Goal: Complete application form: Complete application form

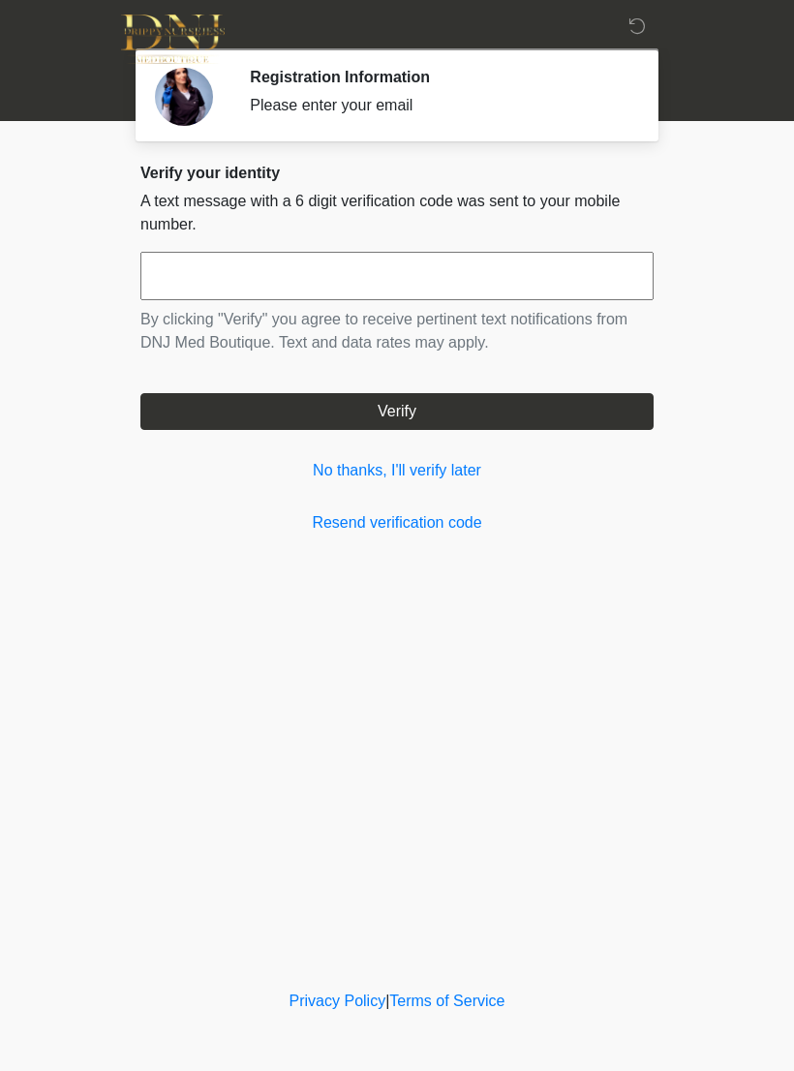
click at [551, 291] on input "text" at bounding box center [396, 276] width 513 height 48
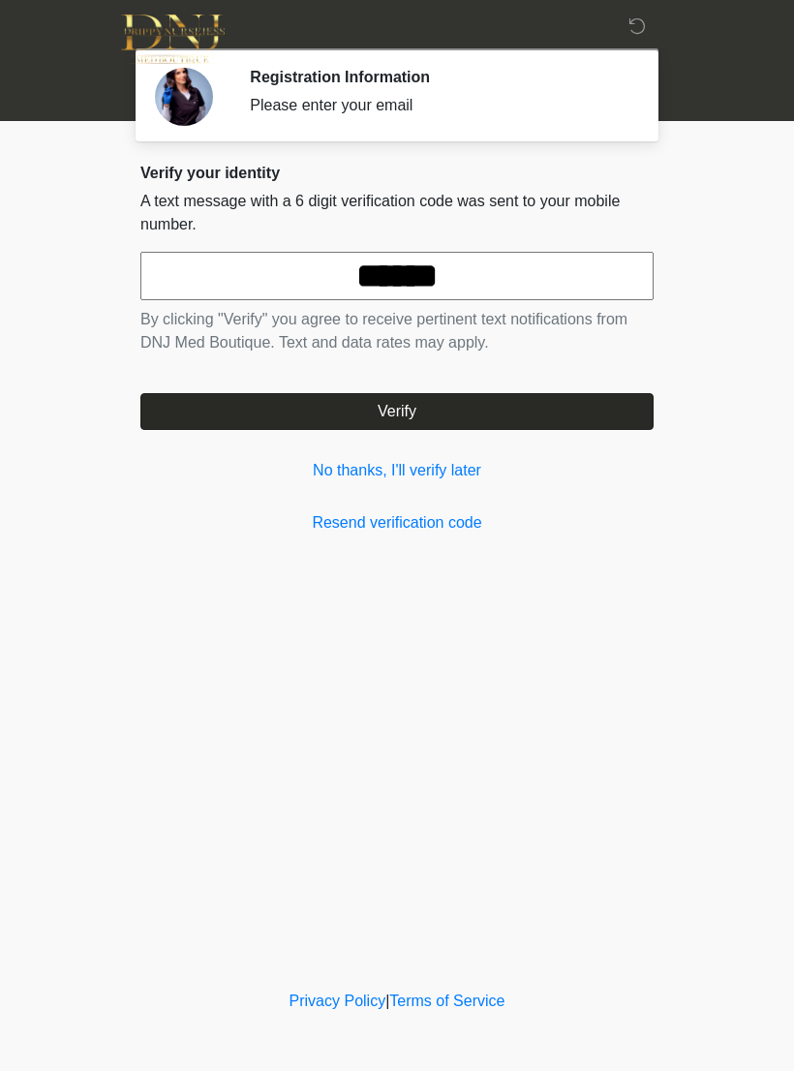
type input "******"
click at [585, 426] on button "Verify" at bounding box center [396, 411] width 513 height 37
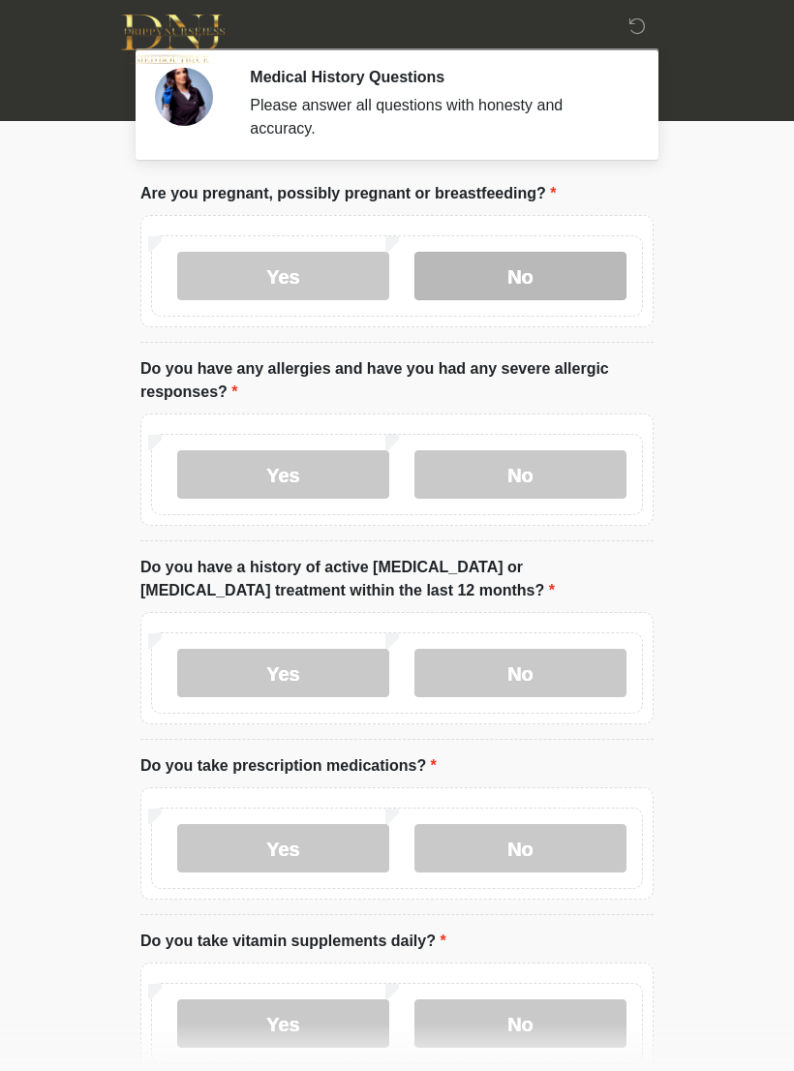
click at [591, 268] on label "No" at bounding box center [520, 276] width 212 height 48
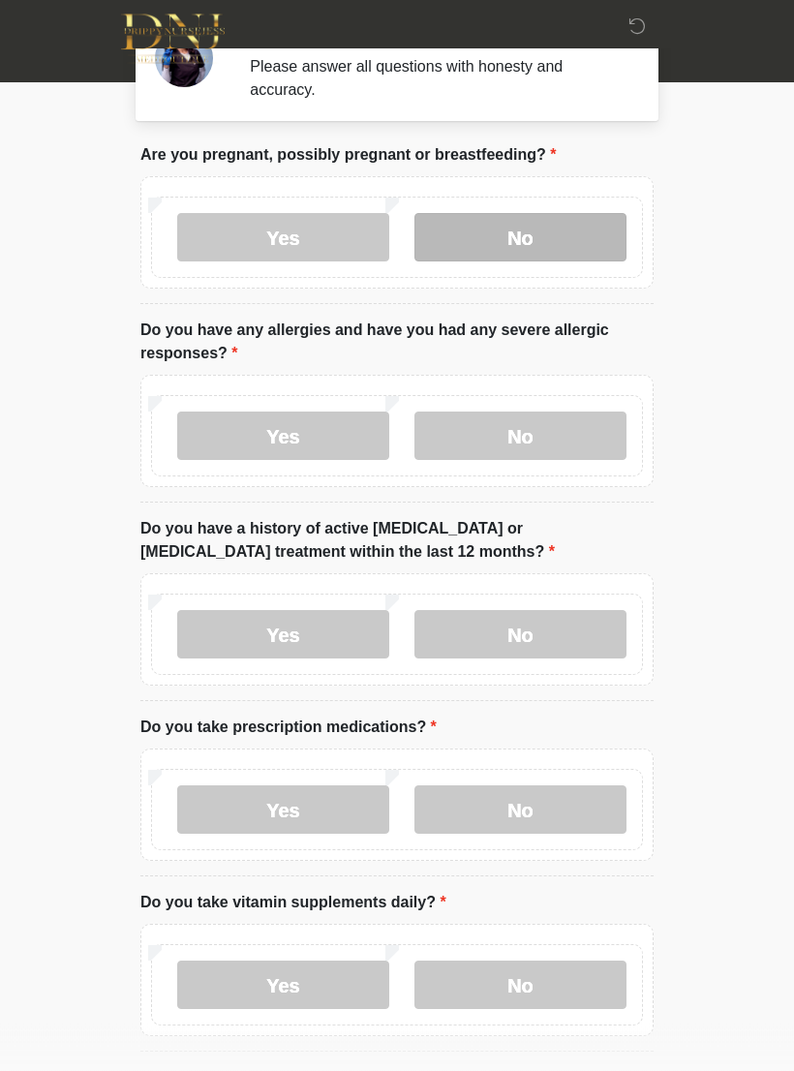
scroll to position [39, 0]
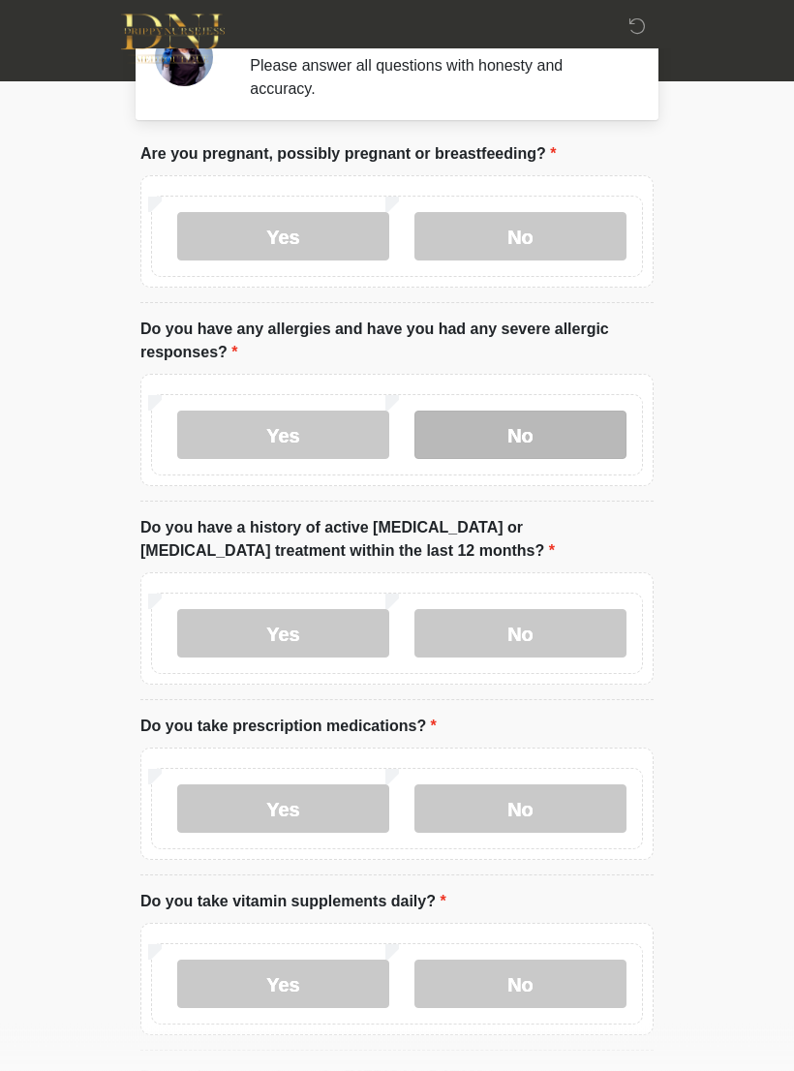
click at [586, 443] on label "No" at bounding box center [520, 435] width 212 height 48
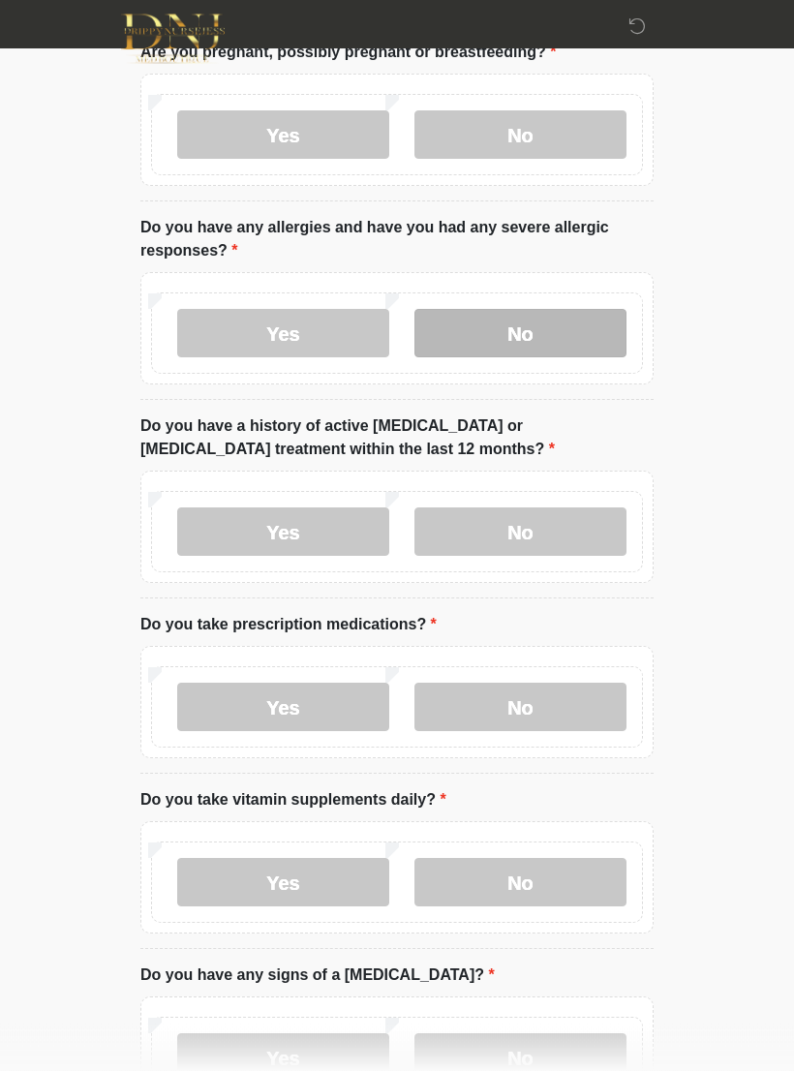
scroll to position [145, 0]
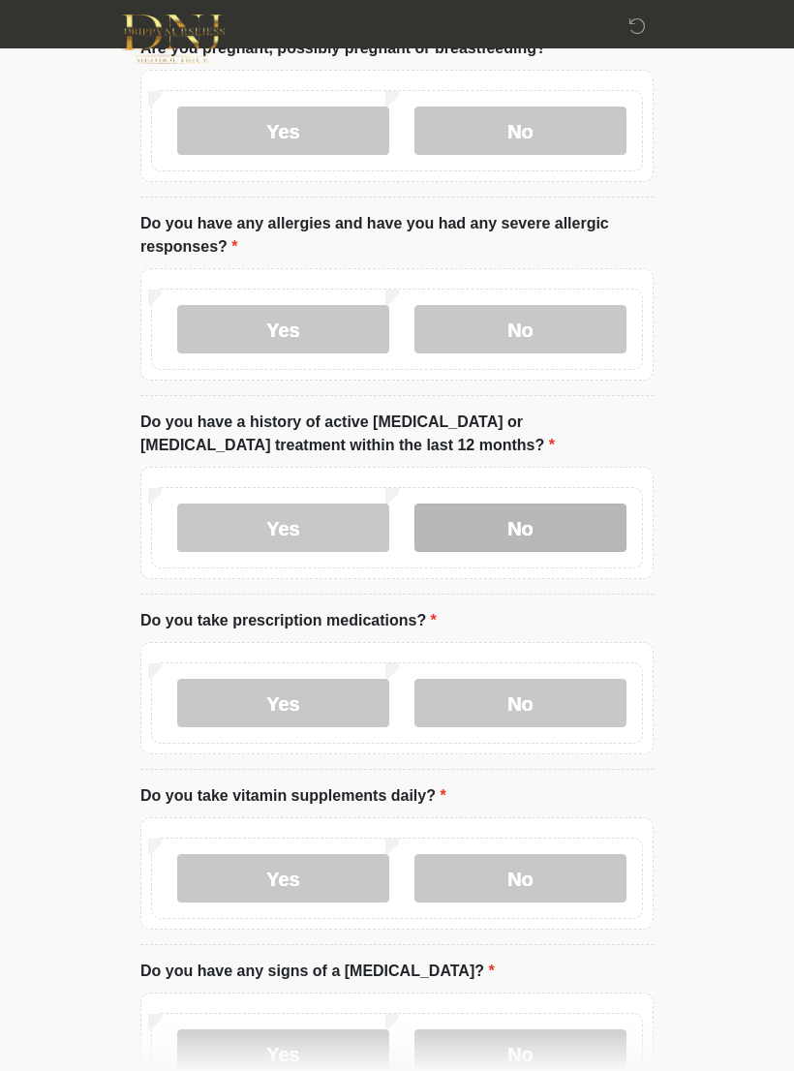
click at [546, 534] on label "No" at bounding box center [520, 527] width 212 height 48
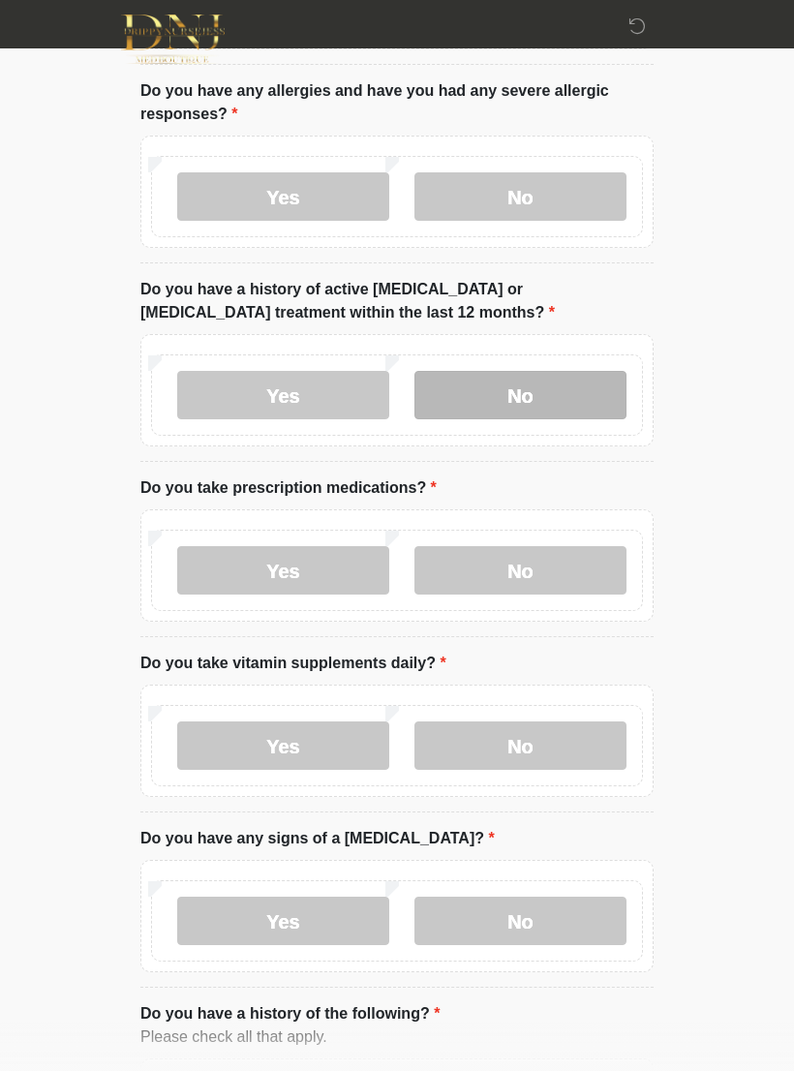
scroll to position [285, 0]
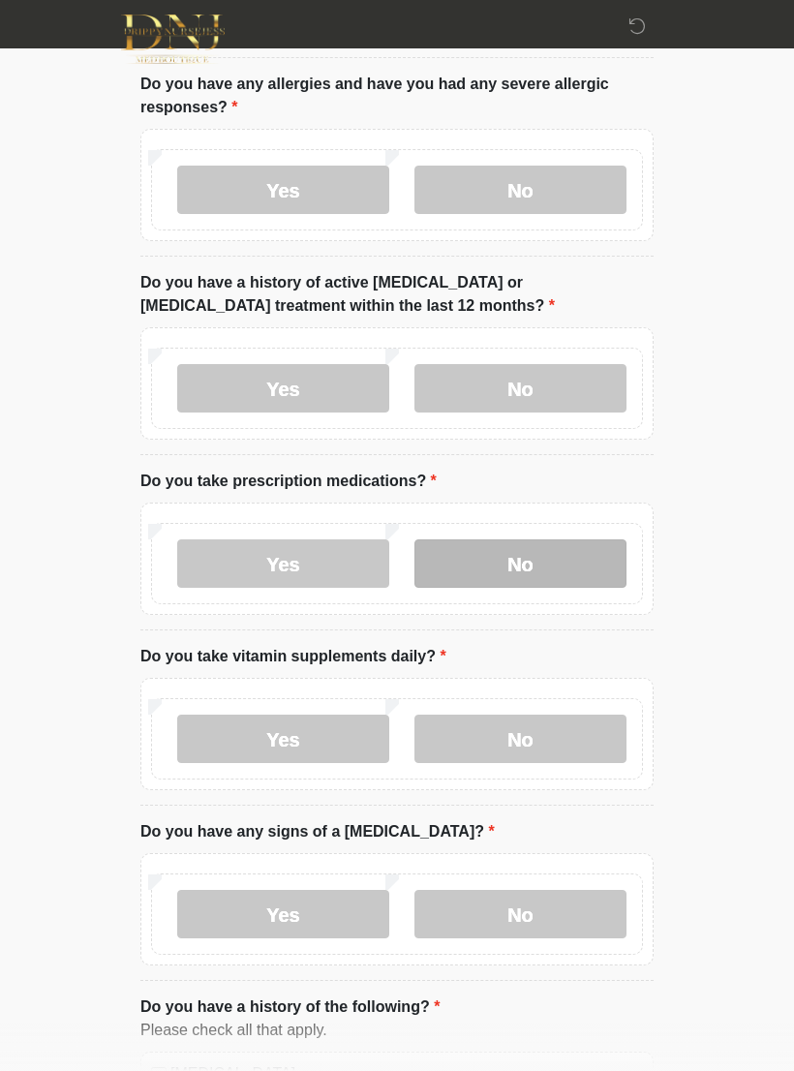
click at [557, 556] on label "No" at bounding box center [520, 563] width 212 height 48
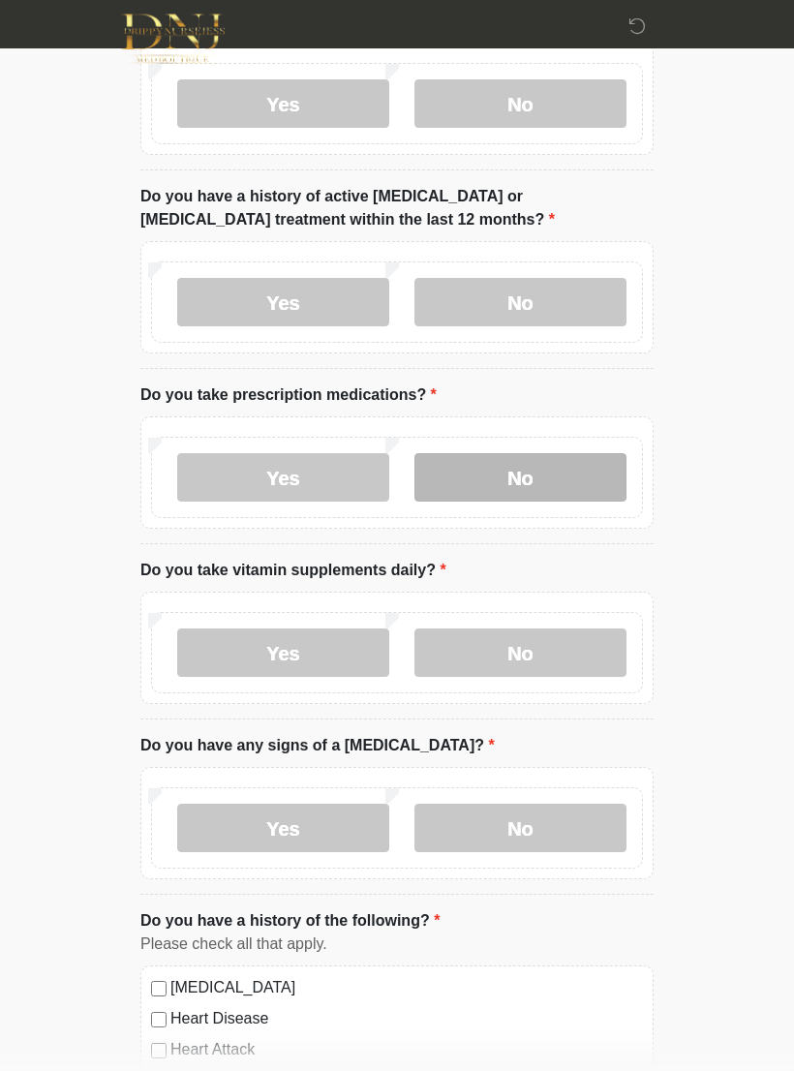
scroll to position [375, 0]
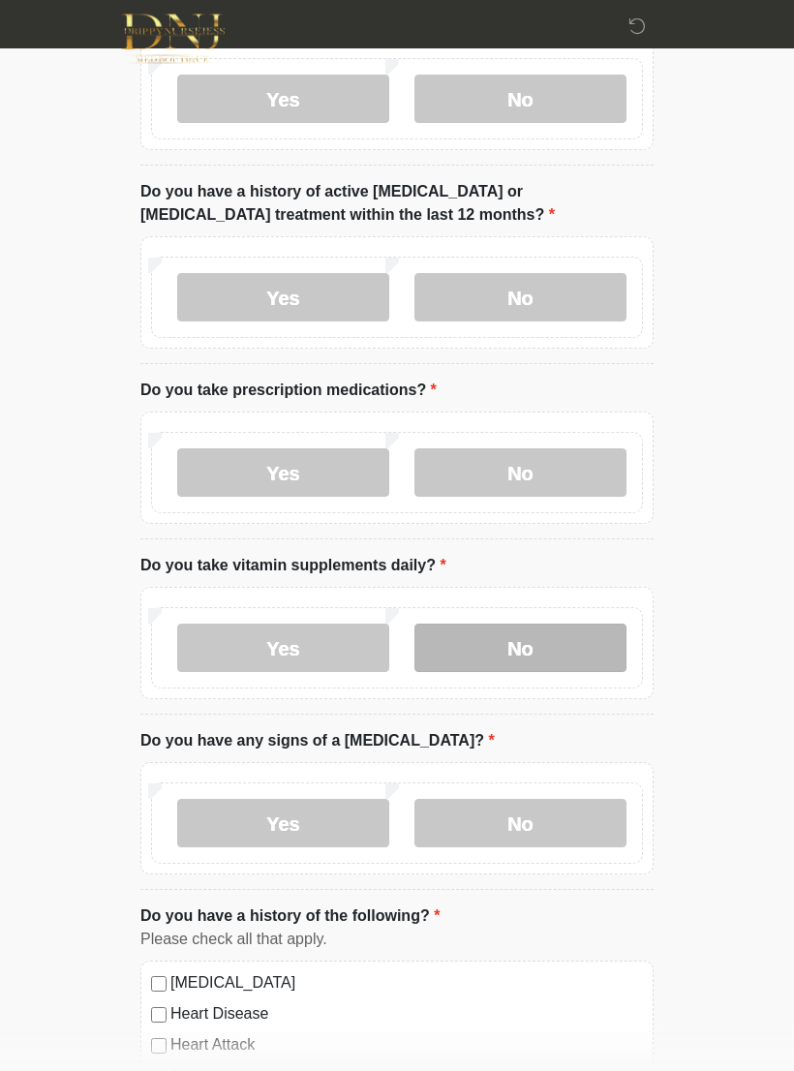
click at [596, 645] on label "No" at bounding box center [520, 648] width 212 height 48
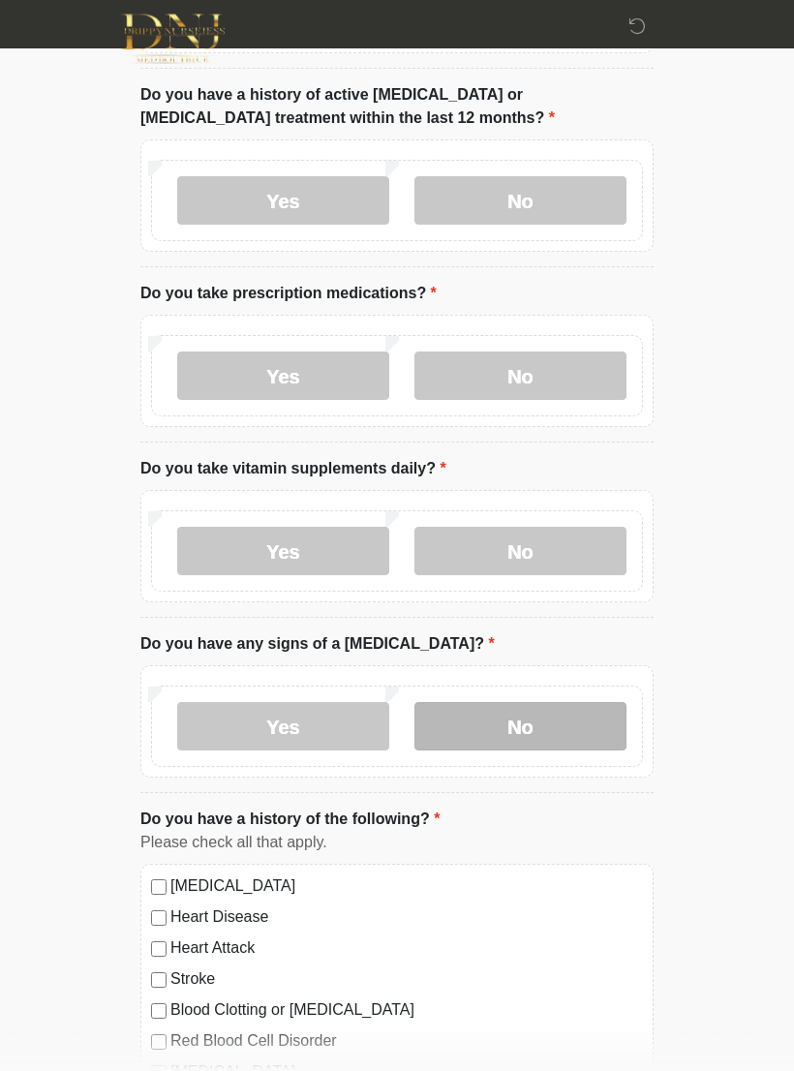
click at [573, 717] on label "No" at bounding box center [520, 727] width 212 height 48
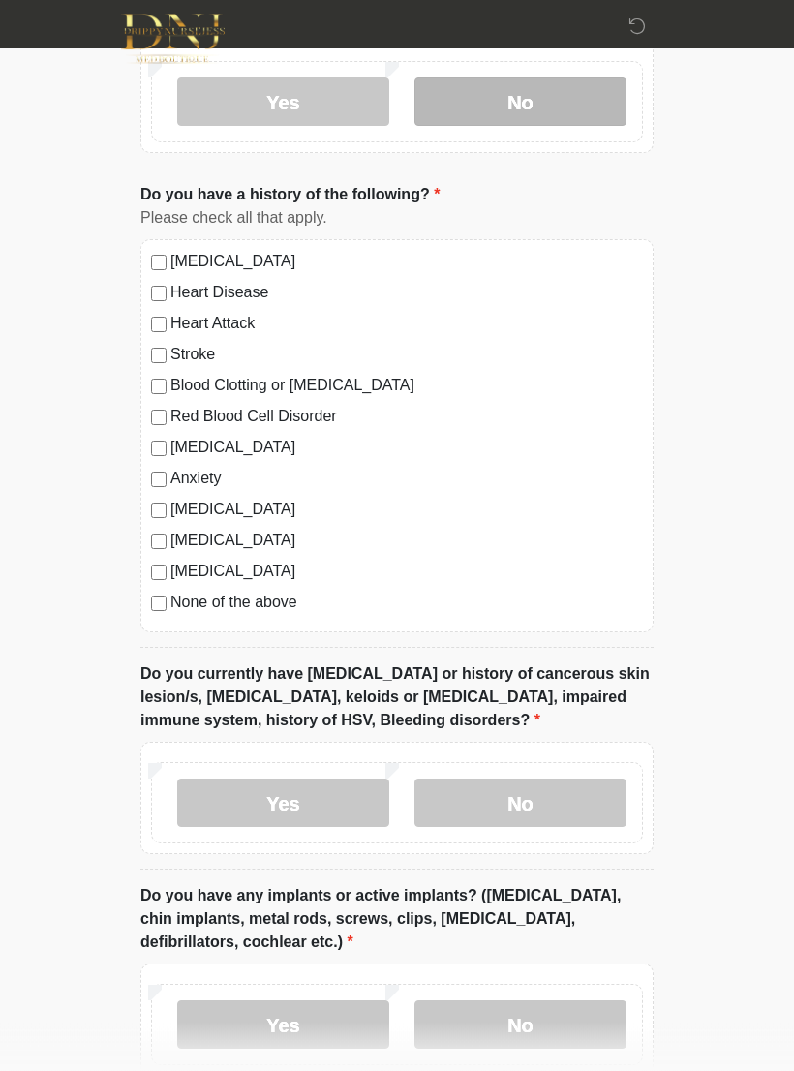
scroll to position [1101, 0]
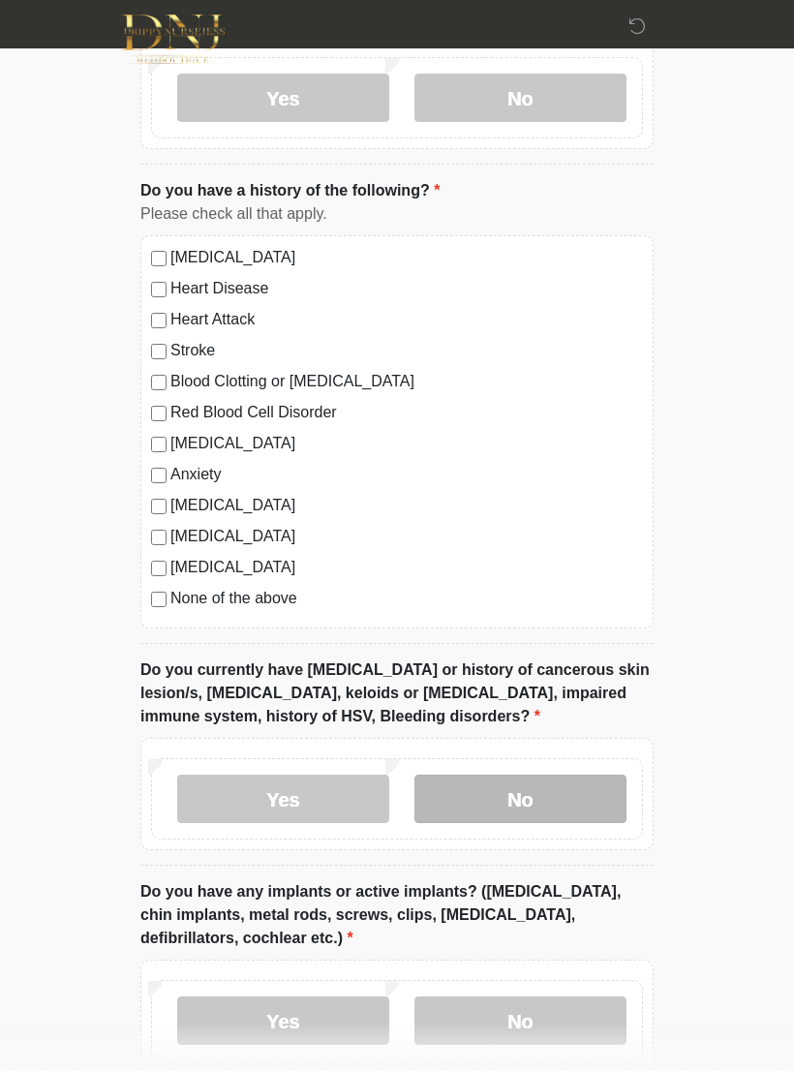
click at [573, 793] on label "No" at bounding box center [520, 798] width 212 height 48
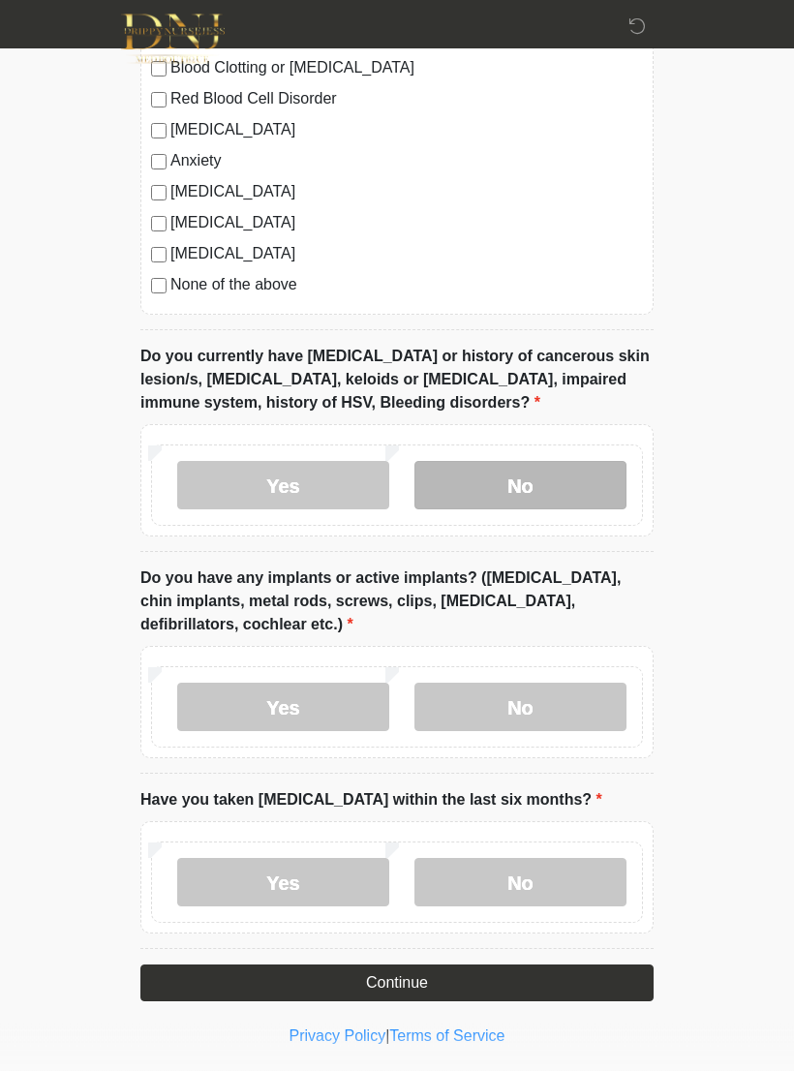
scroll to position [1414, 0]
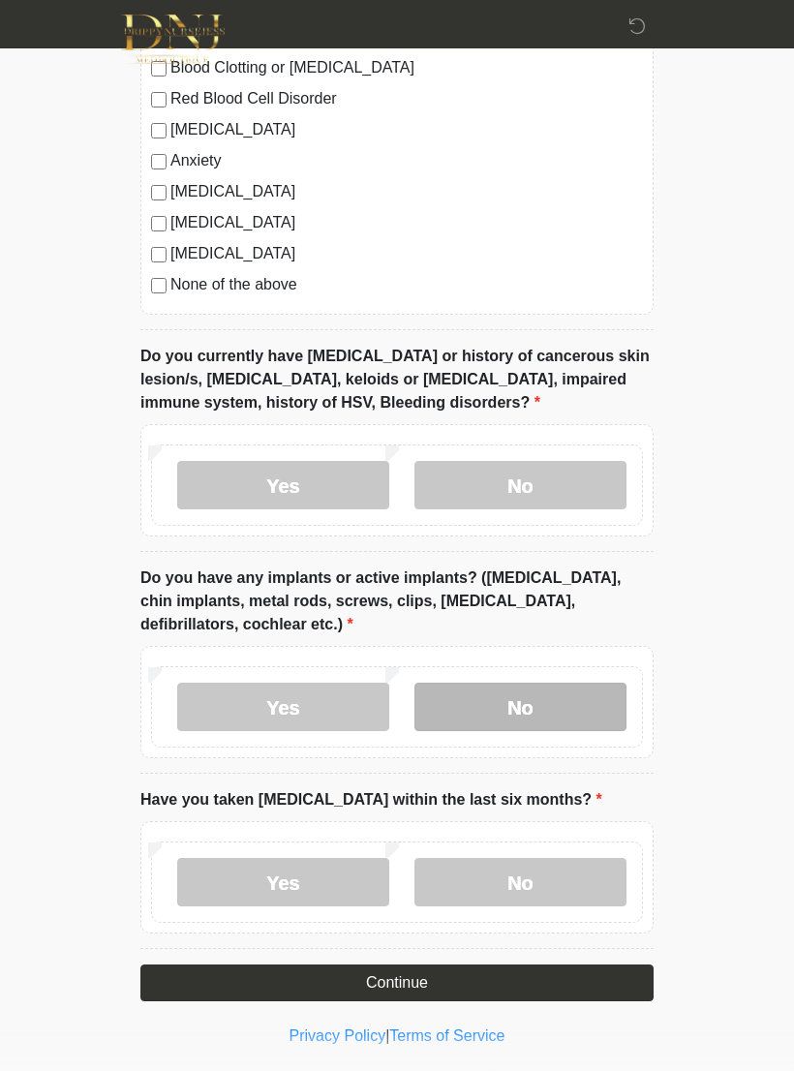
click at [595, 710] on label "No" at bounding box center [520, 707] width 212 height 48
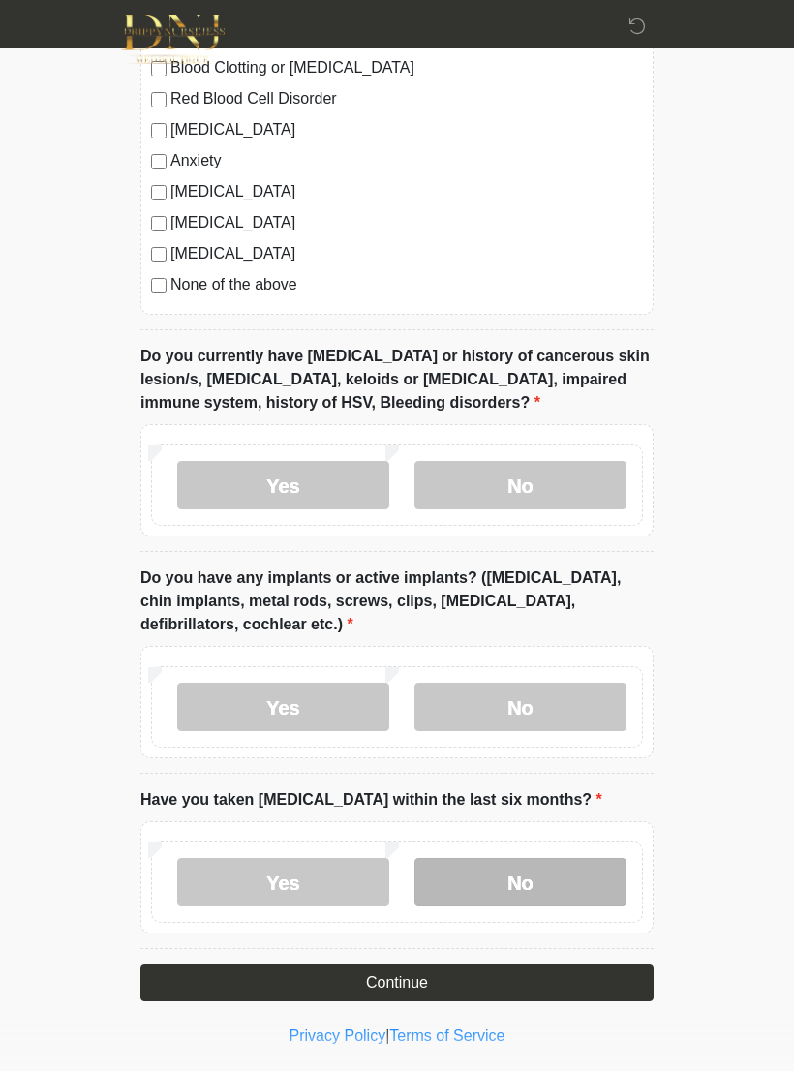
click at [572, 869] on label "No" at bounding box center [520, 882] width 212 height 48
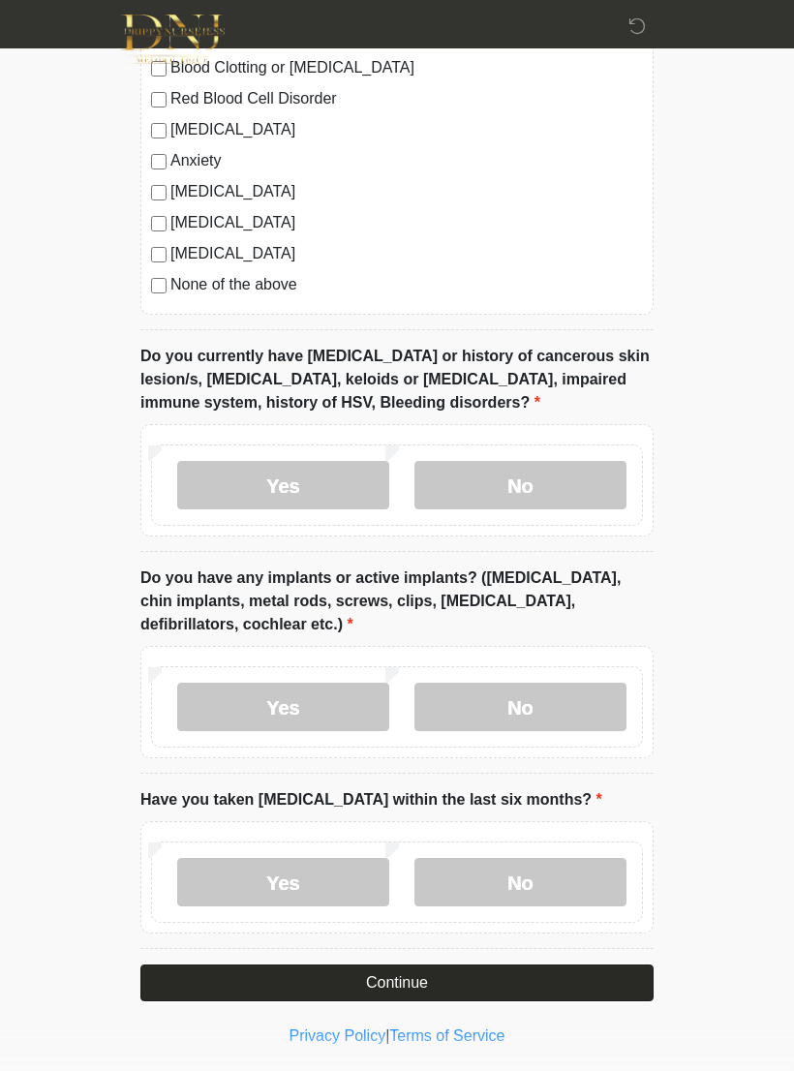
click at [589, 972] on button "Continue" at bounding box center [396, 982] width 513 height 37
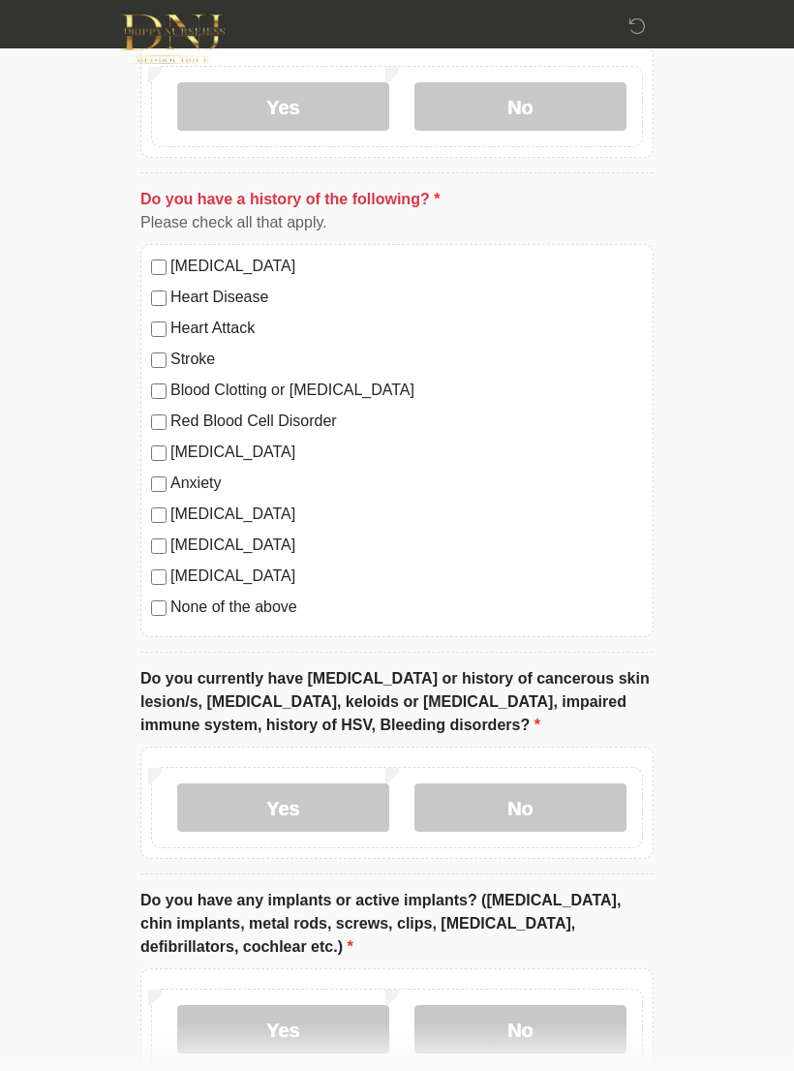
click at [167, 599] on div "None of the above" at bounding box center [397, 606] width 492 height 23
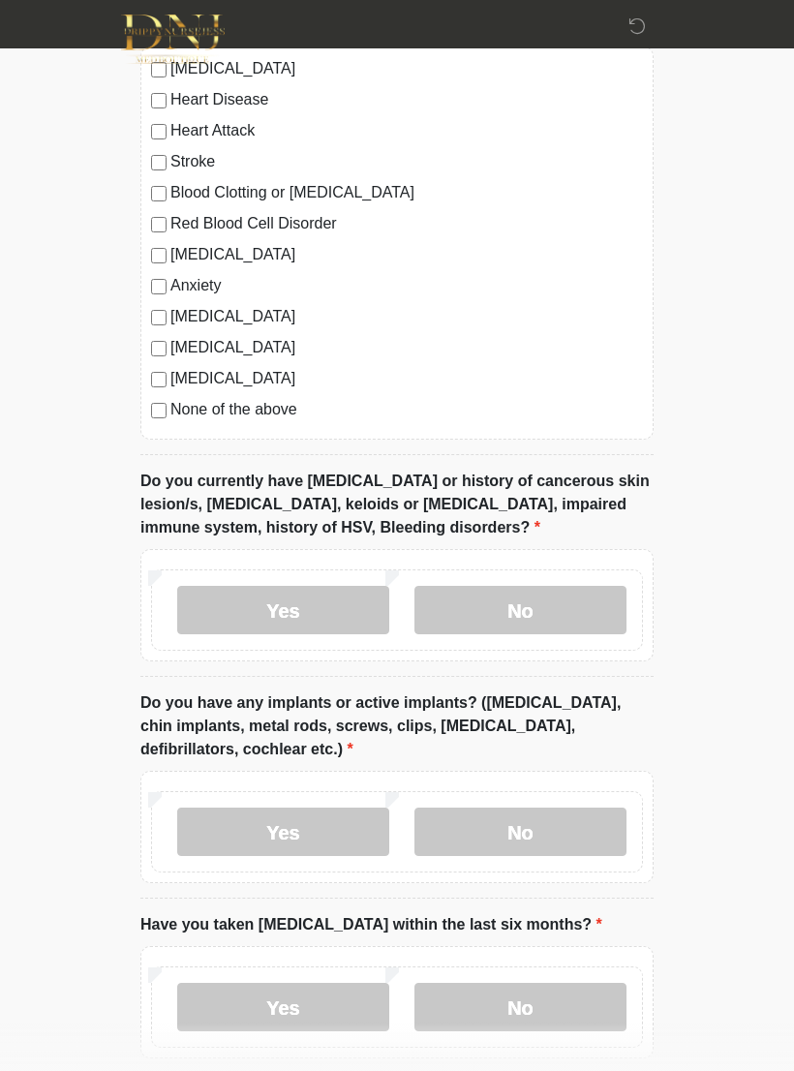
scroll to position [1414, 0]
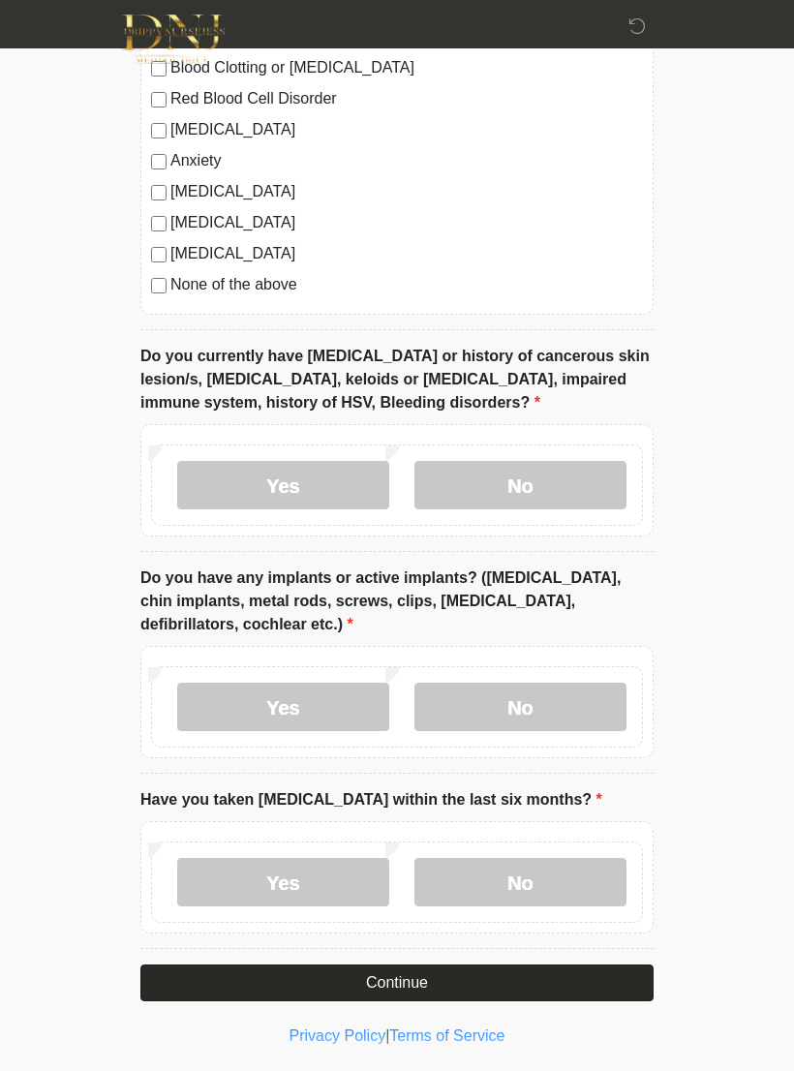
click at [577, 980] on button "Continue" at bounding box center [396, 982] width 513 height 37
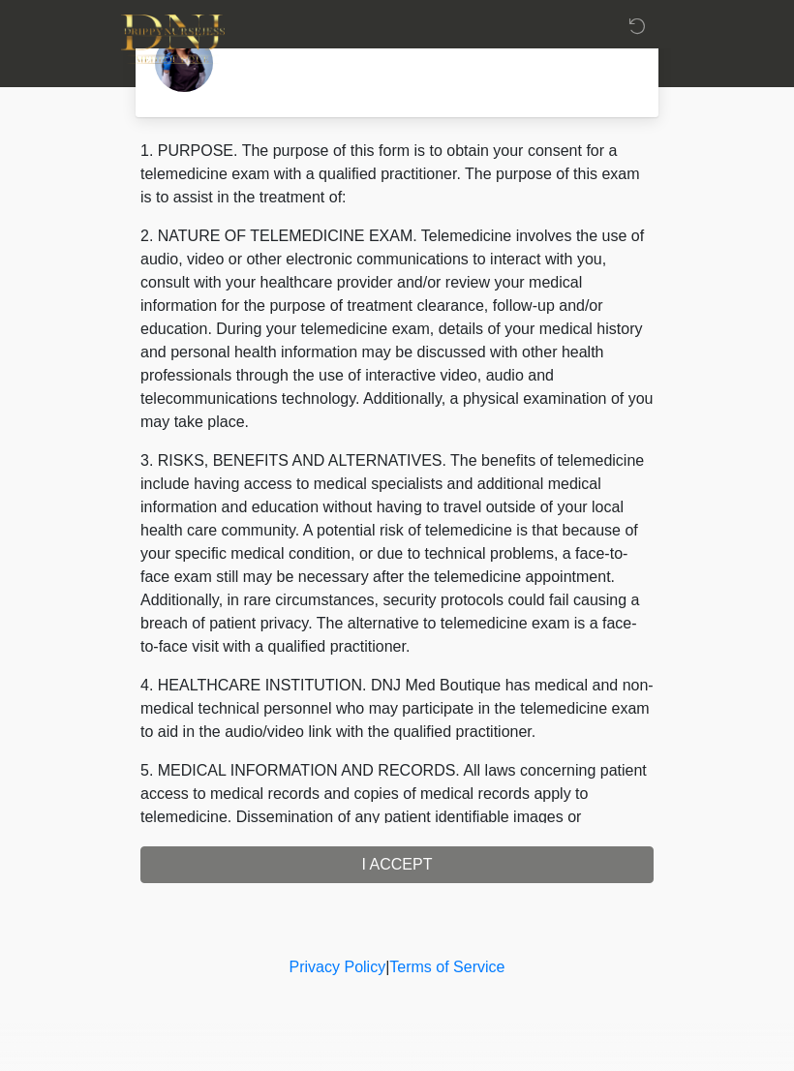
scroll to position [0, 0]
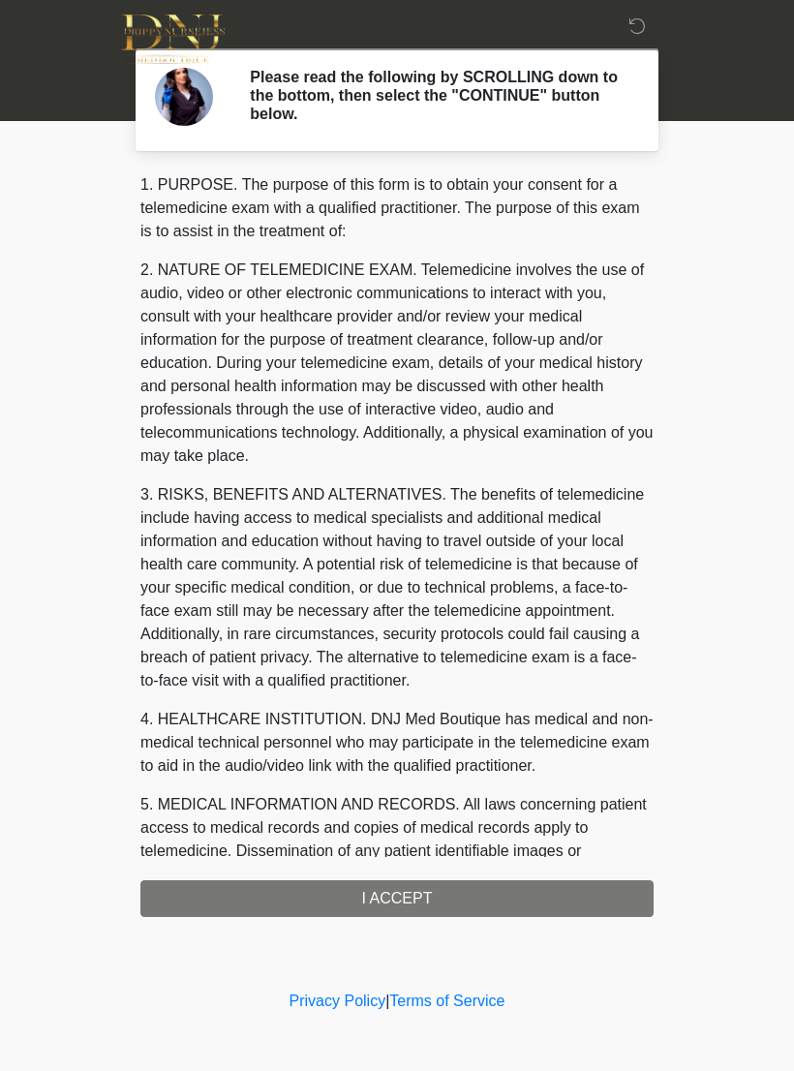
click at [565, 885] on div "1. PURPOSE. The purpose of this form is to obtain your consent for a telemedici…" at bounding box center [396, 544] width 513 height 743
click at [584, 892] on div "1. PURPOSE. The purpose of this form is to obtain your consent for a telemedici…" at bounding box center [396, 544] width 513 height 743
click at [584, 888] on div "1. PURPOSE. The purpose of this form is to obtain your consent for a telemedici…" at bounding box center [396, 544] width 513 height 743
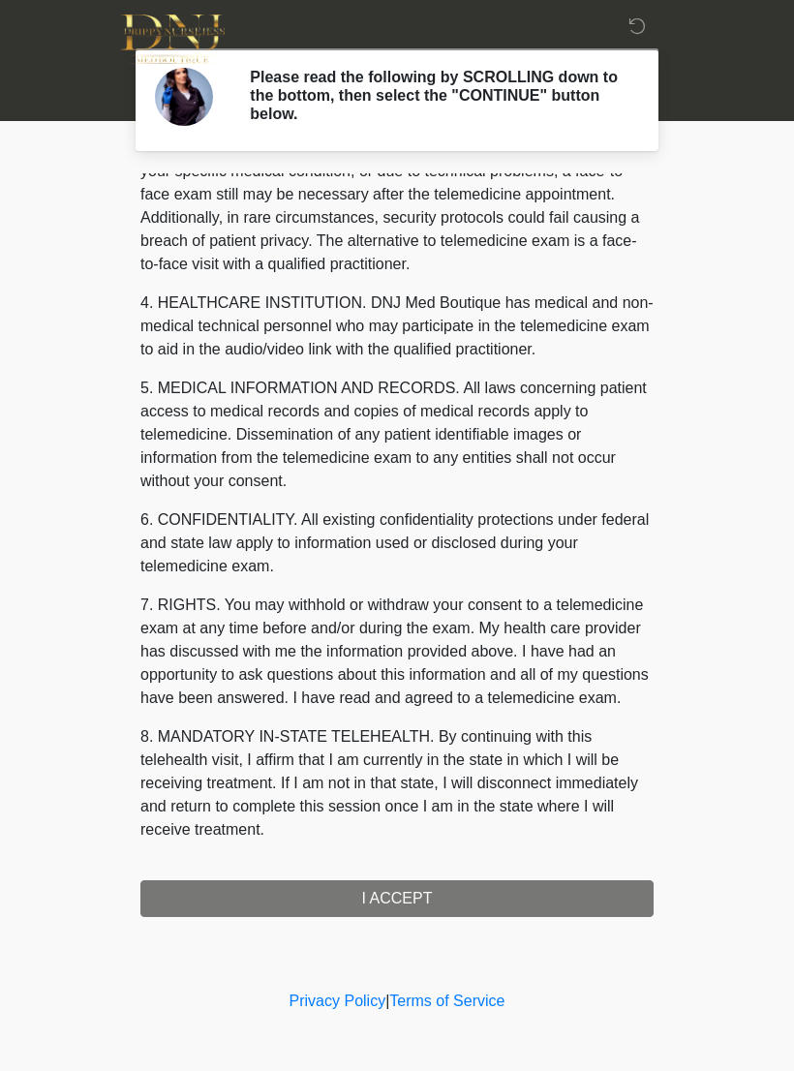
click at [545, 899] on button "I ACCEPT" at bounding box center [396, 898] width 513 height 37
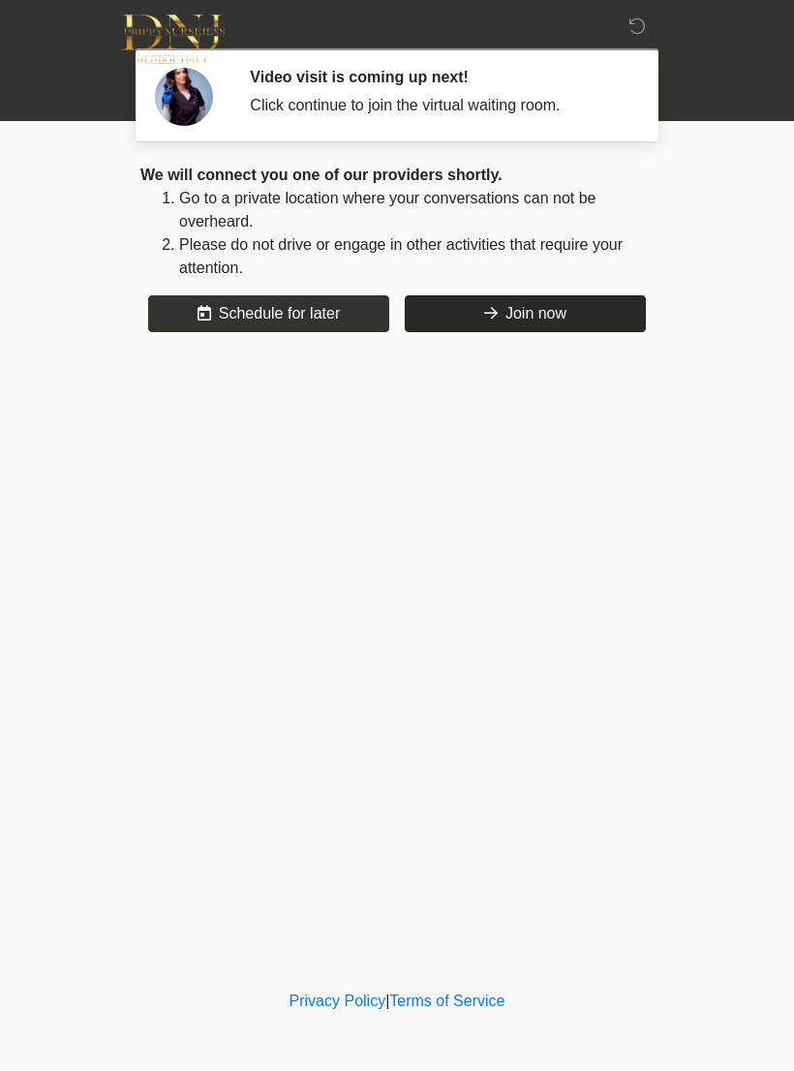
click at [589, 321] on button "Join now" at bounding box center [525, 313] width 241 height 37
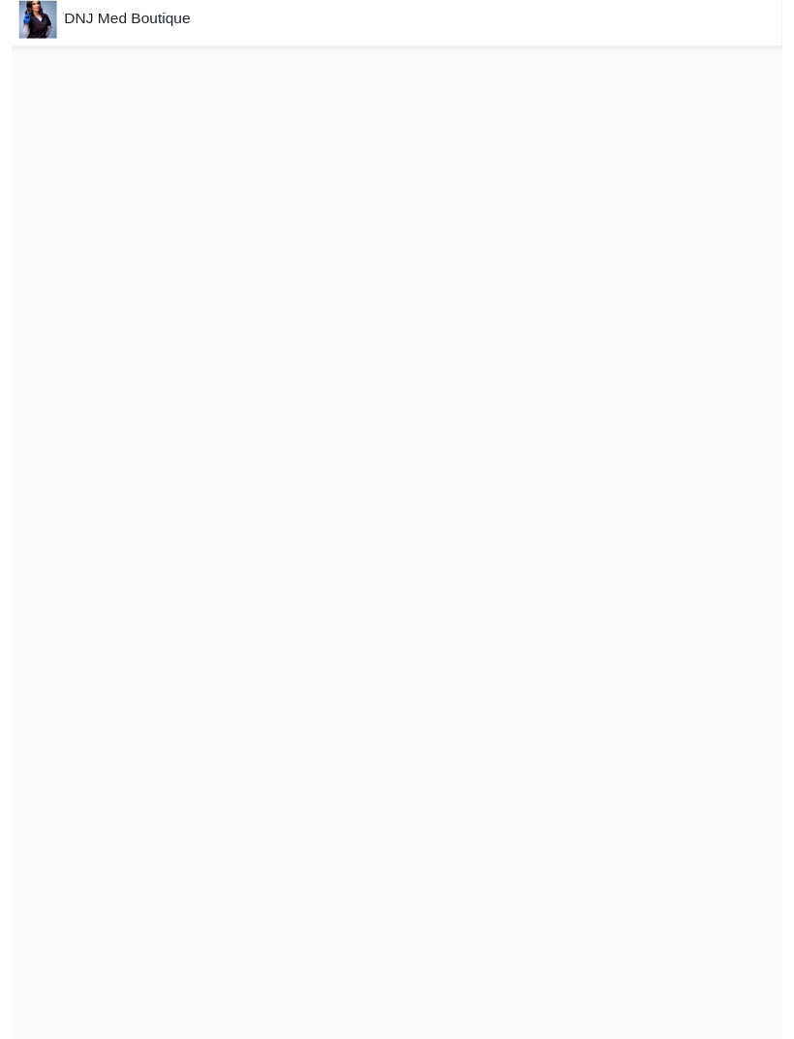
scroll to position [68, 0]
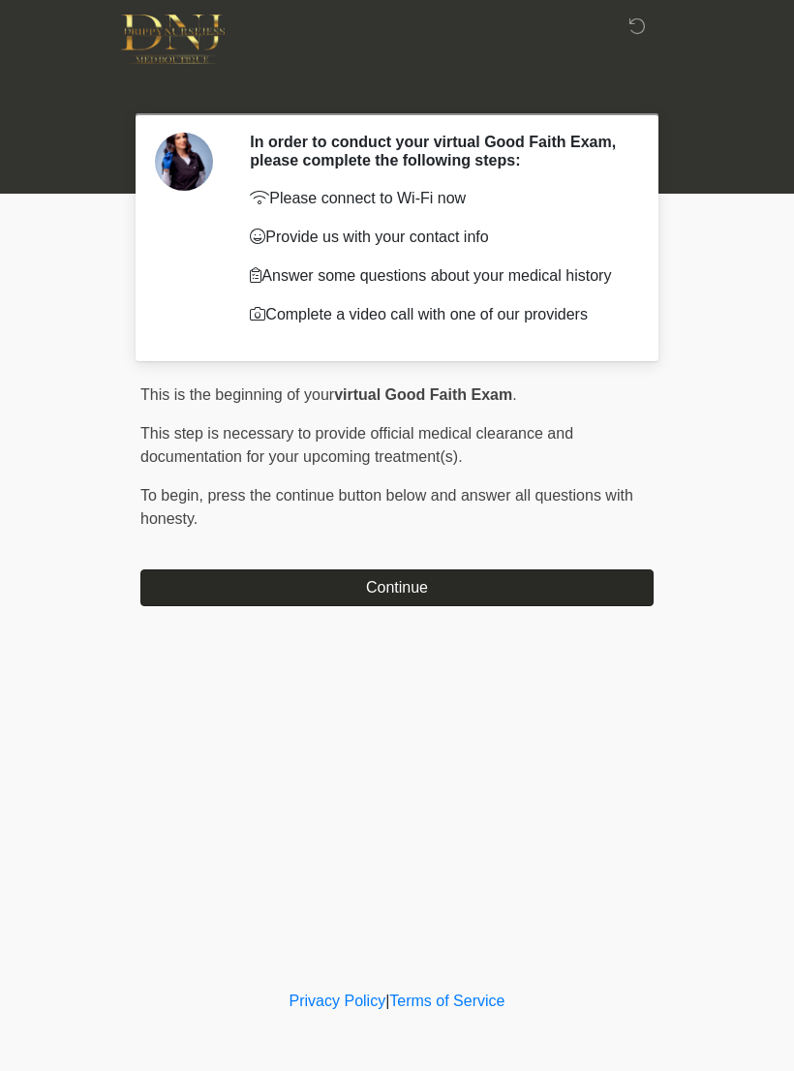
click at [623, 585] on button "Continue" at bounding box center [396, 587] width 513 height 37
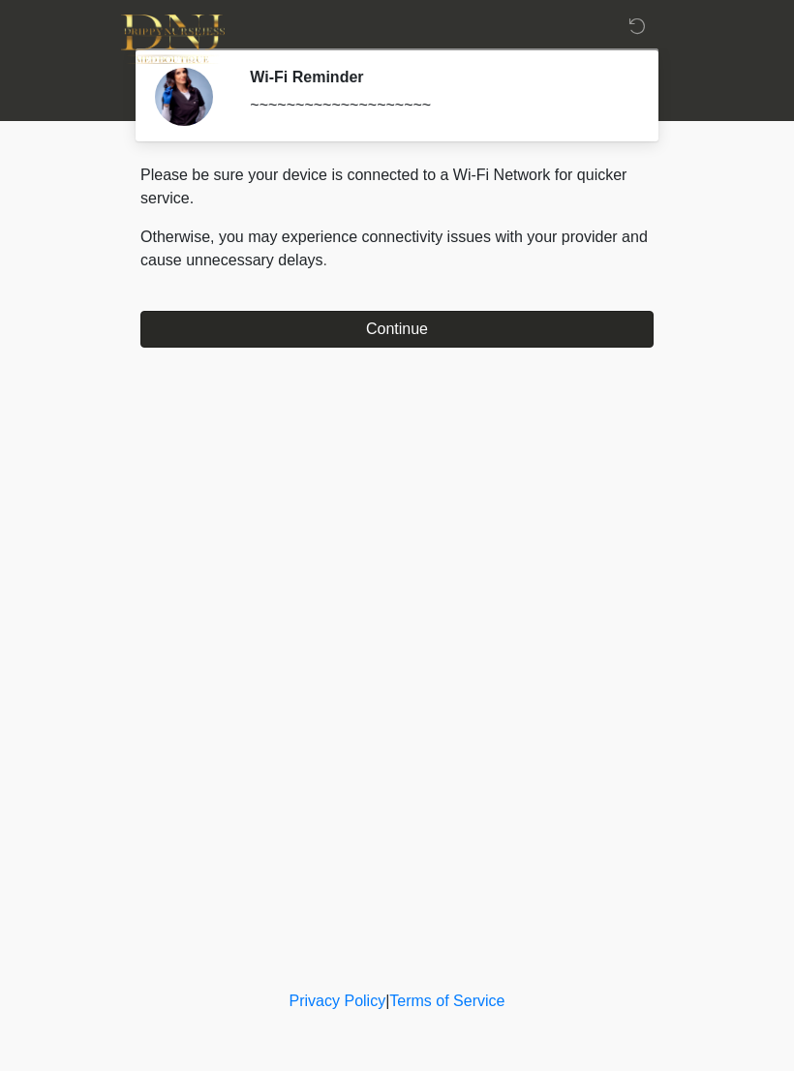
click at [597, 317] on button "Continue" at bounding box center [396, 329] width 513 height 37
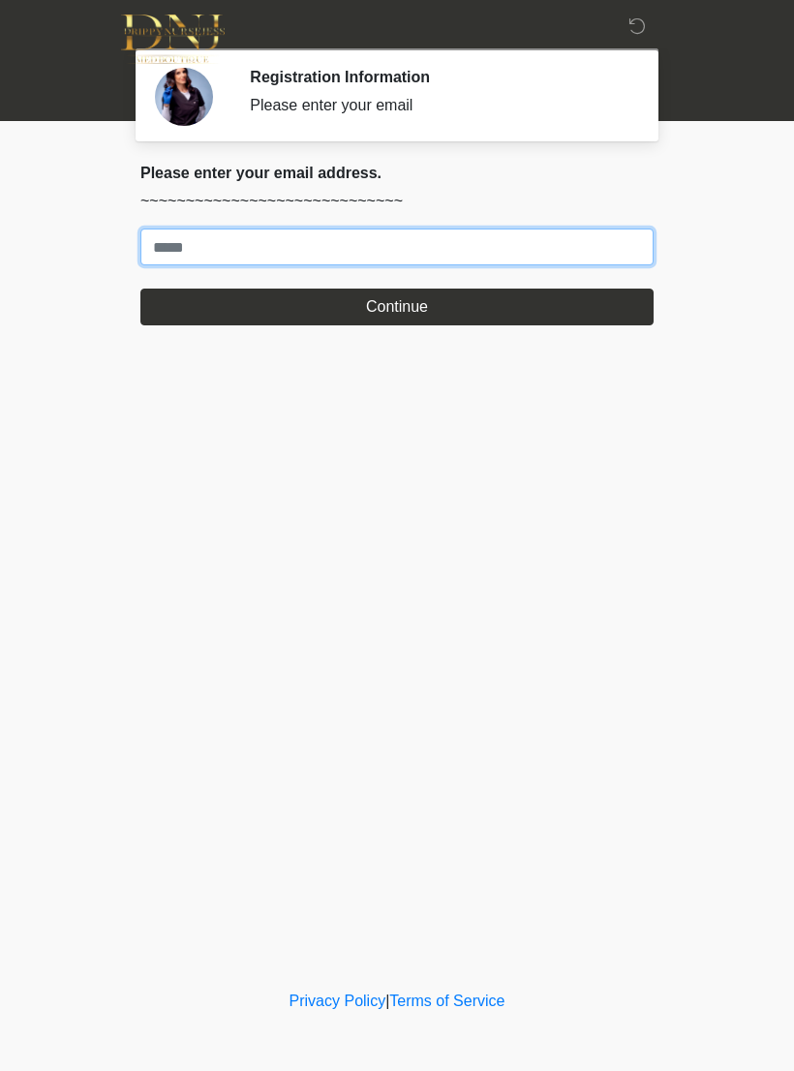
click at [577, 239] on input "Where should we email your treatment plan?" at bounding box center [396, 246] width 513 height 37
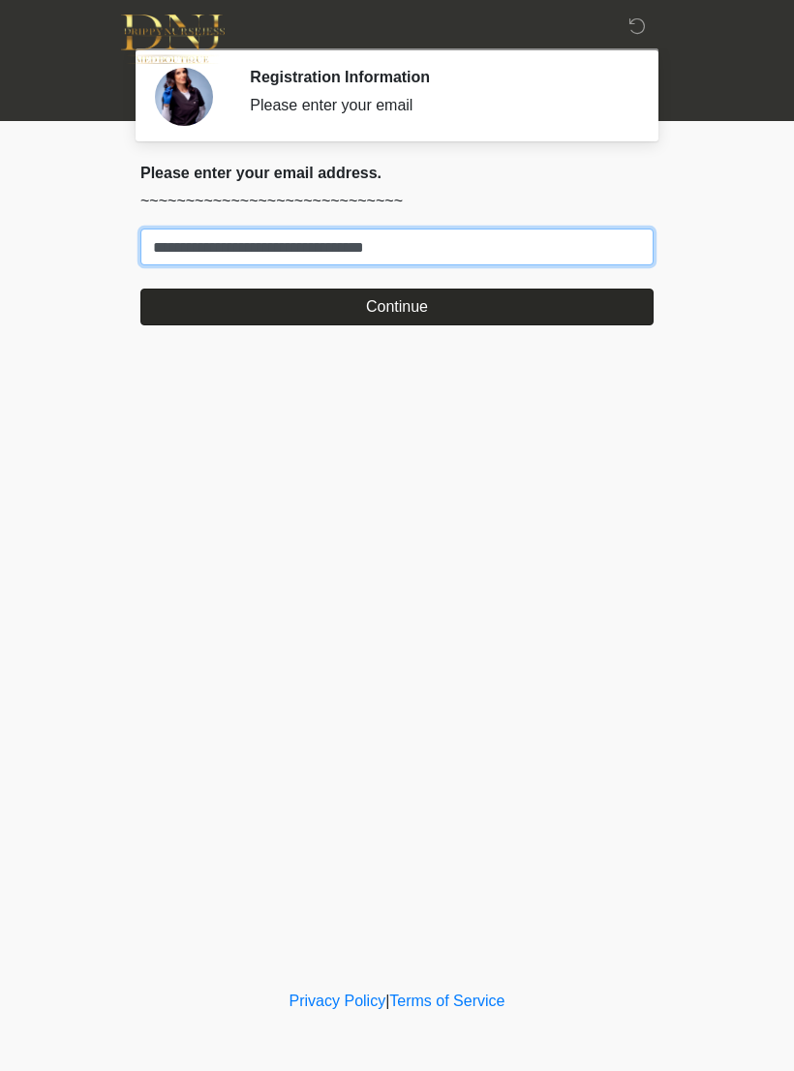
type input "**********"
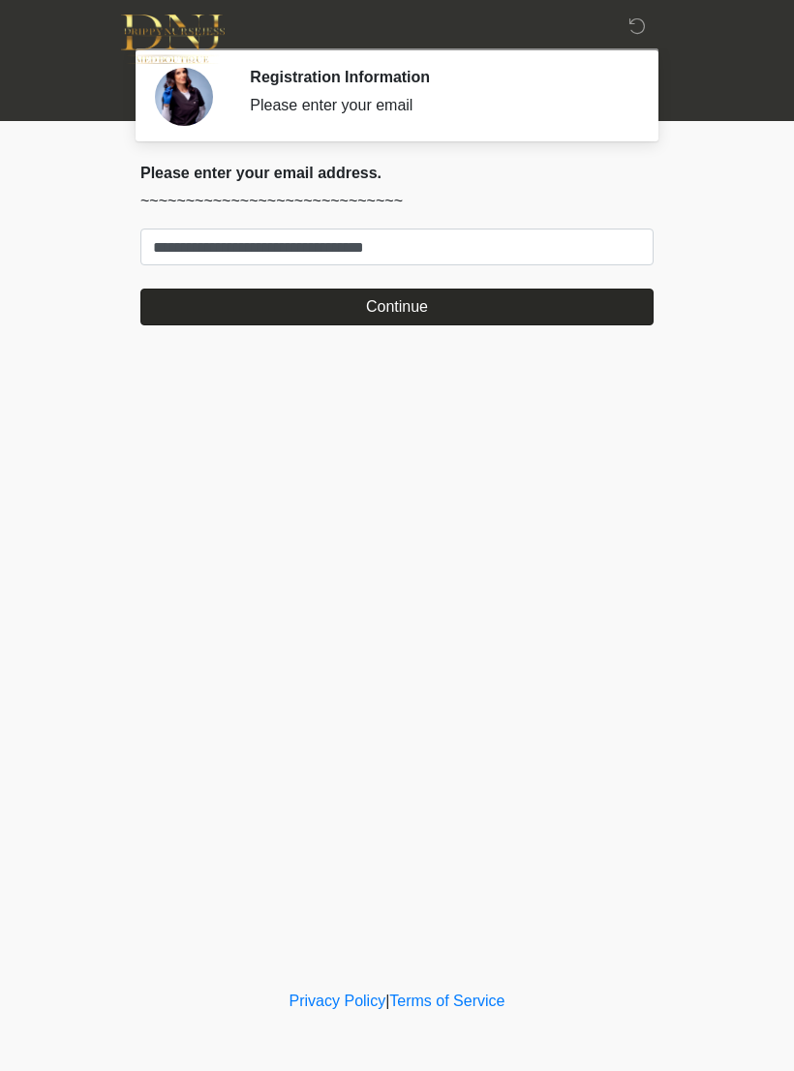
click at [477, 301] on button "Continue" at bounding box center [396, 306] width 513 height 37
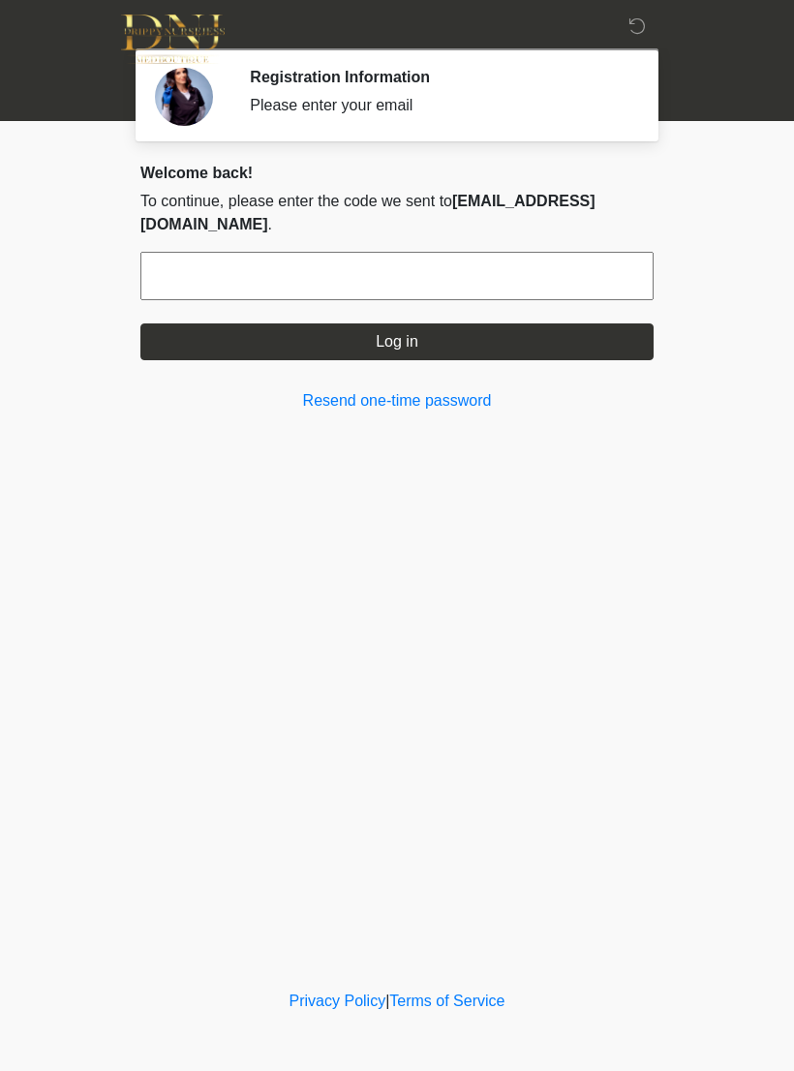
click at [260, 283] on input "text" at bounding box center [396, 276] width 513 height 48
click at [477, 276] on input "text" at bounding box center [396, 276] width 513 height 48
click at [498, 266] on input "text" at bounding box center [396, 276] width 513 height 48
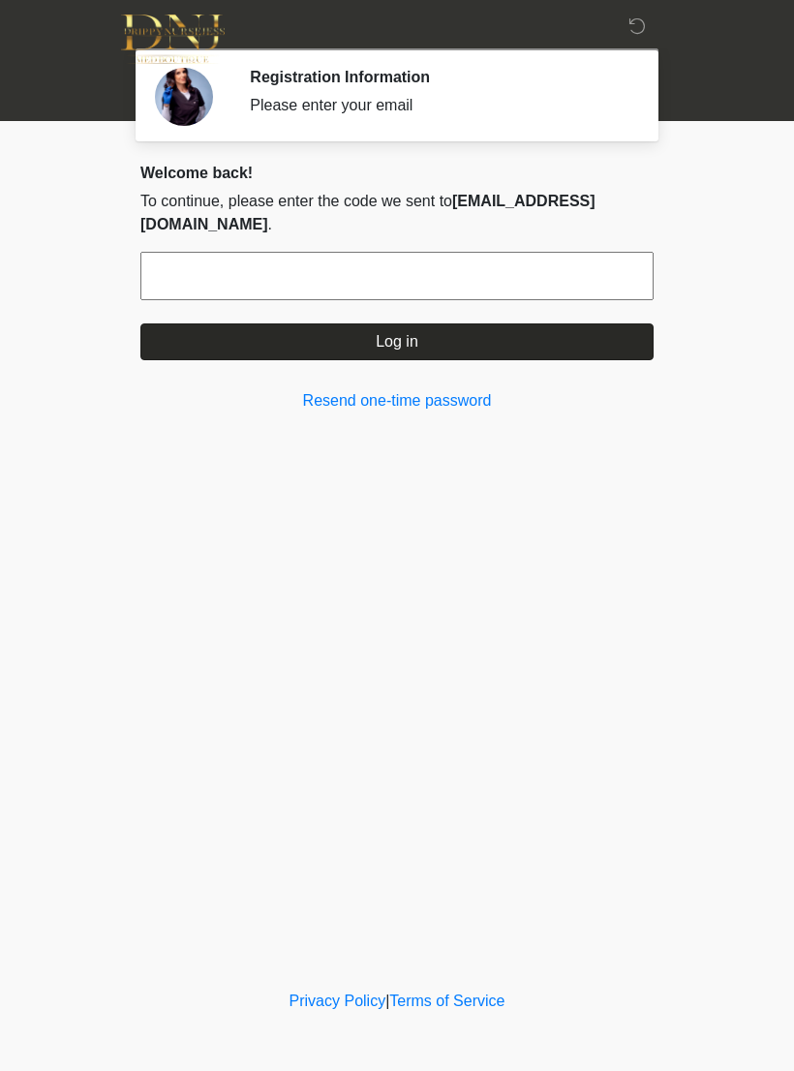
click at [459, 344] on button "Log in" at bounding box center [396, 341] width 513 height 37
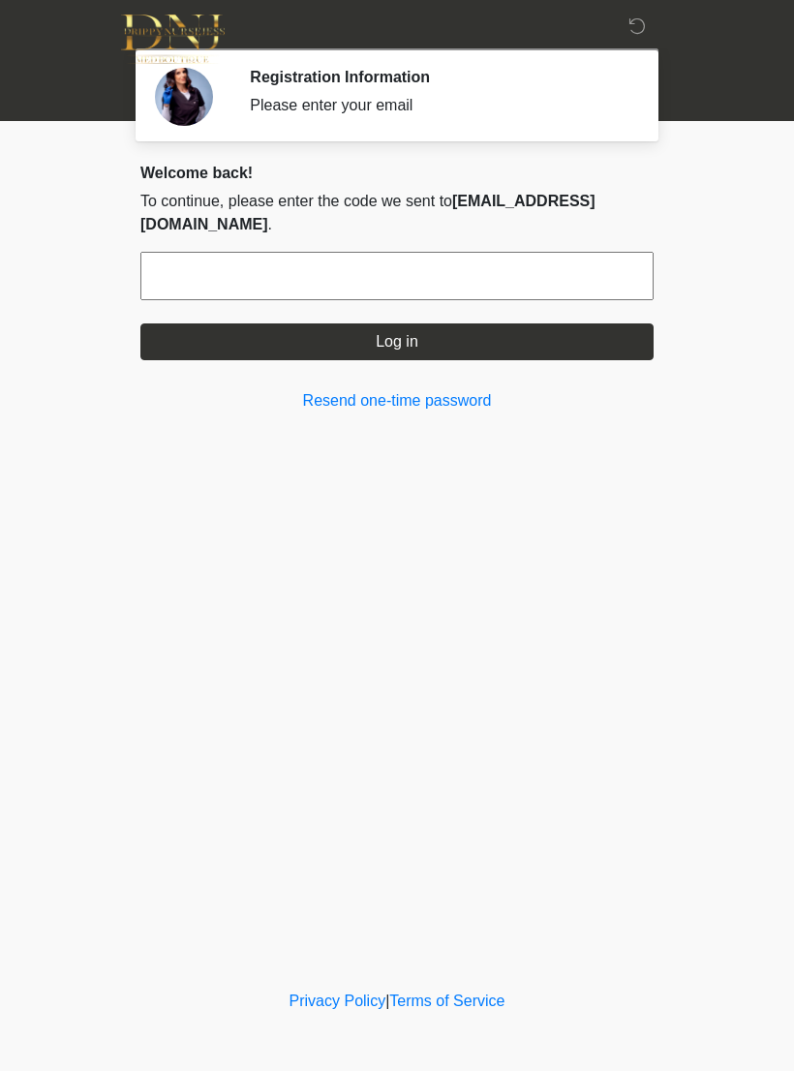
click at [535, 286] on input "text" at bounding box center [396, 276] width 513 height 48
click at [320, 292] on input "text" at bounding box center [396, 276] width 513 height 48
click at [409, 411] on link "Resend one-time password" at bounding box center [396, 400] width 513 height 23
click at [418, 288] on input "text" at bounding box center [396, 276] width 513 height 48
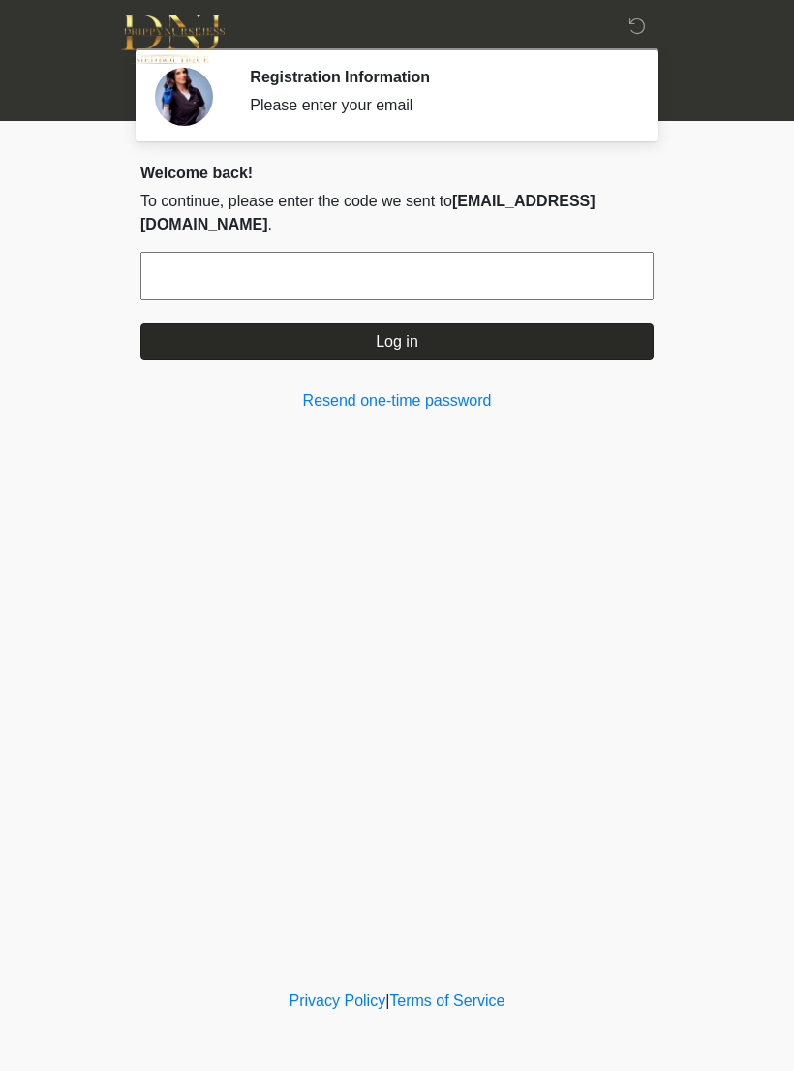
click at [515, 352] on button "Log in" at bounding box center [396, 341] width 513 height 37
click at [506, 334] on button "Log in" at bounding box center [396, 341] width 513 height 37
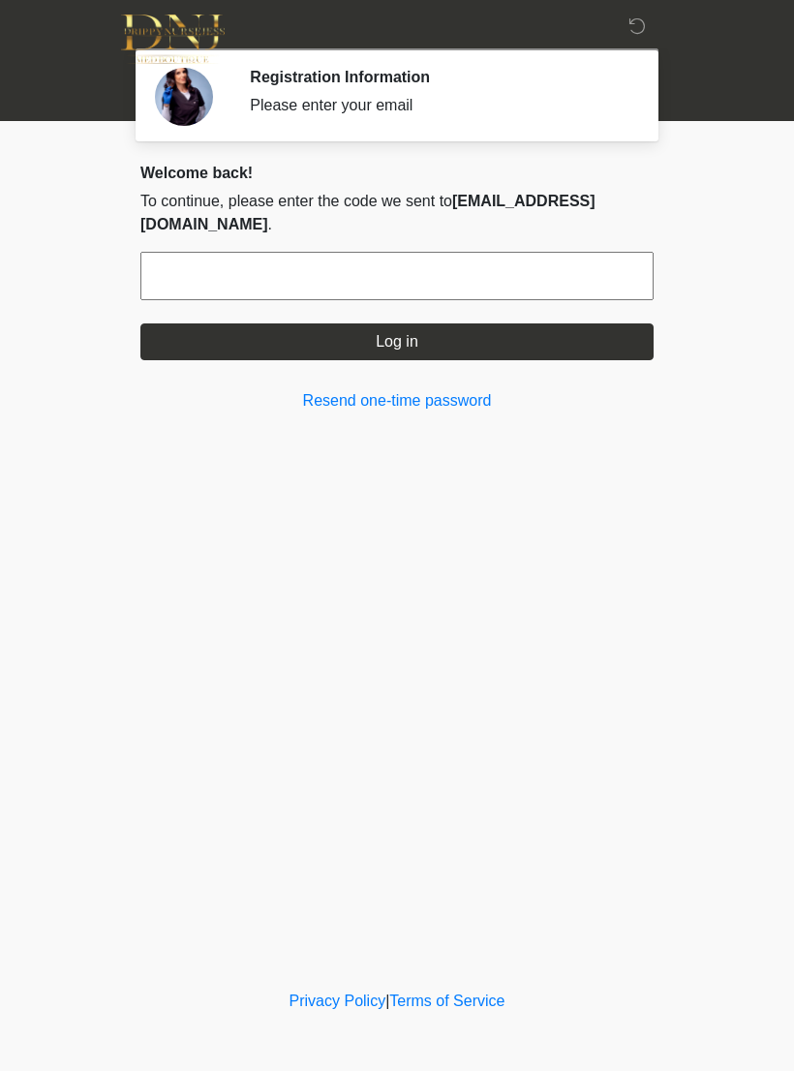
click at [530, 282] on input "text" at bounding box center [396, 276] width 513 height 48
click at [485, 274] on input "text" at bounding box center [396, 276] width 513 height 48
click at [485, 269] on input "text" at bounding box center [396, 276] width 513 height 48
click at [483, 278] on input "text" at bounding box center [396, 276] width 513 height 48
click at [511, 289] on input "text" at bounding box center [396, 276] width 513 height 48
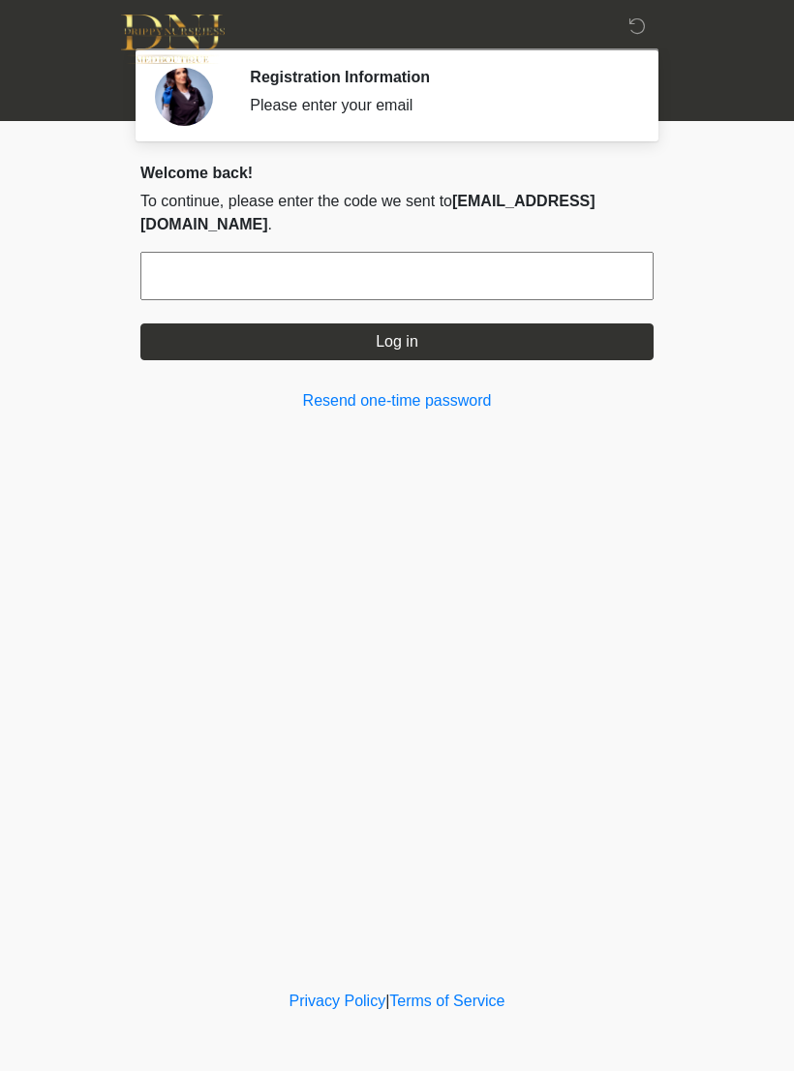
click at [510, 288] on input "text" at bounding box center [396, 276] width 513 height 48
click at [487, 292] on input "text" at bounding box center [396, 276] width 513 height 48
click at [509, 298] on input "text" at bounding box center [396, 276] width 513 height 48
click at [512, 301] on form "Log in" at bounding box center [396, 306] width 513 height 108
click at [511, 286] on input "text" at bounding box center [396, 276] width 513 height 48
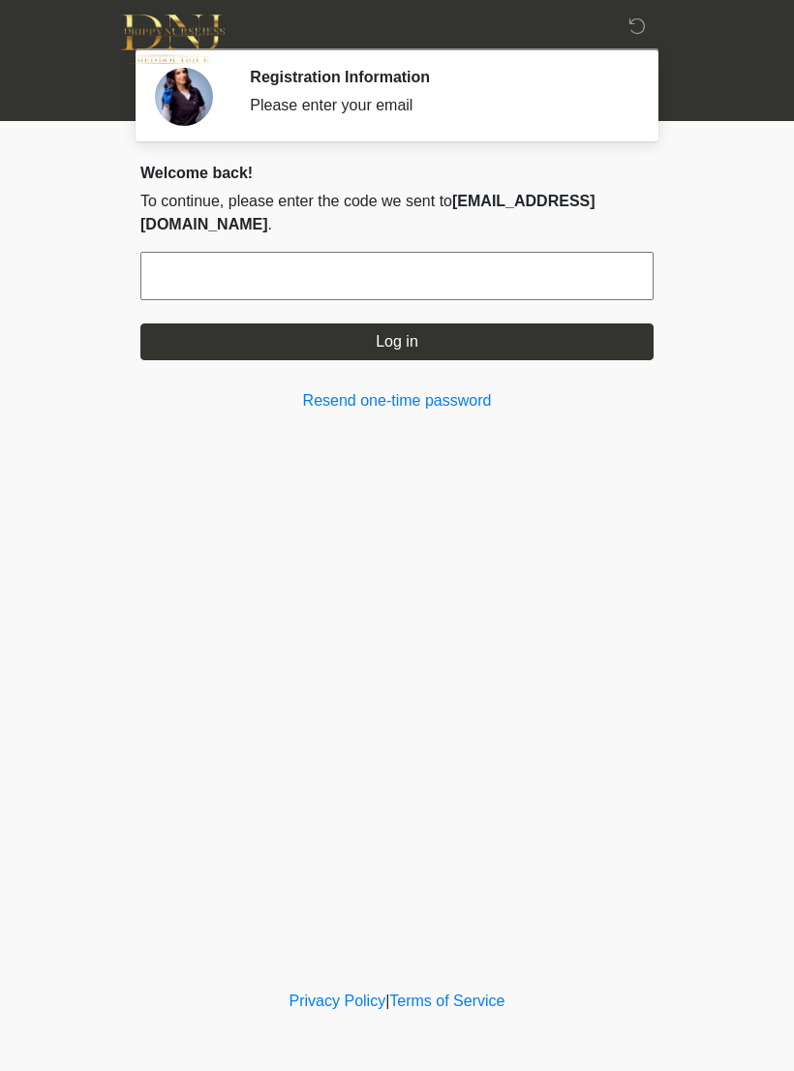
click at [638, 620] on div "‎ ‎ Registration Information Please enter your email Please connect to Wi-Fi no…" at bounding box center [396, 492] width 581 height 947
click at [518, 276] on input "text" at bounding box center [396, 276] width 513 height 48
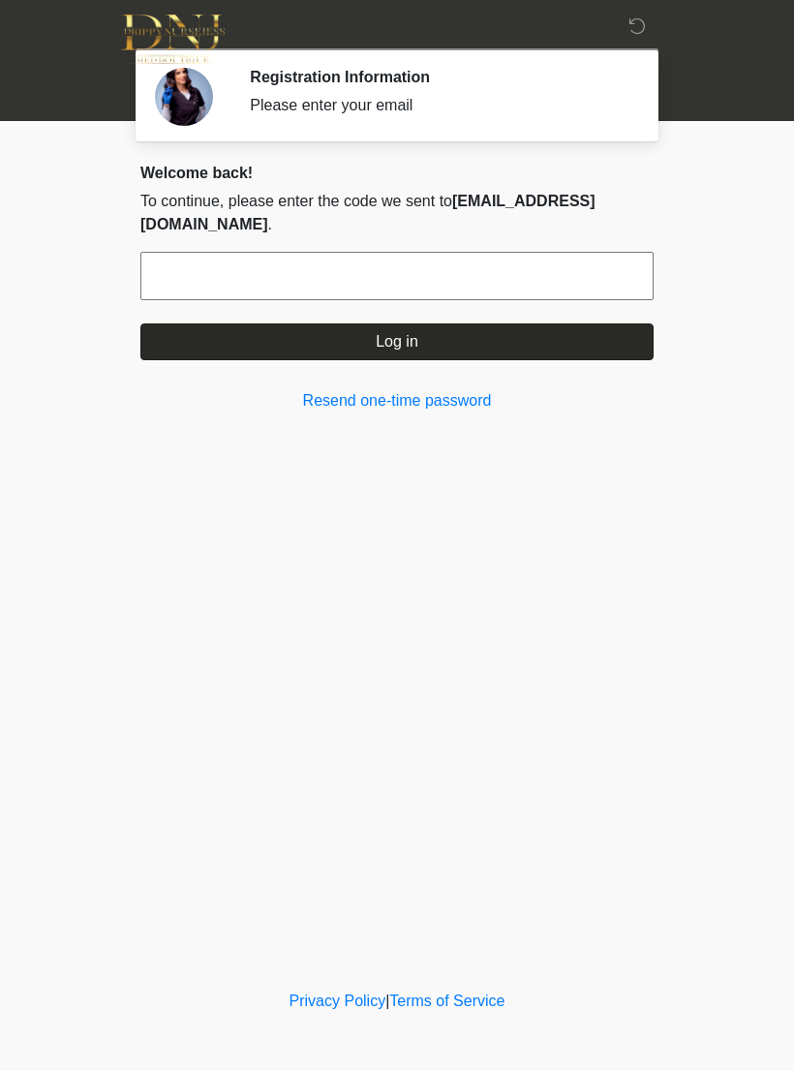
click at [479, 344] on button "Log in" at bounding box center [396, 341] width 513 height 37
click at [397, 342] on button "Log in" at bounding box center [396, 341] width 513 height 37
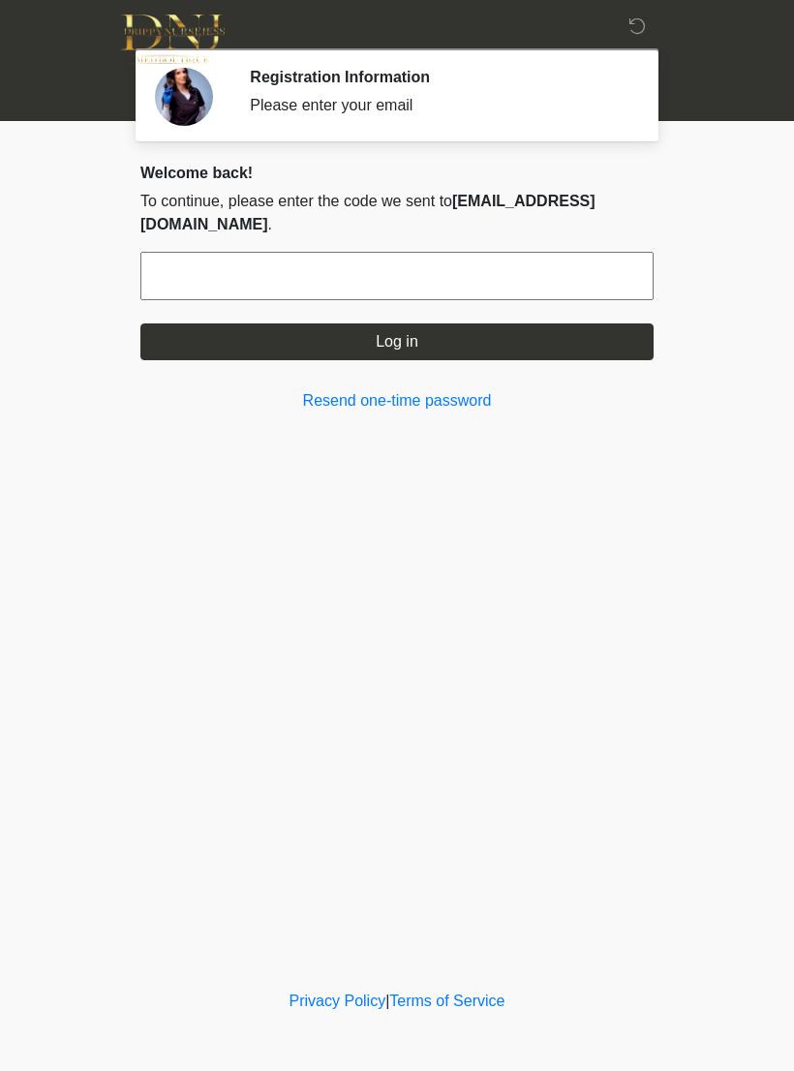
click at [584, 264] on input "text" at bounding box center [396, 276] width 513 height 48
click at [584, 263] on input "text" at bounding box center [396, 276] width 513 height 48
click at [494, 294] on input "text" at bounding box center [396, 276] width 513 height 48
click at [493, 294] on input "text" at bounding box center [396, 276] width 513 height 48
click at [483, 279] on input "text" at bounding box center [396, 276] width 513 height 48
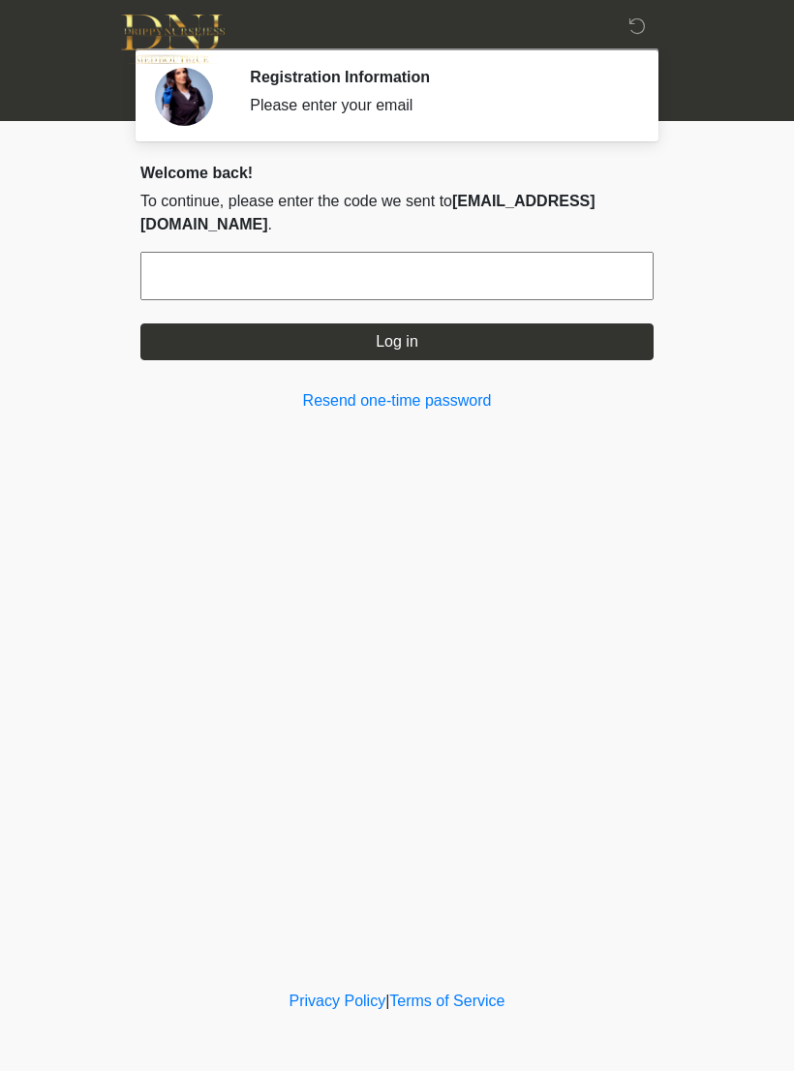
click at [489, 282] on input "text" at bounding box center [396, 276] width 513 height 48
click at [479, 288] on input "text" at bounding box center [396, 276] width 513 height 48
click at [478, 287] on input "text" at bounding box center [396, 276] width 513 height 48
click at [499, 277] on input "text" at bounding box center [396, 276] width 513 height 48
click at [522, 286] on input "text" at bounding box center [396, 276] width 513 height 48
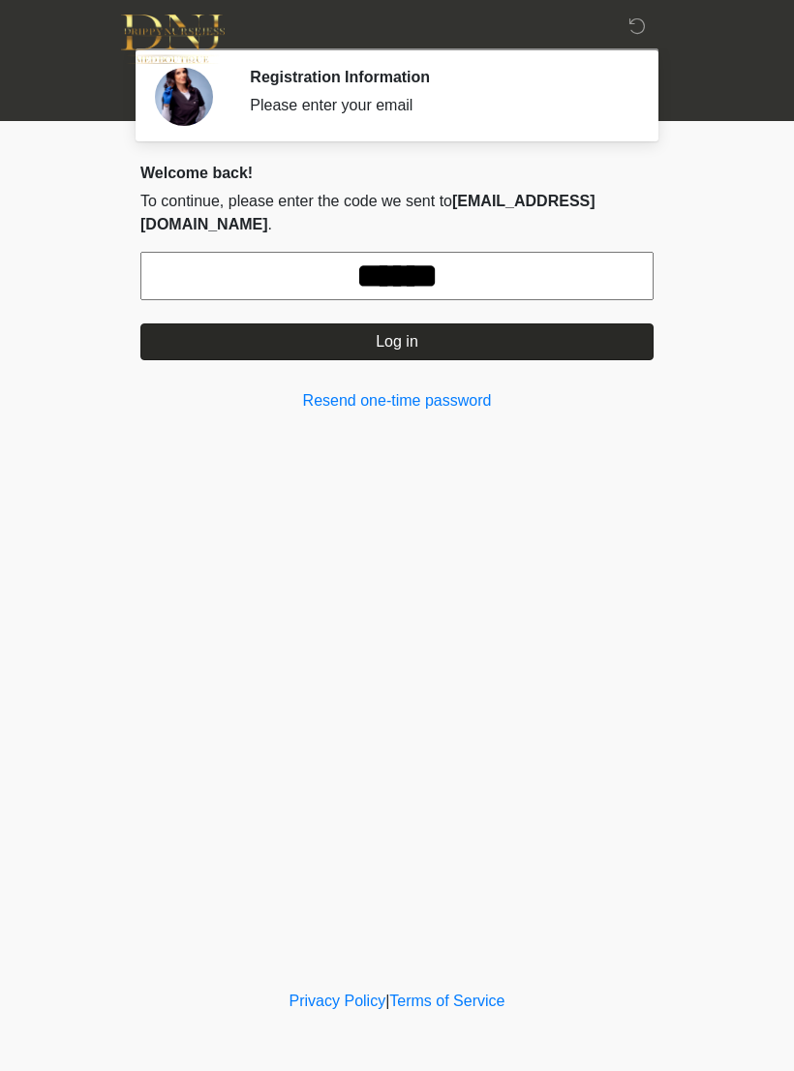
type input "******"
click at [506, 344] on button "Log in" at bounding box center [396, 341] width 513 height 37
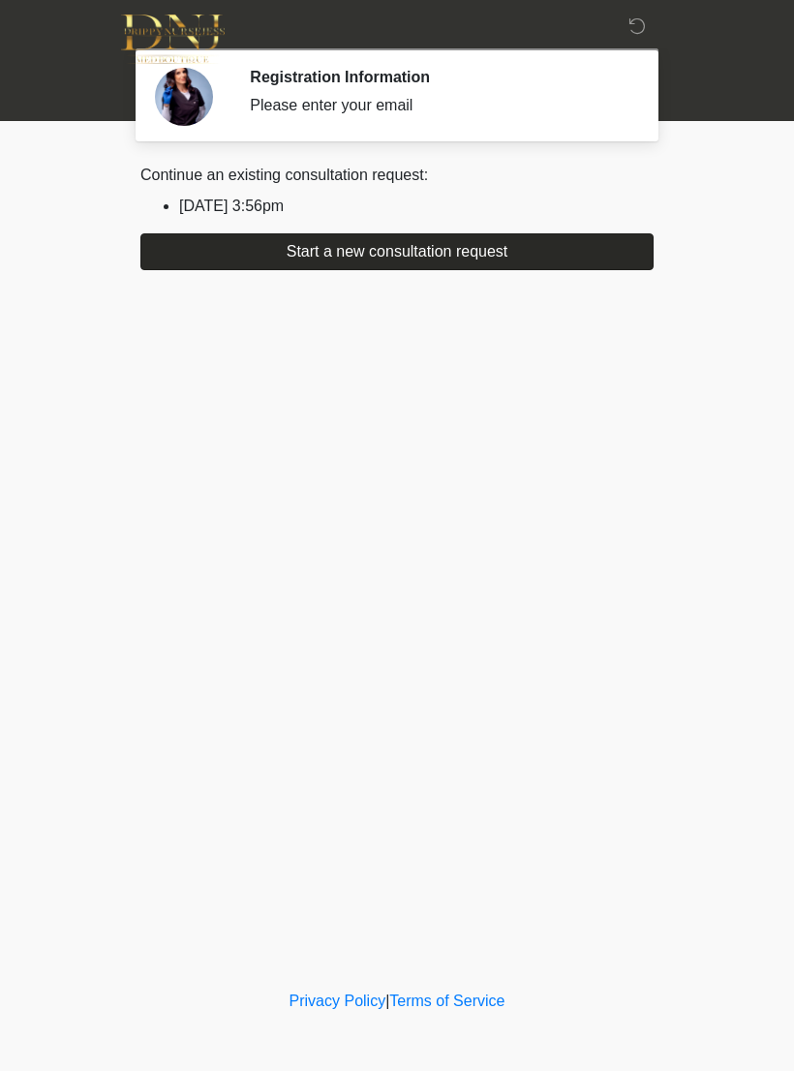
click at [499, 258] on button "Start a new consultation request" at bounding box center [396, 251] width 513 height 37
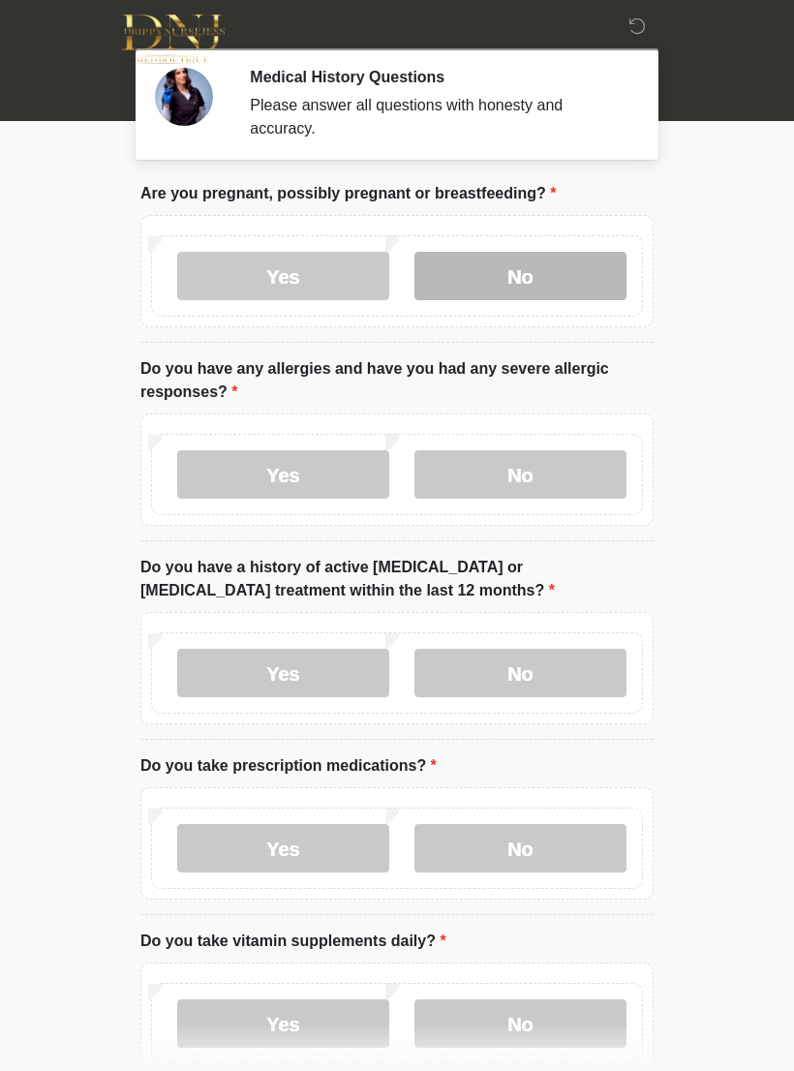
click at [535, 286] on label "No" at bounding box center [520, 276] width 212 height 48
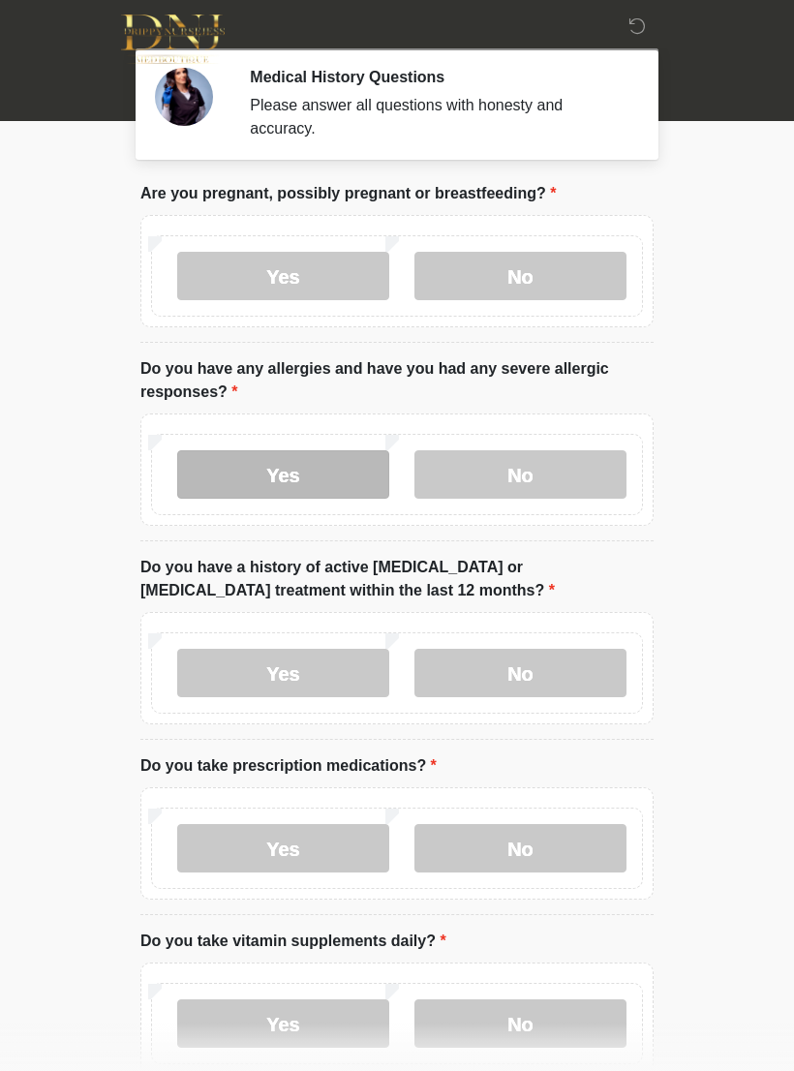
click at [311, 467] on label "Yes" at bounding box center [283, 474] width 212 height 48
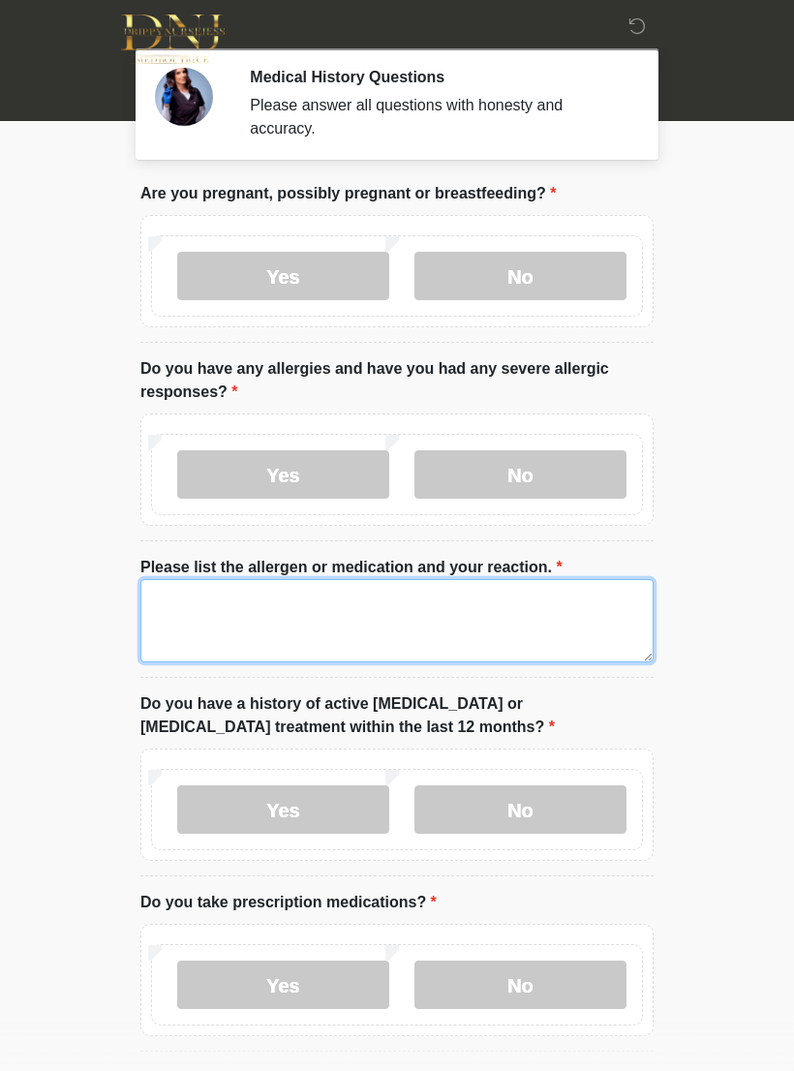
click at [267, 622] on textarea "Please list the allergen or medication and your reaction." at bounding box center [396, 620] width 513 height 83
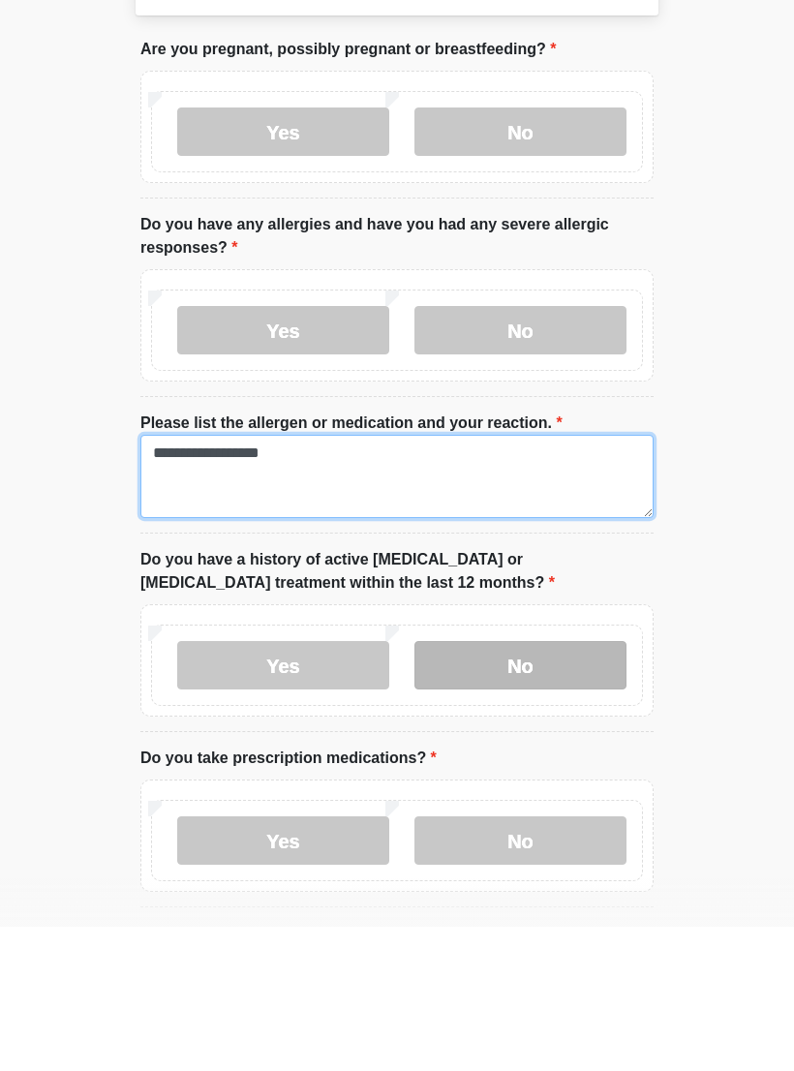
type textarea "**********"
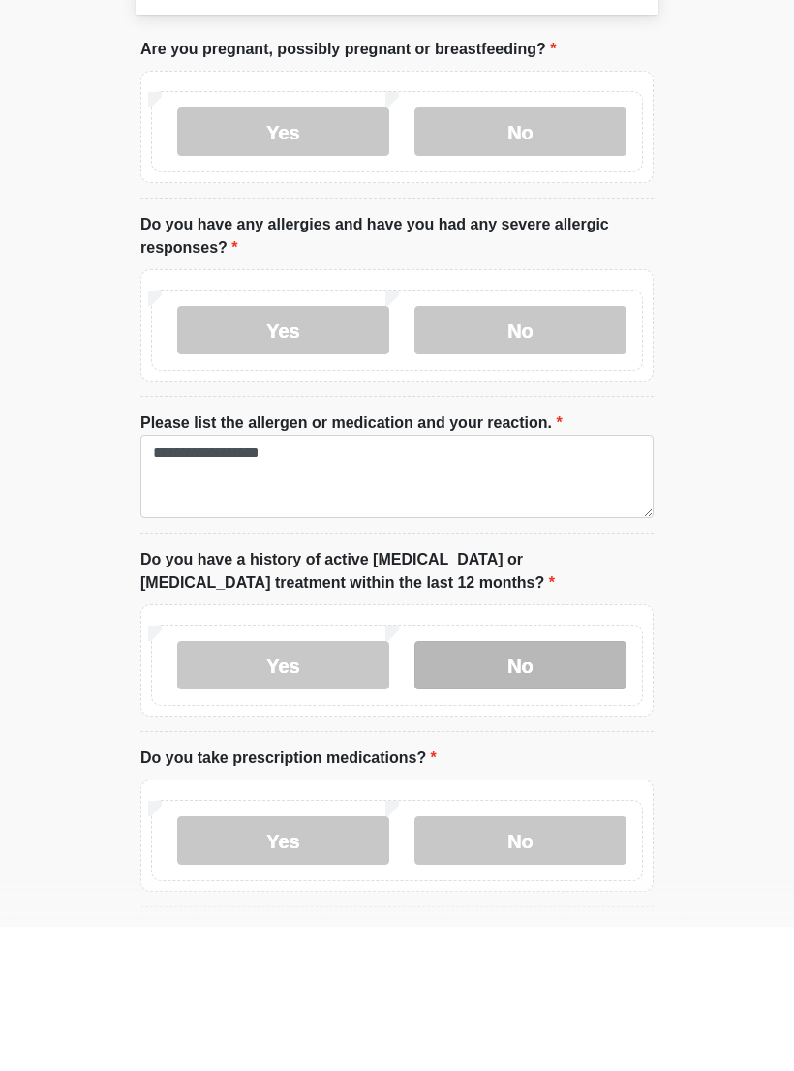
click at [519, 785] on label "No" at bounding box center [520, 809] width 212 height 48
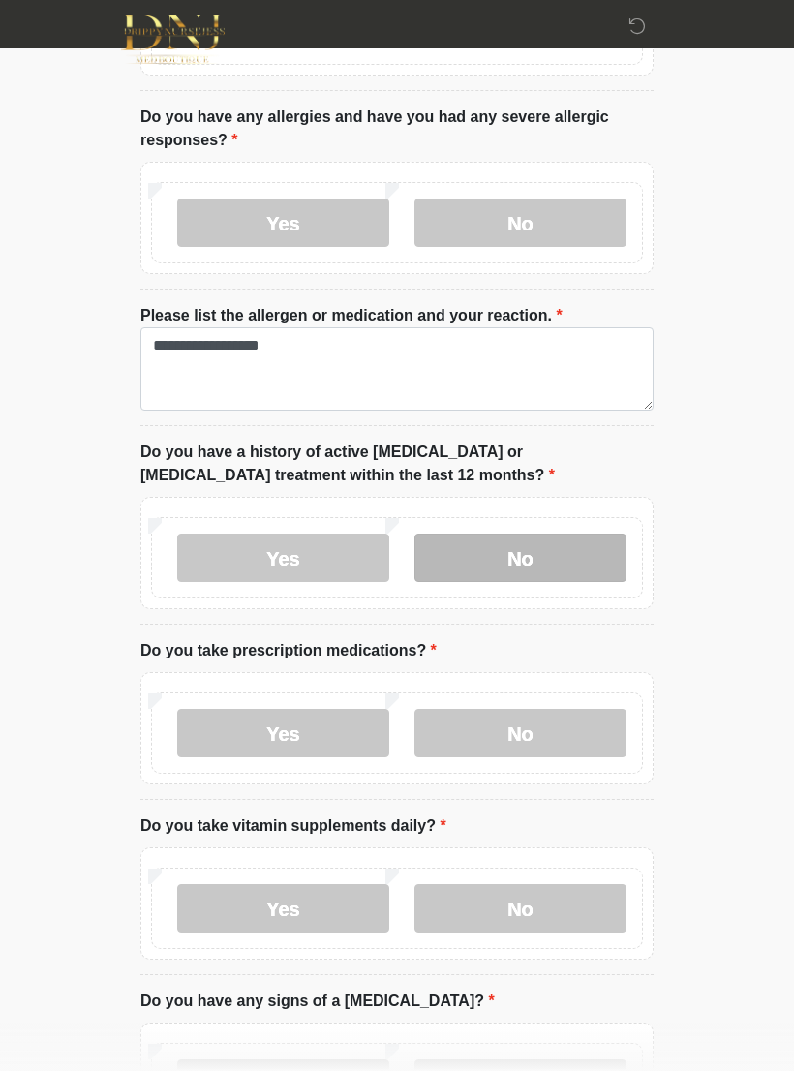
scroll to position [254, 0]
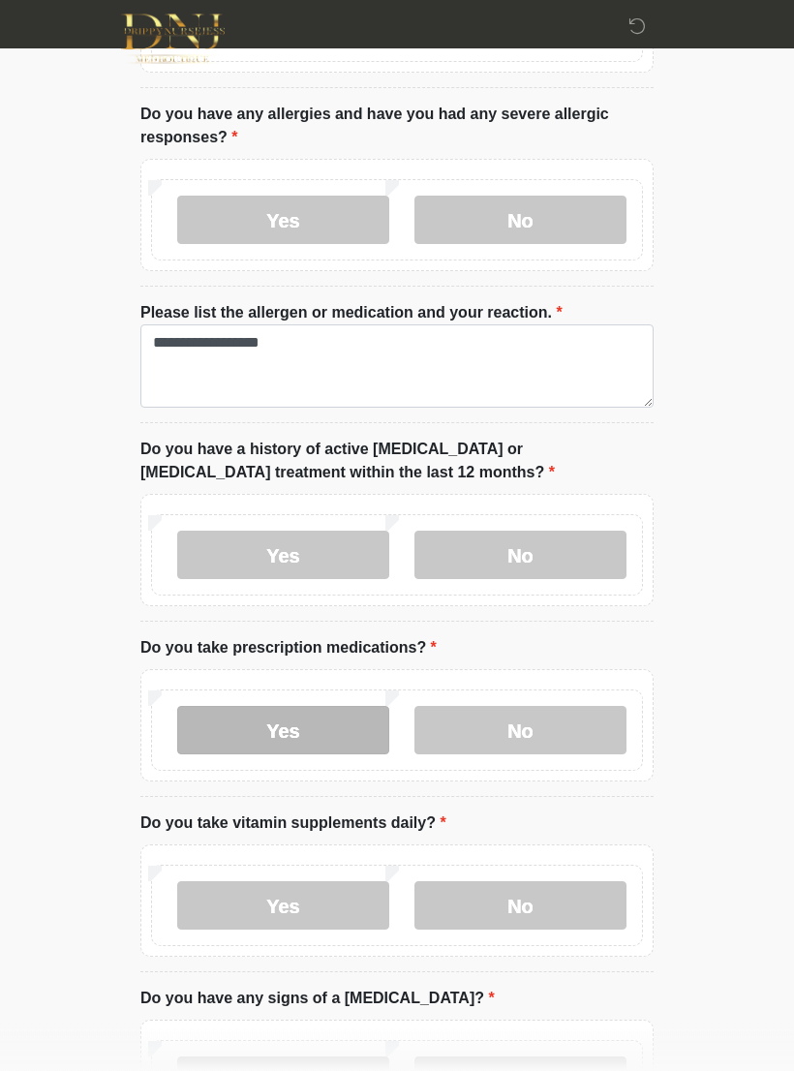
click at [320, 743] on label "Yes" at bounding box center [283, 731] width 212 height 48
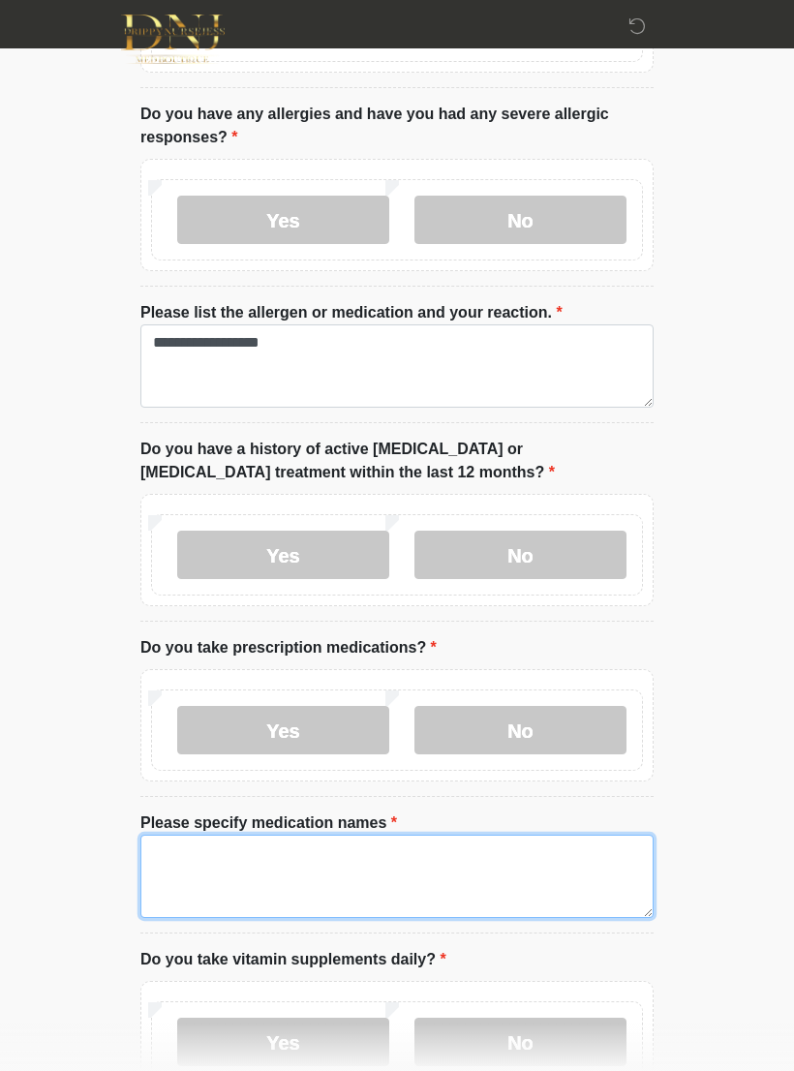
click at [290, 861] on textarea "Please specify medication names" at bounding box center [396, 875] width 513 height 83
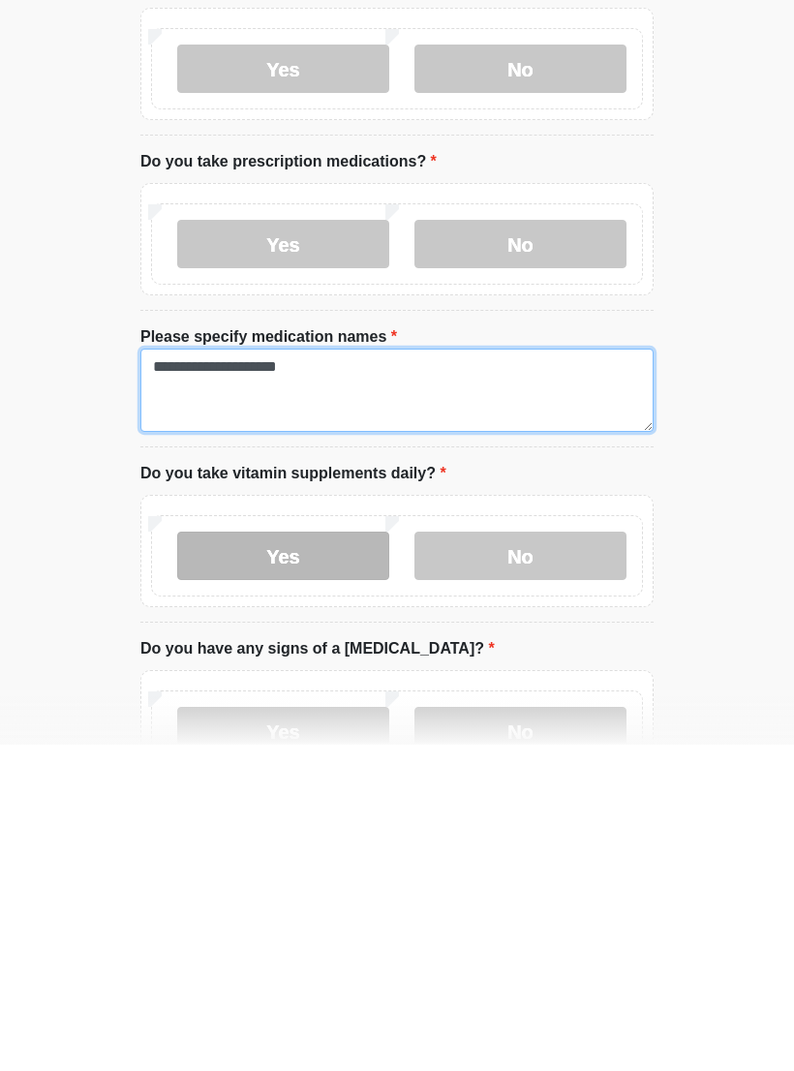
type textarea "**********"
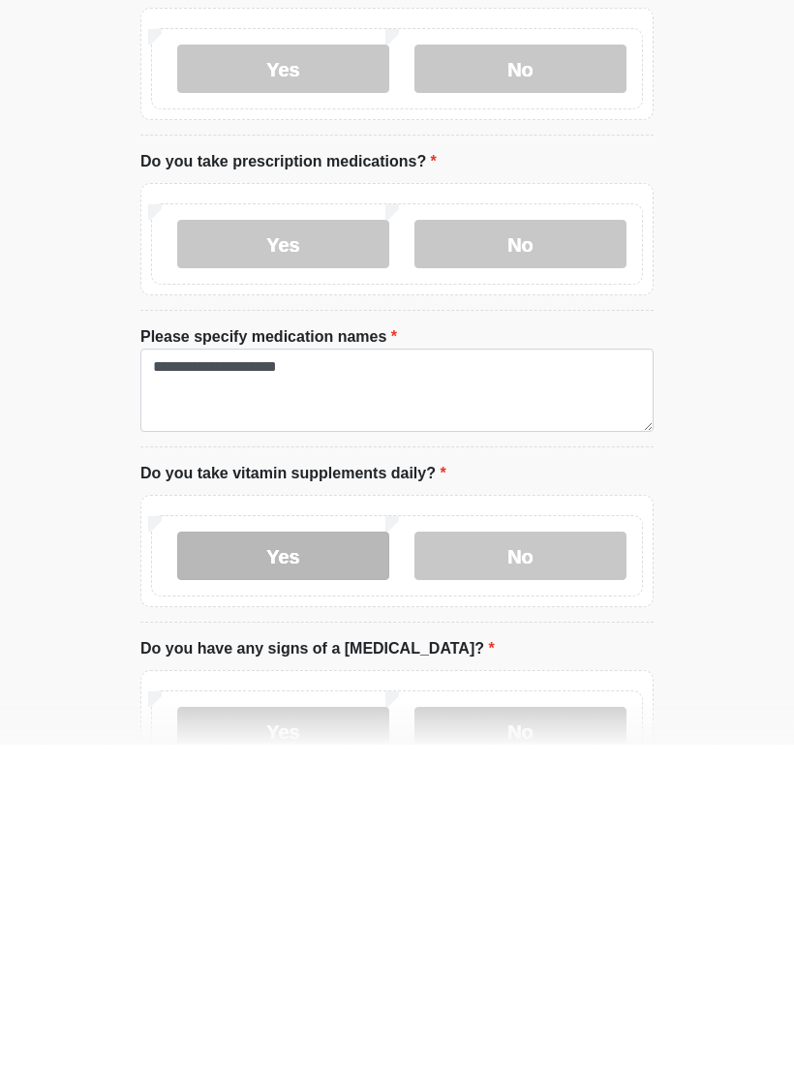
click at [329, 858] on label "Yes" at bounding box center [283, 882] width 212 height 48
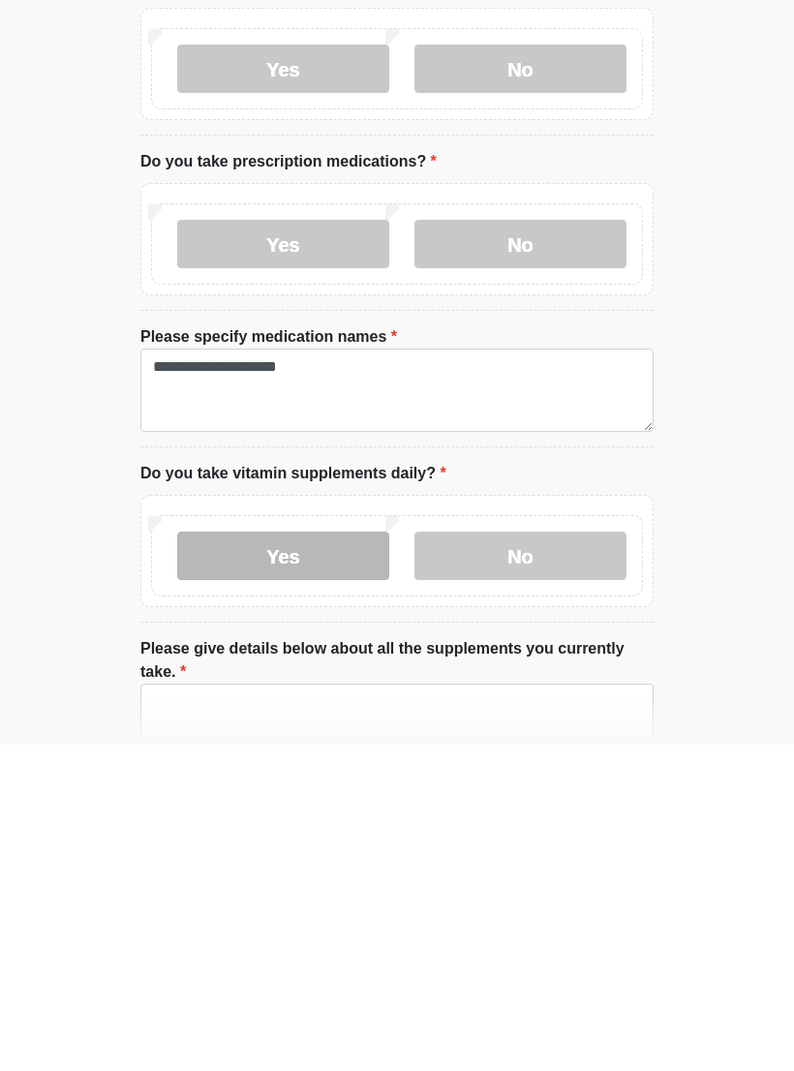
scroll to position [742, 0]
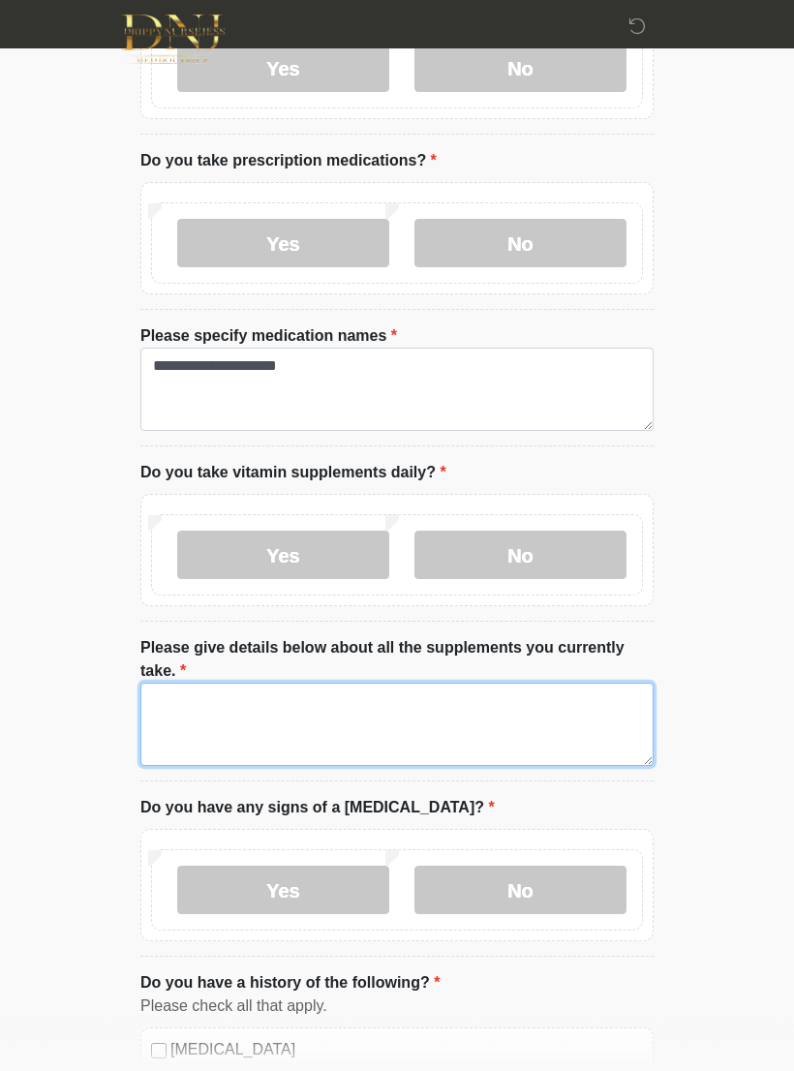
click at [316, 707] on textarea "Please give details below about all the supplements you currently take." at bounding box center [396, 724] width 513 height 83
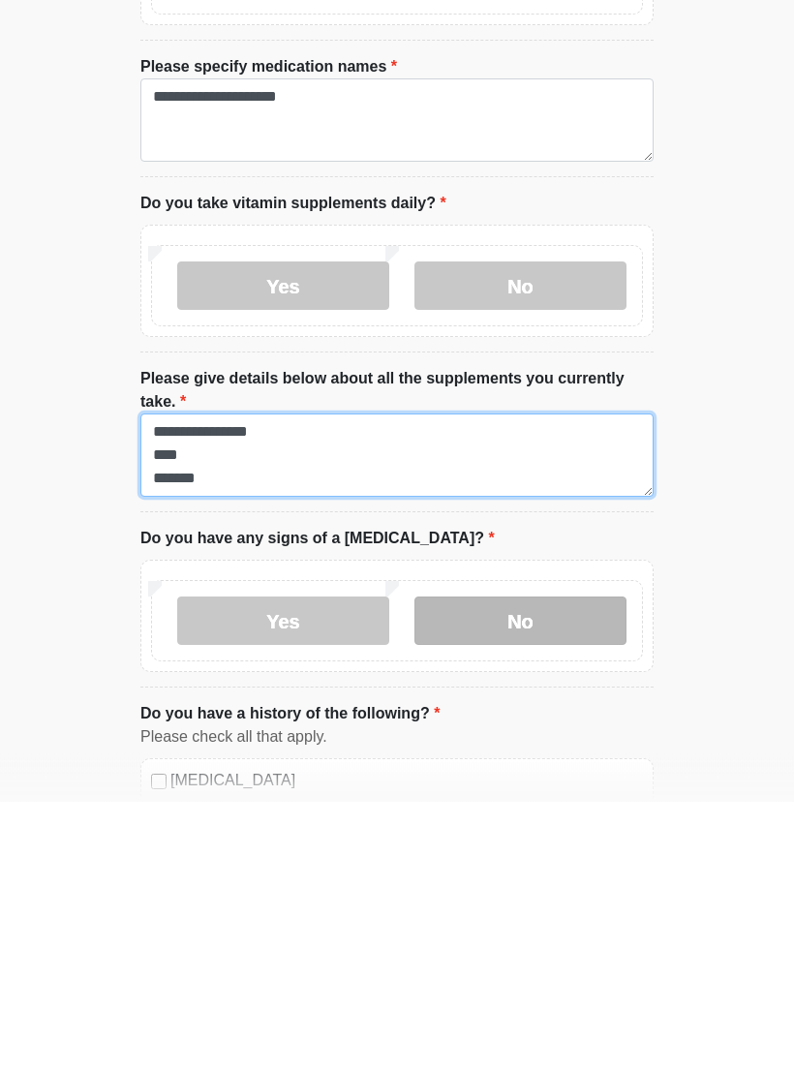
type textarea "**********"
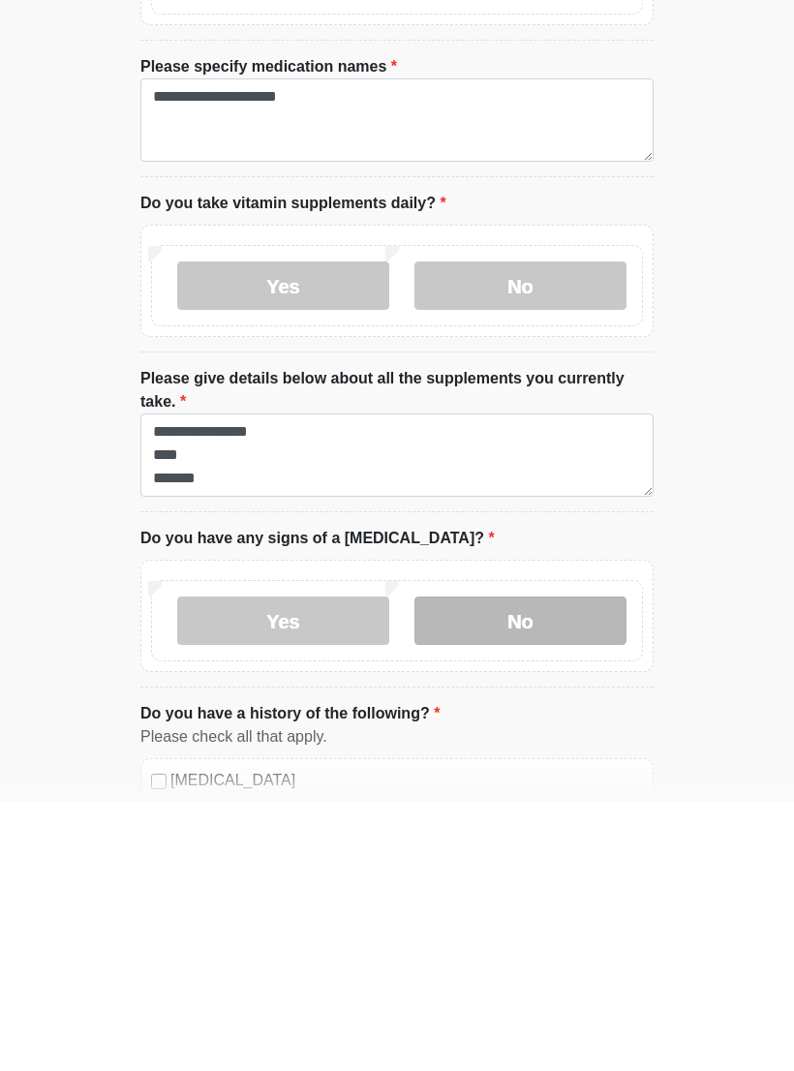
click at [524, 866] on label "No" at bounding box center [520, 890] width 212 height 48
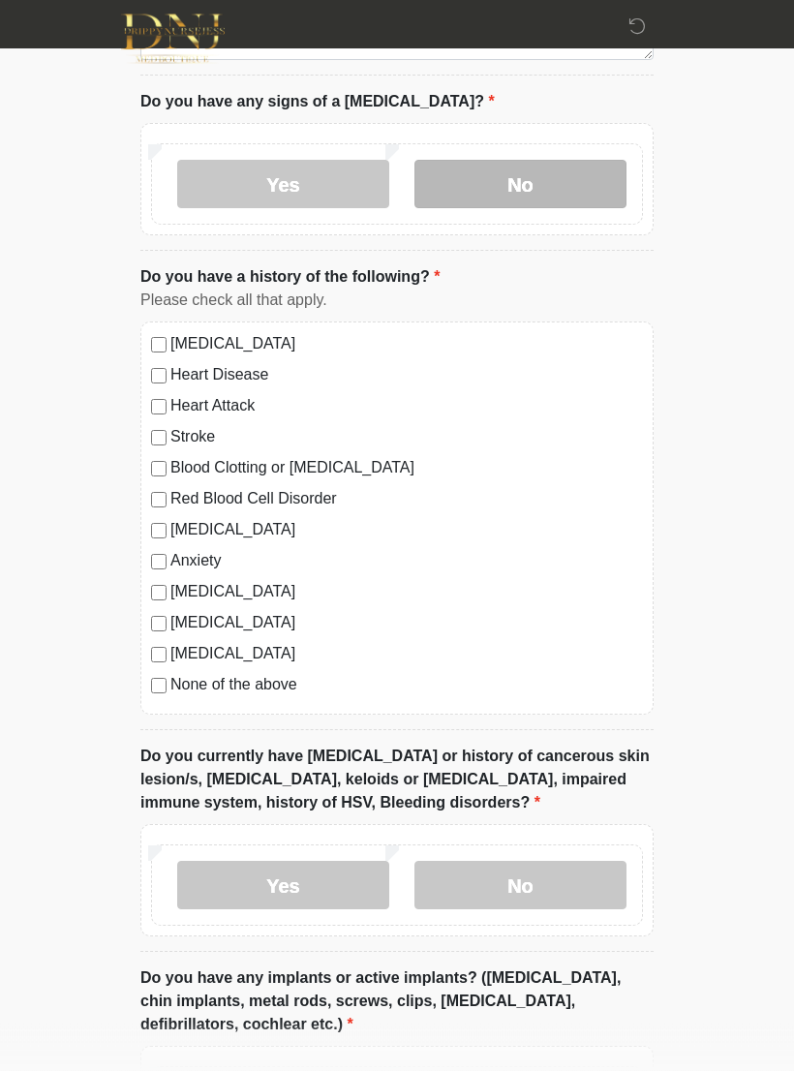
scroll to position [1495, 0]
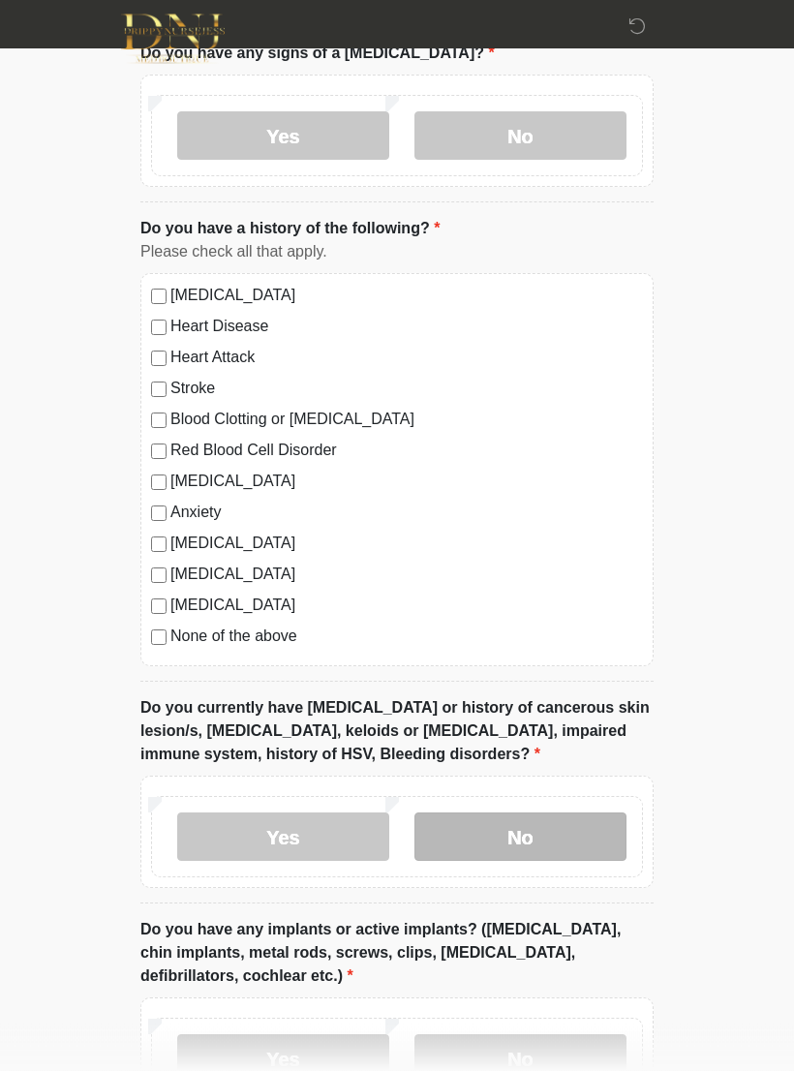
click at [571, 839] on label "No" at bounding box center [520, 837] width 212 height 48
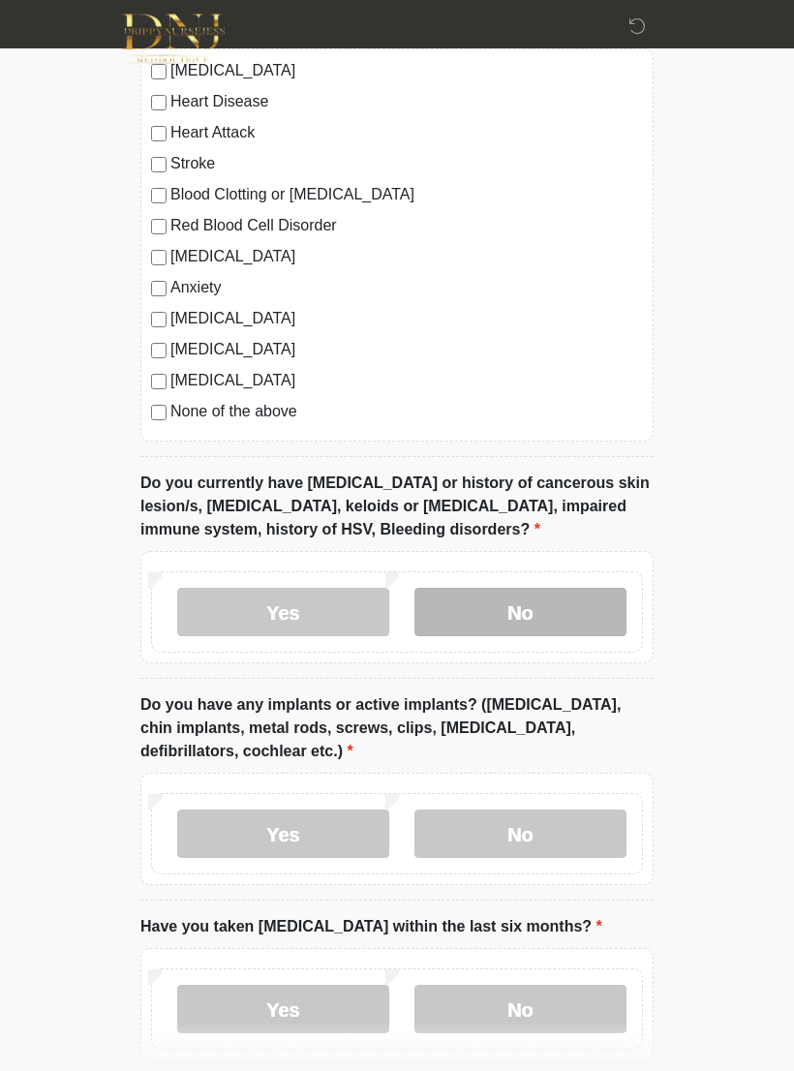
scroll to position [1720, 0]
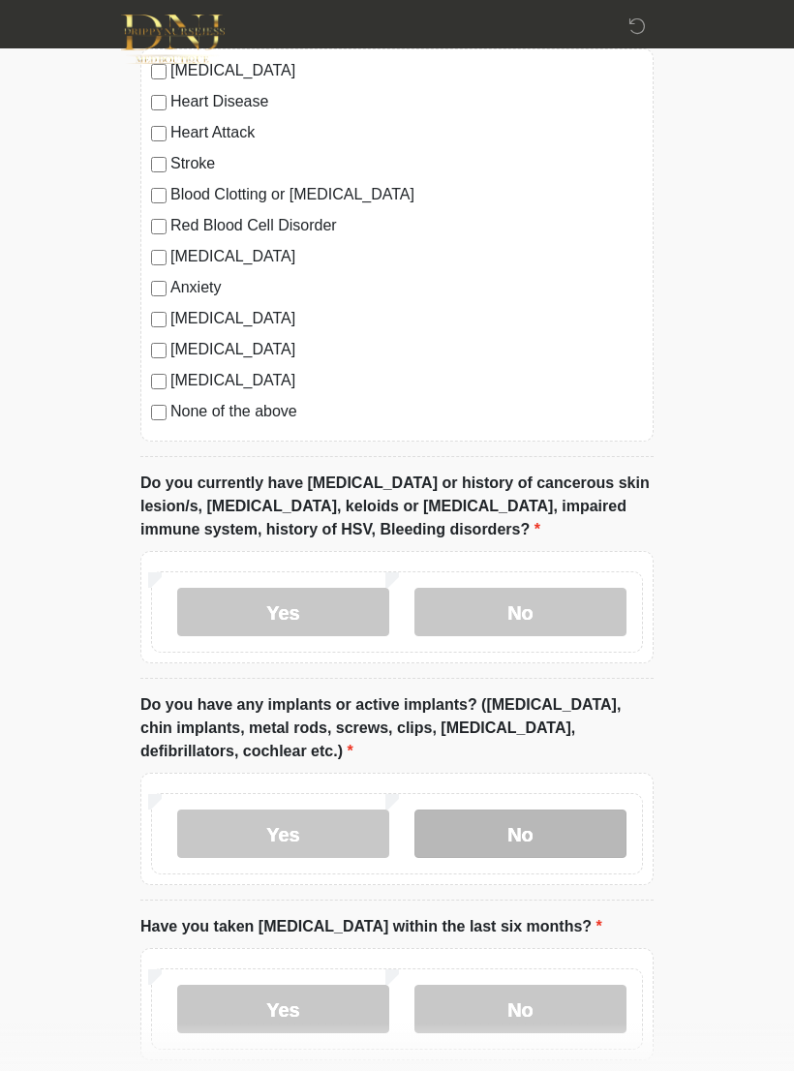
click at [562, 831] on label "No" at bounding box center [520, 833] width 212 height 48
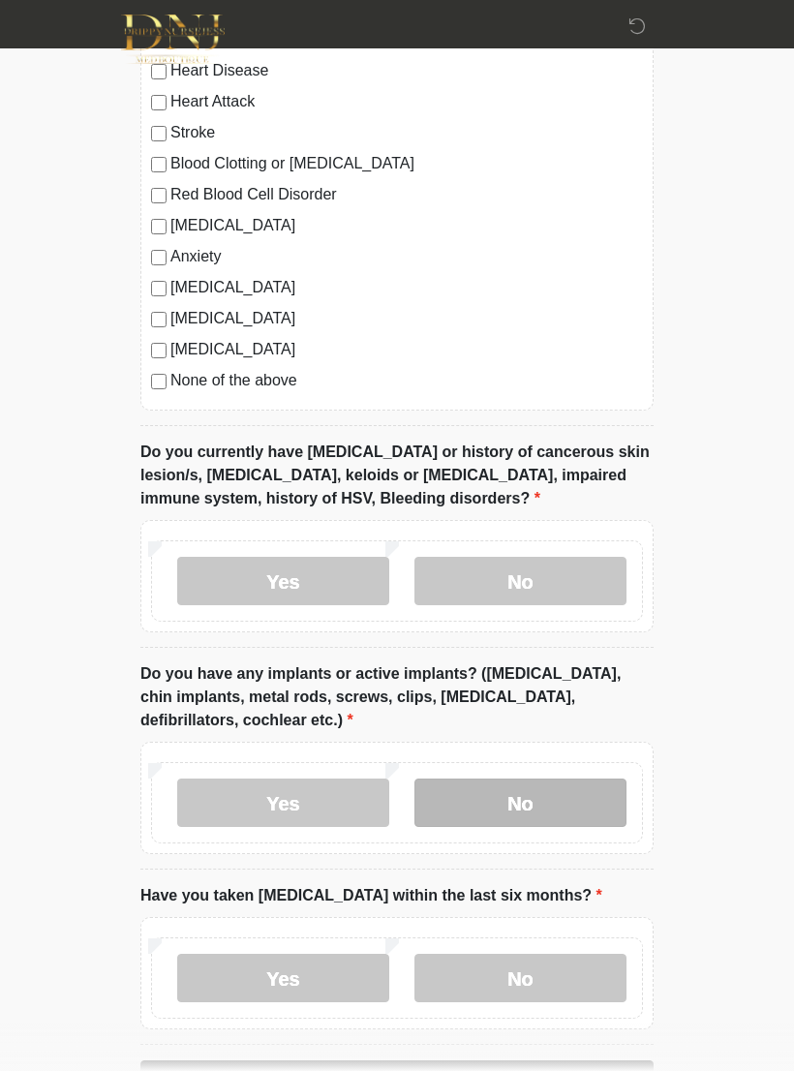
scroll to position [1846, 0]
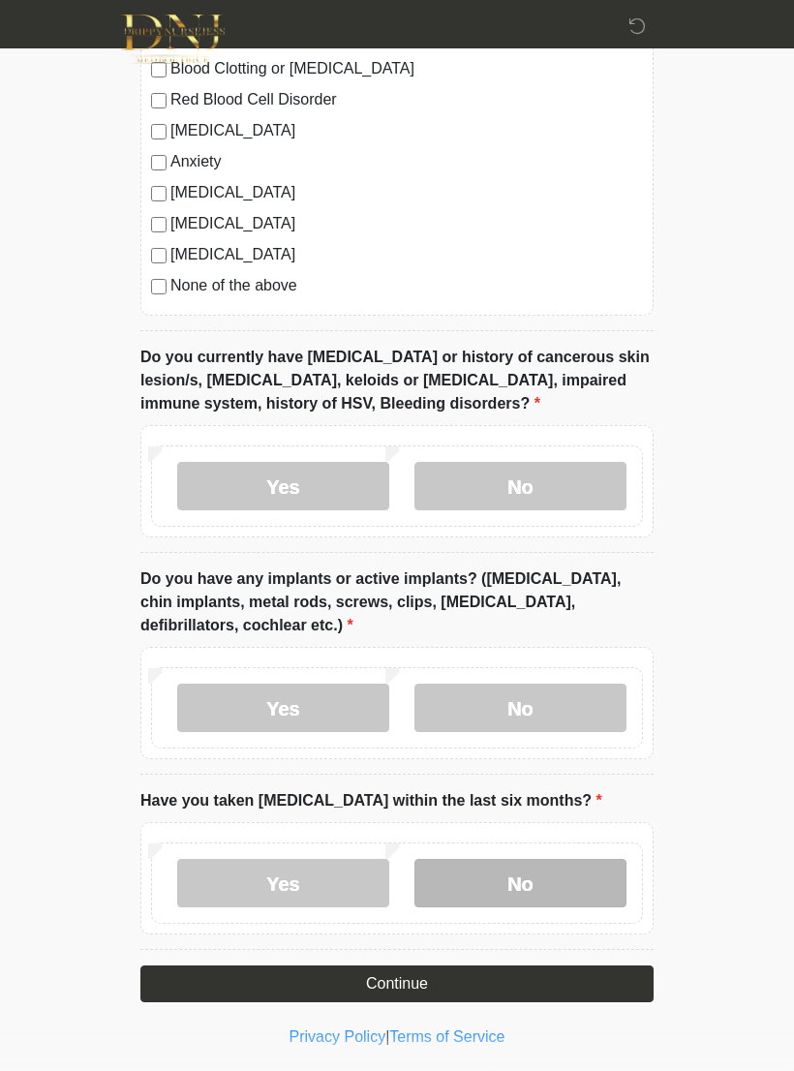
click at [585, 883] on label "No" at bounding box center [520, 883] width 212 height 48
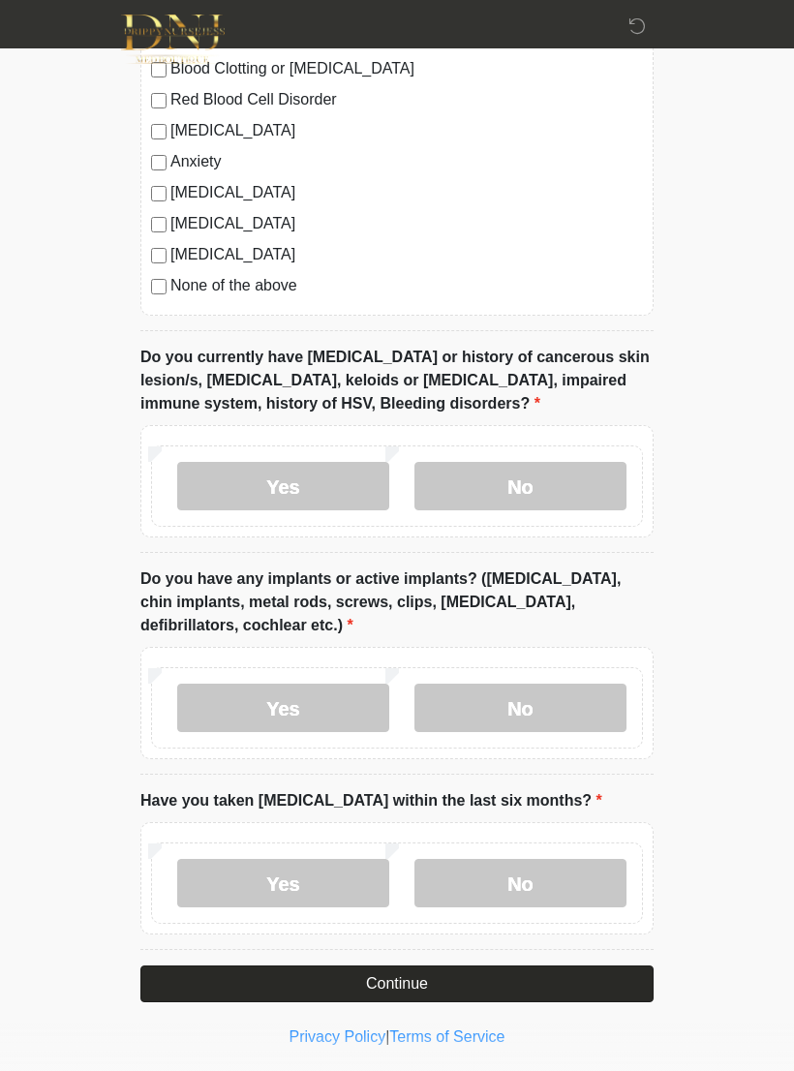
click at [519, 976] on button "Continue" at bounding box center [396, 983] width 513 height 37
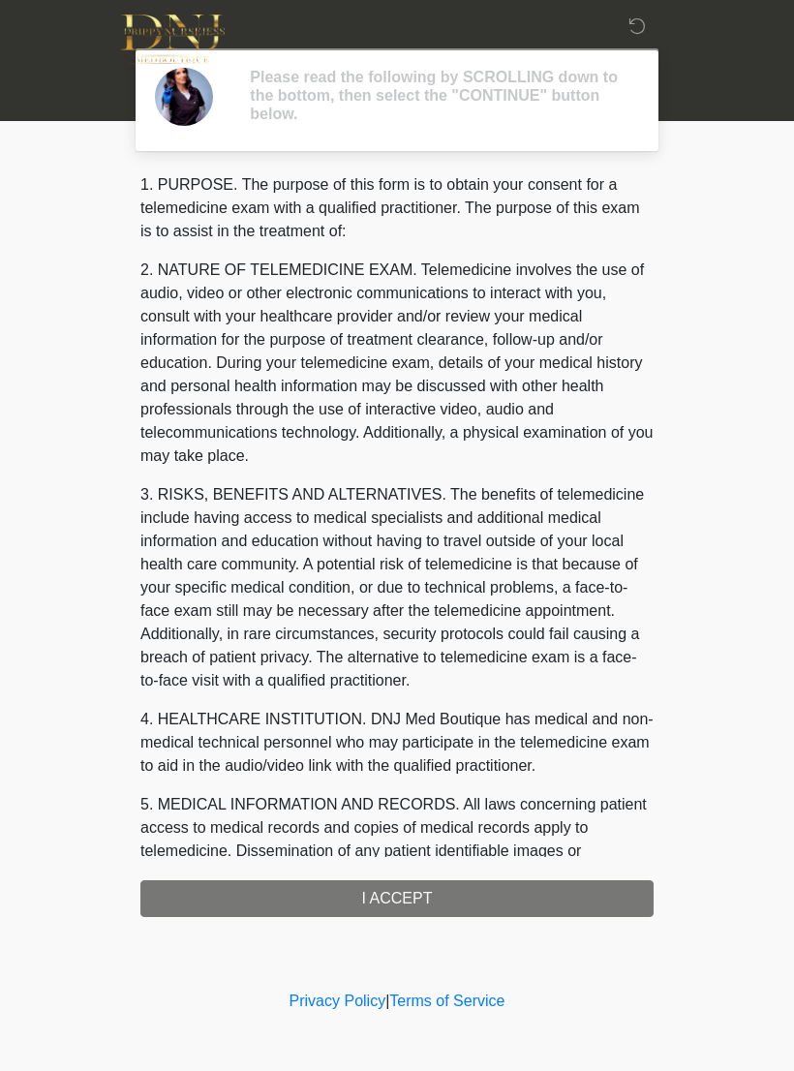
scroll to position [0, 0]
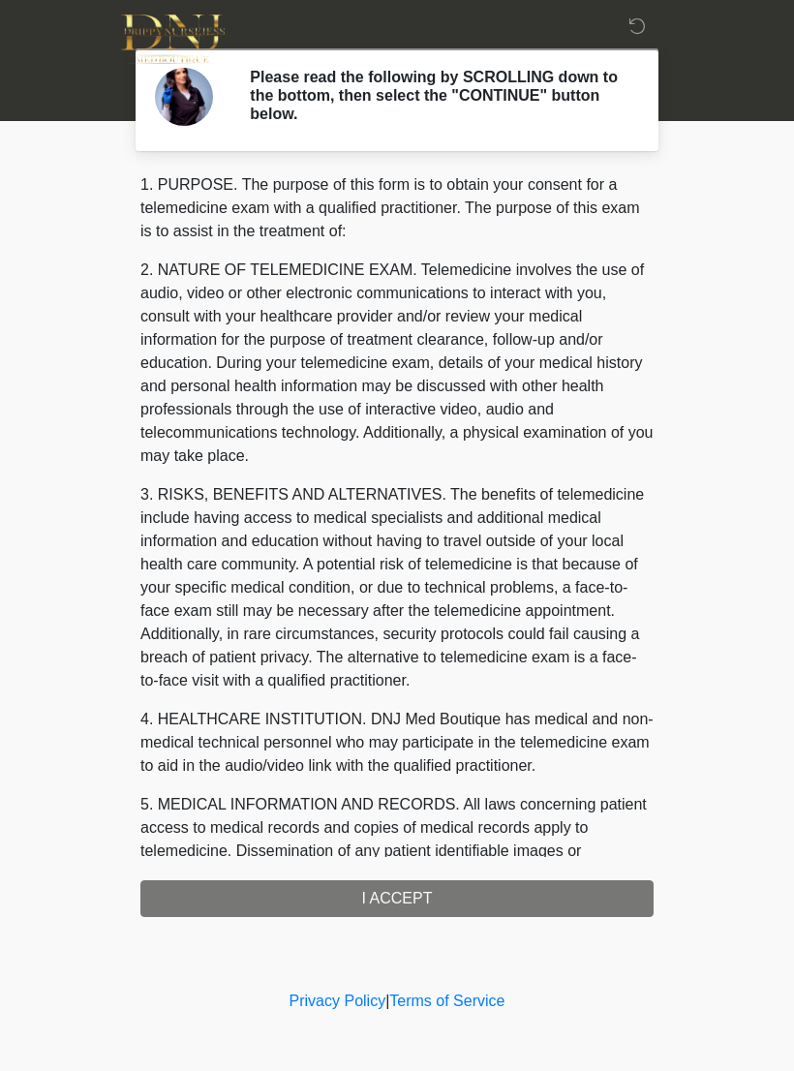
click at [517, 902] on div "1. PURPOSE. The purpose of this form is to obtain your consent for a telemedici…" at bounding box center [396, 544] width 513 height 743
click at [526, 895] on div "1. PURPOSE. The purpose of this form is to obtain your consent for a telemedici…" at bounding box center [396, 544] width 513 height 743
click at [434, 891] on div "1. PURPOSE. The purpose of this form is to obtain your consent for a telemedici…" at bounding box center [396, 544] width 513 height 743
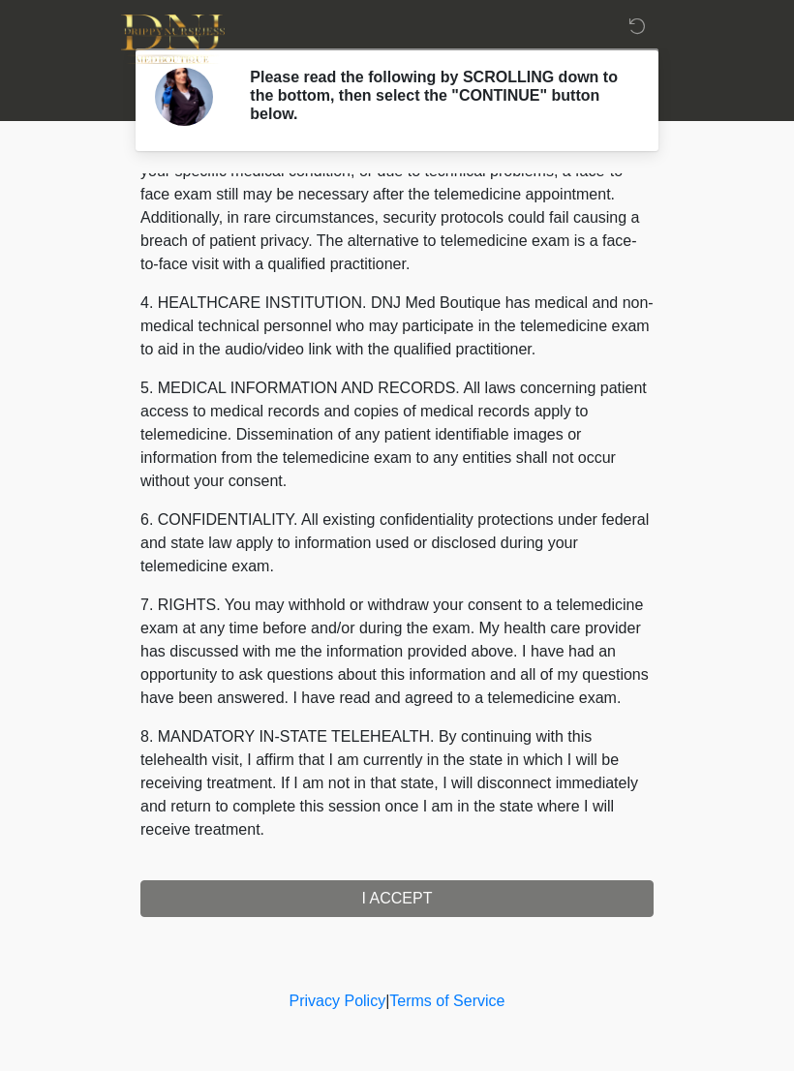
scroll to position [440, 0]
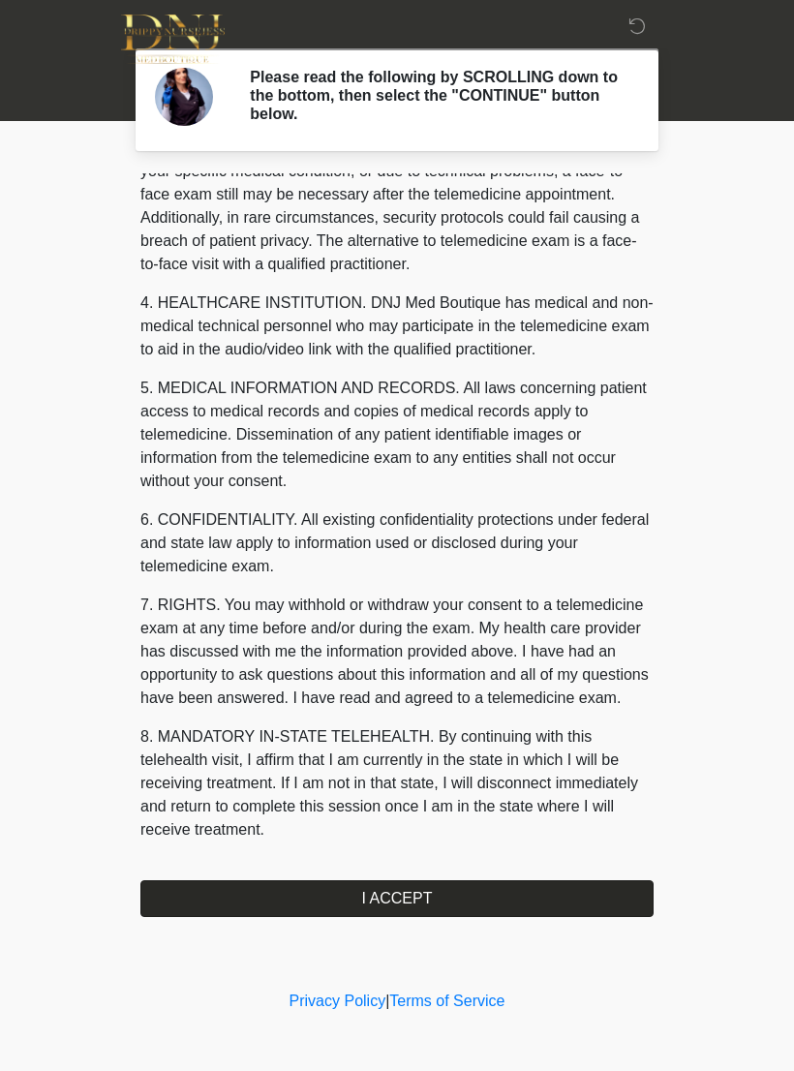
click at [464, 908] on button "I ACCEPT" at bounding box center [396, 898] width 513 height 37
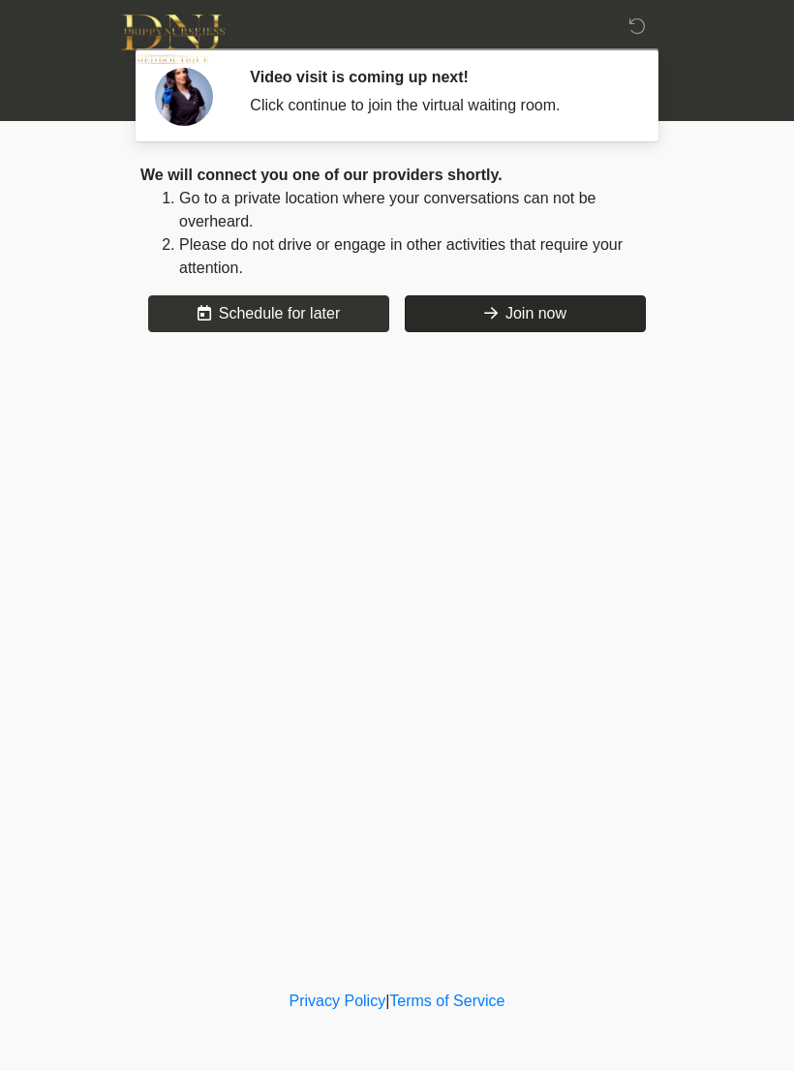
click at [531, 326] on button "Join now" at bounding box center [525, 313] width 241 height 37
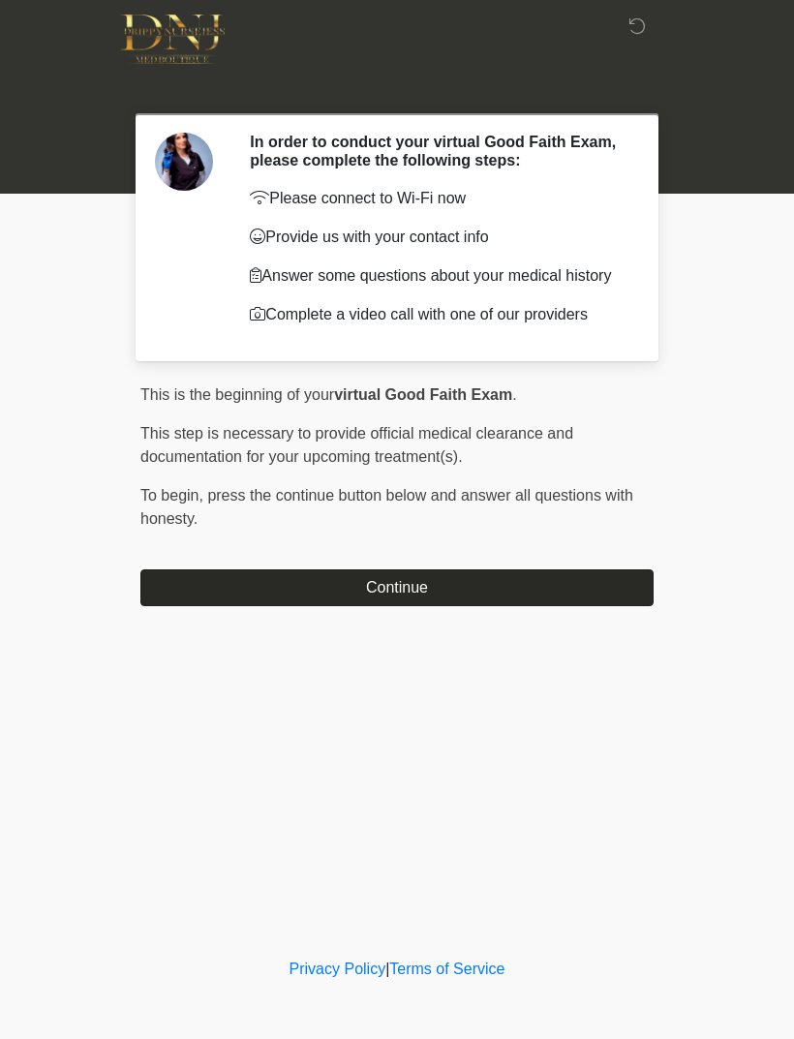
click at [443, 581] on button "Continue" at bounding box center [396, 587] width 513 height 37
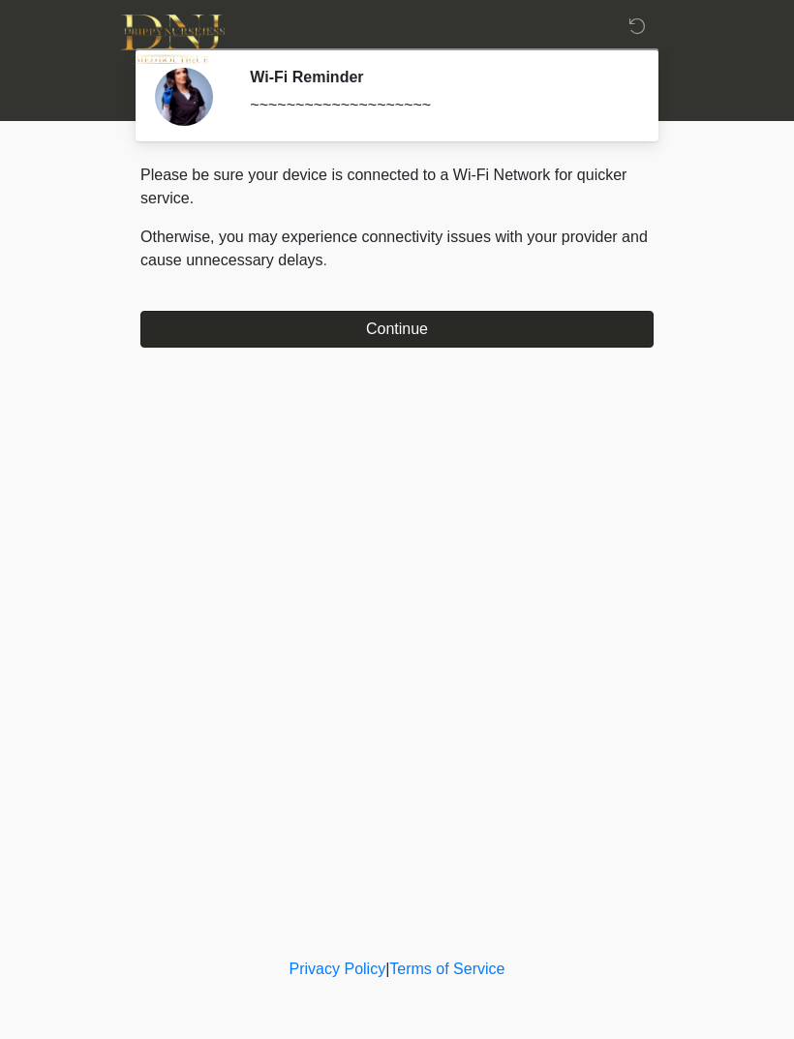
click at [435, 325] on button "Continue" at bounding box center [396, 329] width 513 height 37
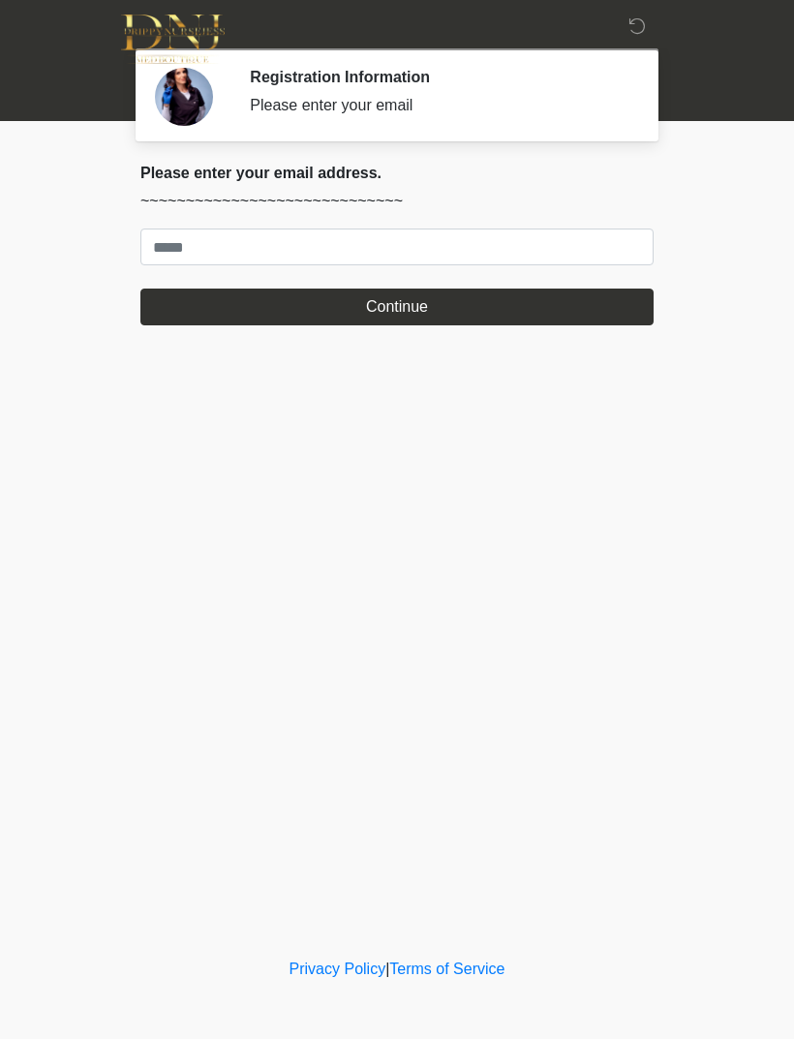
click at [295, 200] on p "~~~~~~~~~~~~~~~~~~~~~~~~~~~~~" at bounding box center [396, 201] width 513 height 23
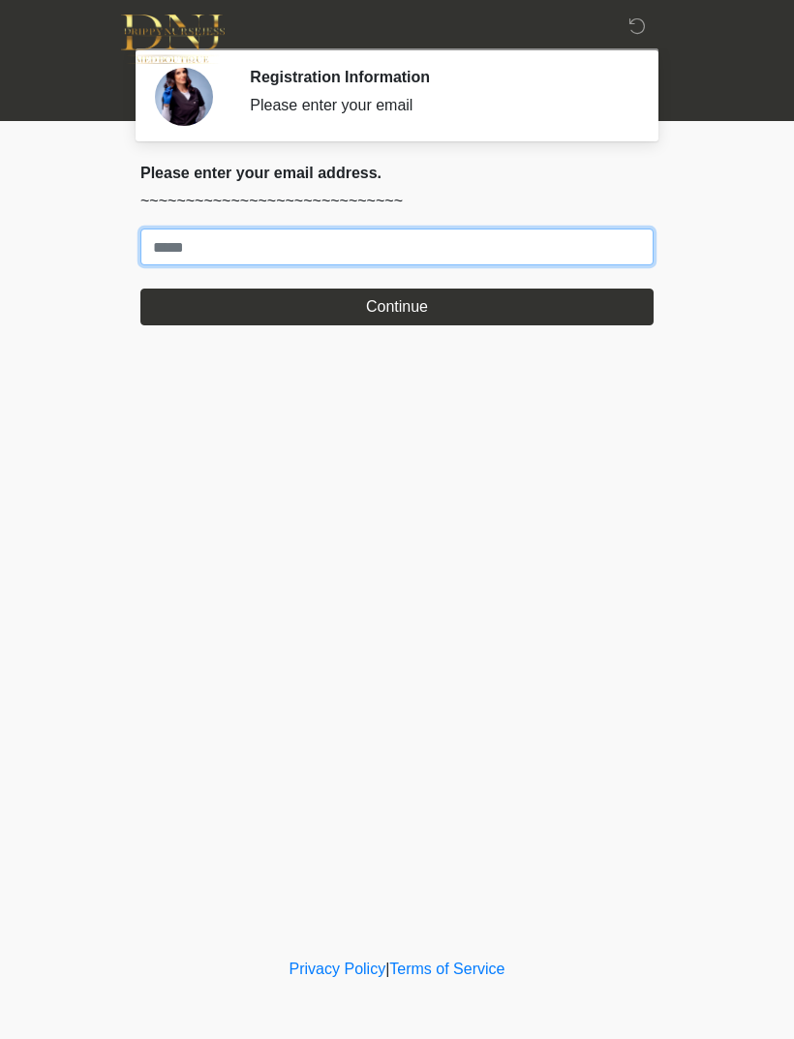
click at [251, 246] on input "Where should we email your treatment plan?" at bounding box center [396, 246] width 513 height 37
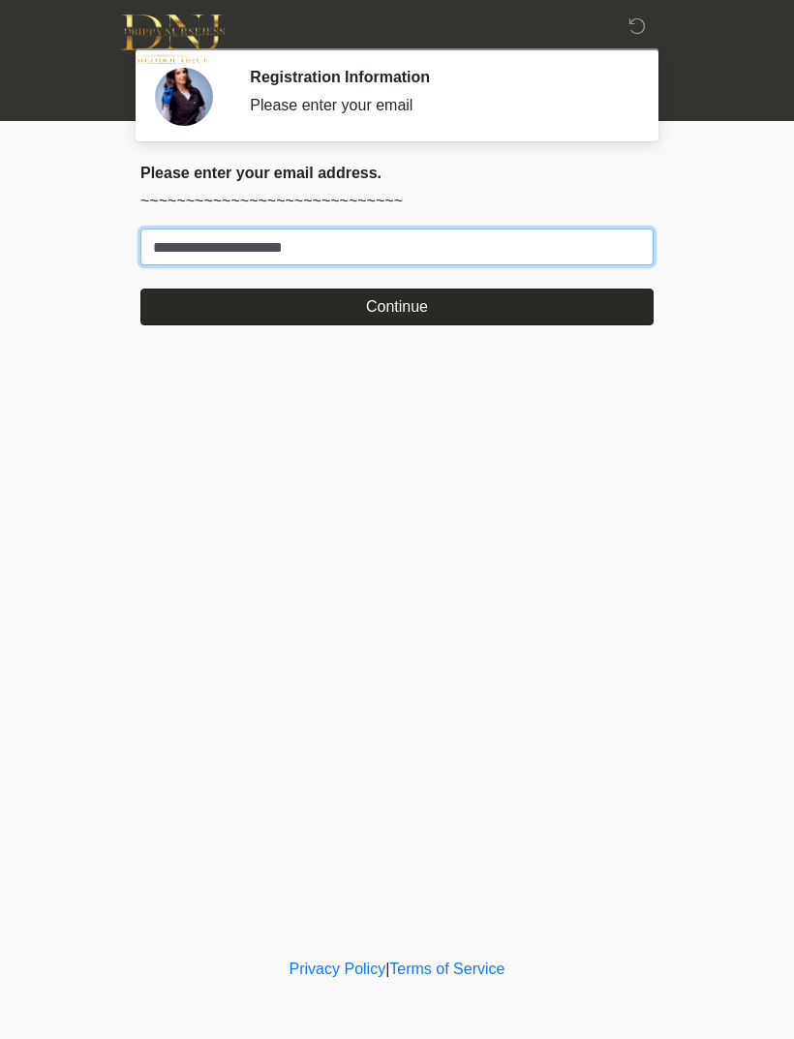
type input "**********"
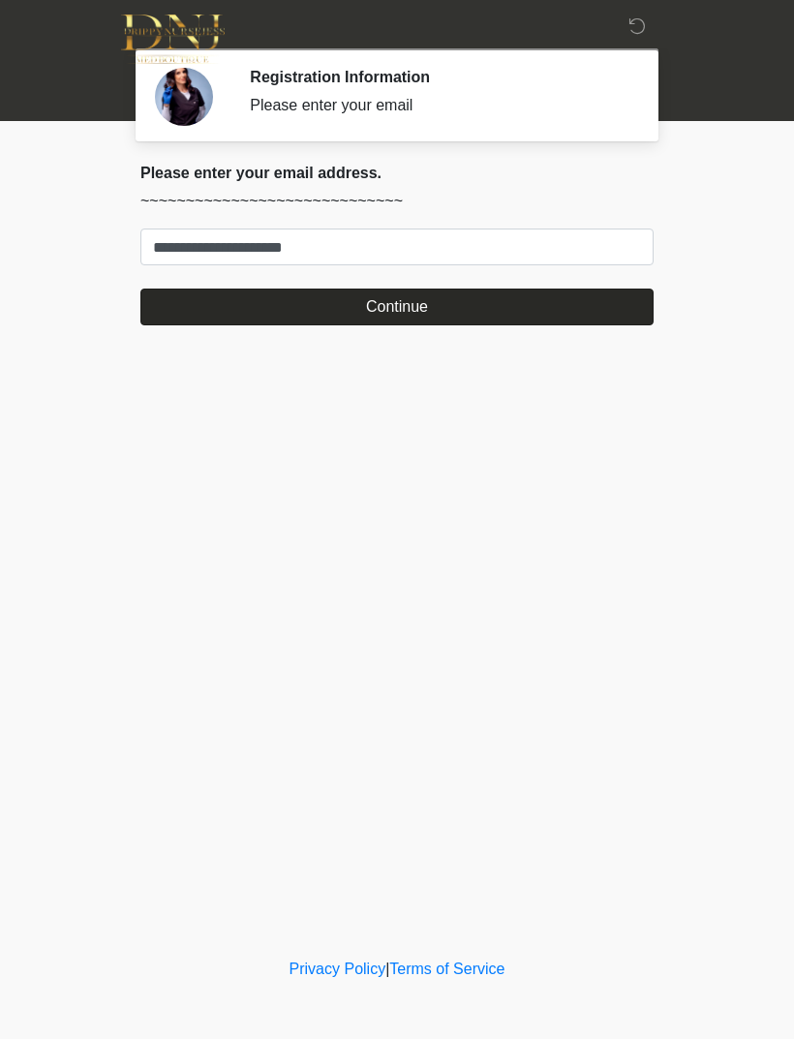
click at [547, 297] on button "Continue" at bounding box center [396, 306] width 513 height 37
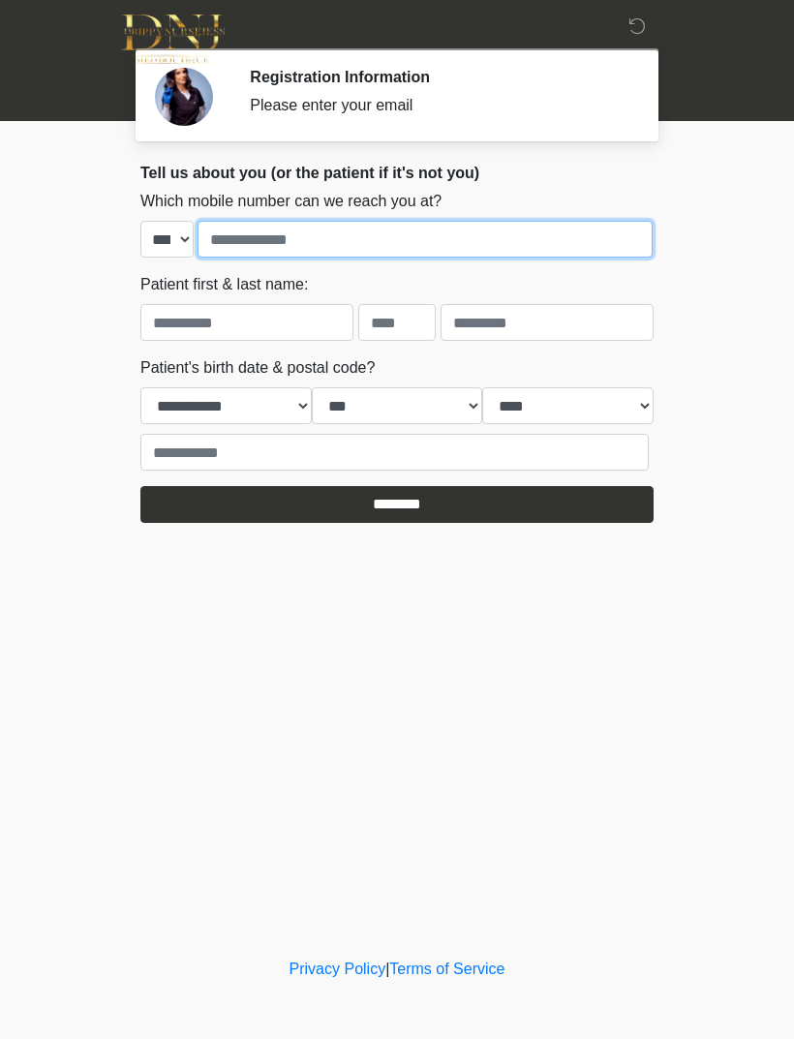
click at [429, 236] on input "tel" at bounding box center [424, 239] width 455 height 37
type input "**********"
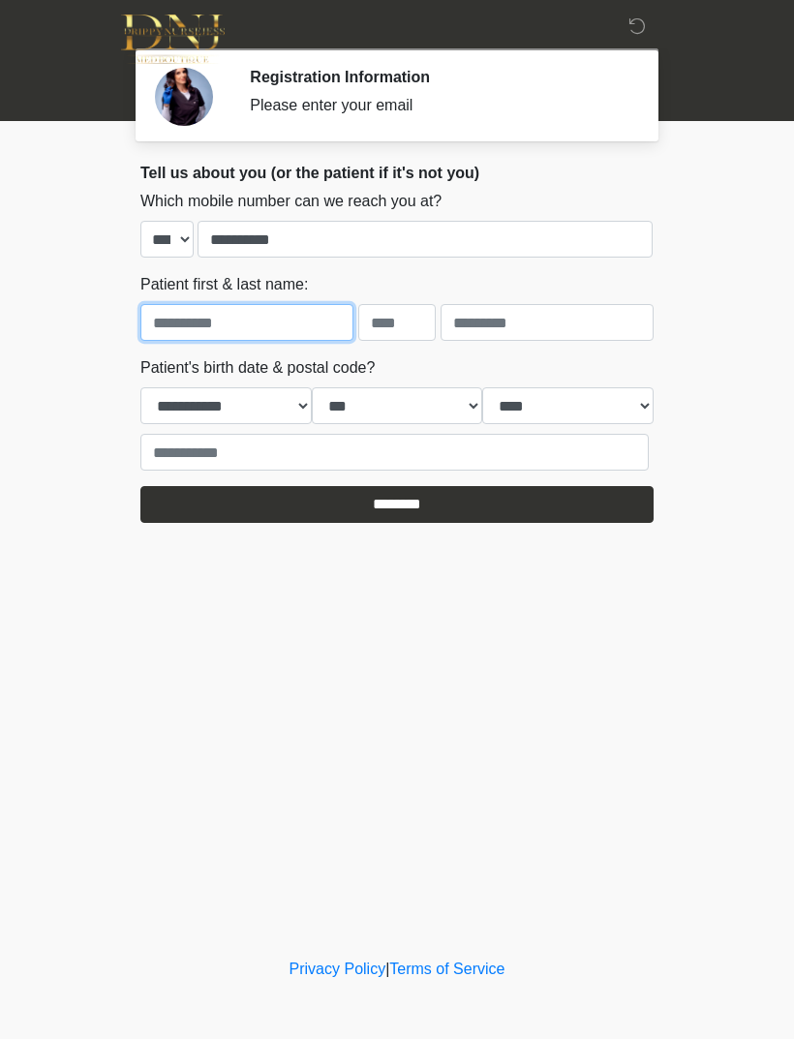
click at [291, 319] on input "text" at bounding box center [246, 322] width 213 height 37
type input "*****"
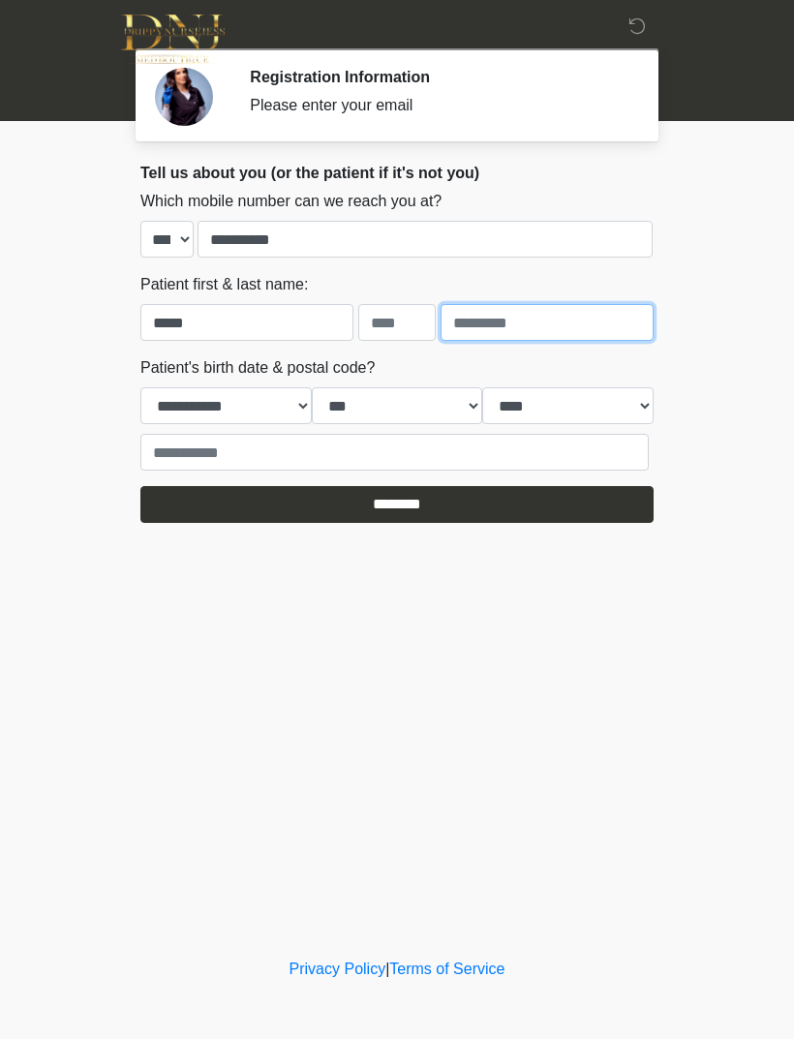
click at [559, 323] on input "text" at bounding box center [546, 322] width 213 height 37
type input "*******"
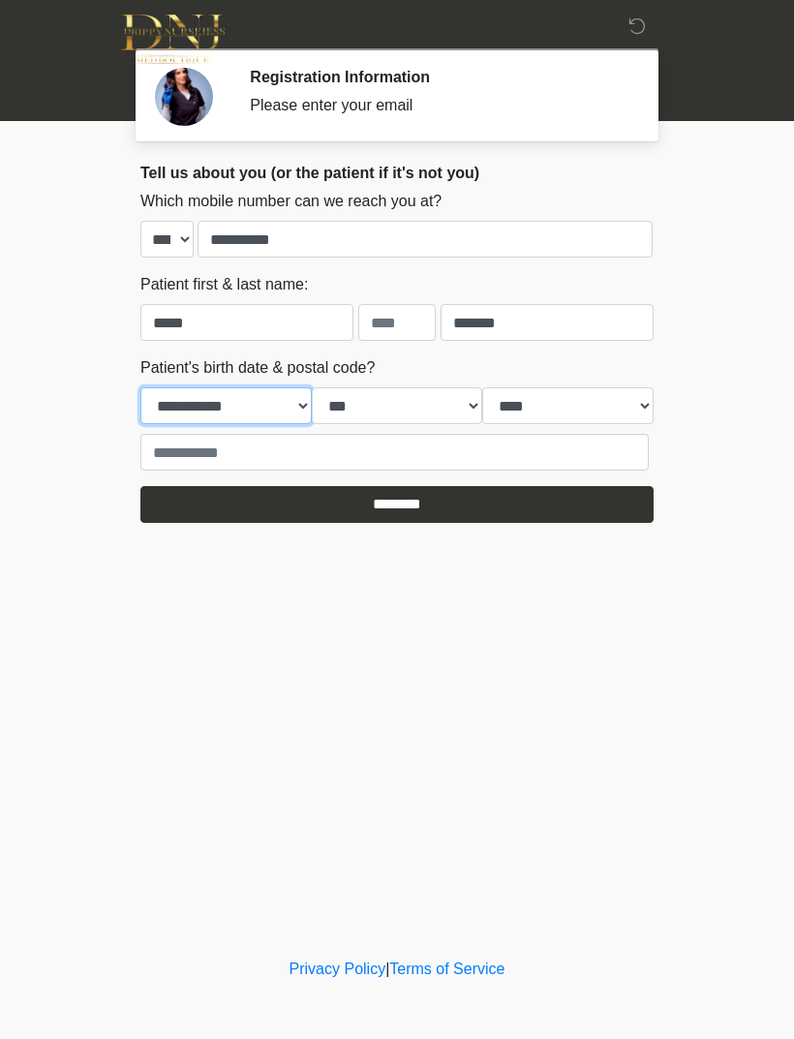
click at [270, 407] on select "**********" at bounding box center [225, 405] width 171 height 37
select select "**"
click at [401, 411] on select "*** * * * * * * * * * ** ** ** ** ** ** ** ** ** ** ** ** ** ** ** ** ** ** ** …" at bounding box center [397, 405] width 171 height 37
click at [414, 405] on select "*** * * * * * * * * * ** ** ** ** ** ** ** ** ** ** ** ** ** ** ** ** ** ** ** …" at bounding box center [397, 405] width 171 height 37
select select "**"
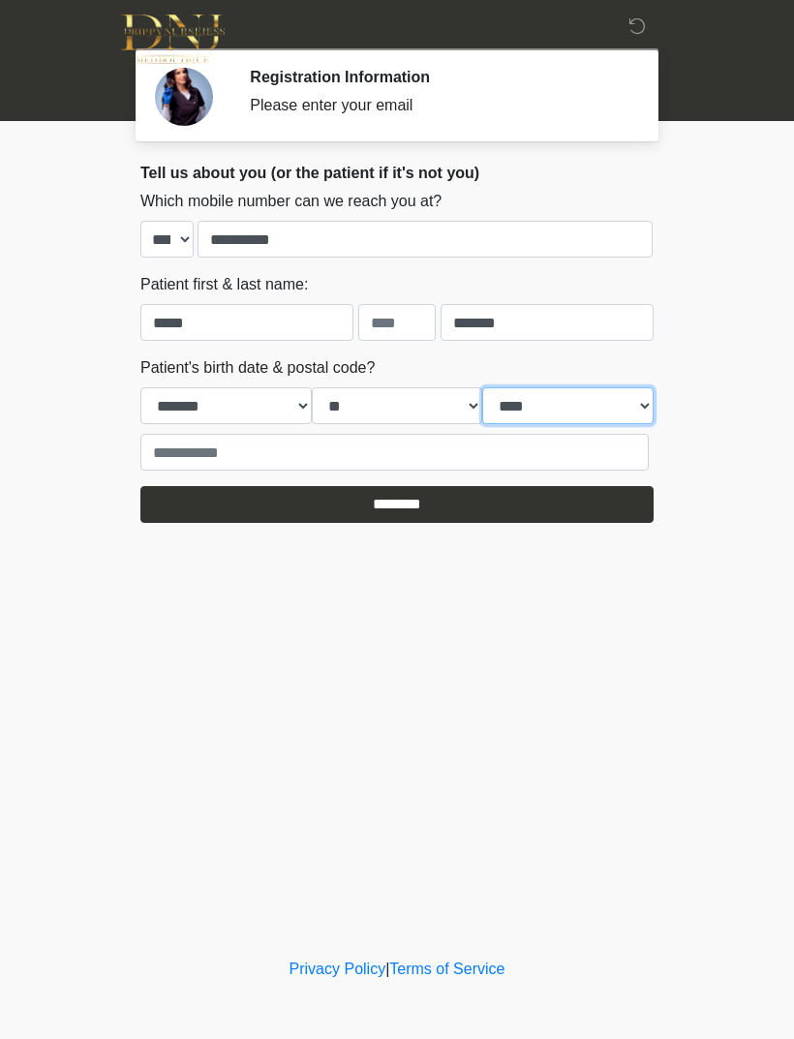
click at [588, 395] on select "**** **** **** **** **** **** **** **** **** **** **** **** **** **** **** ****…" at bounding box center [567, 405] width 171 height 37
select select "****"
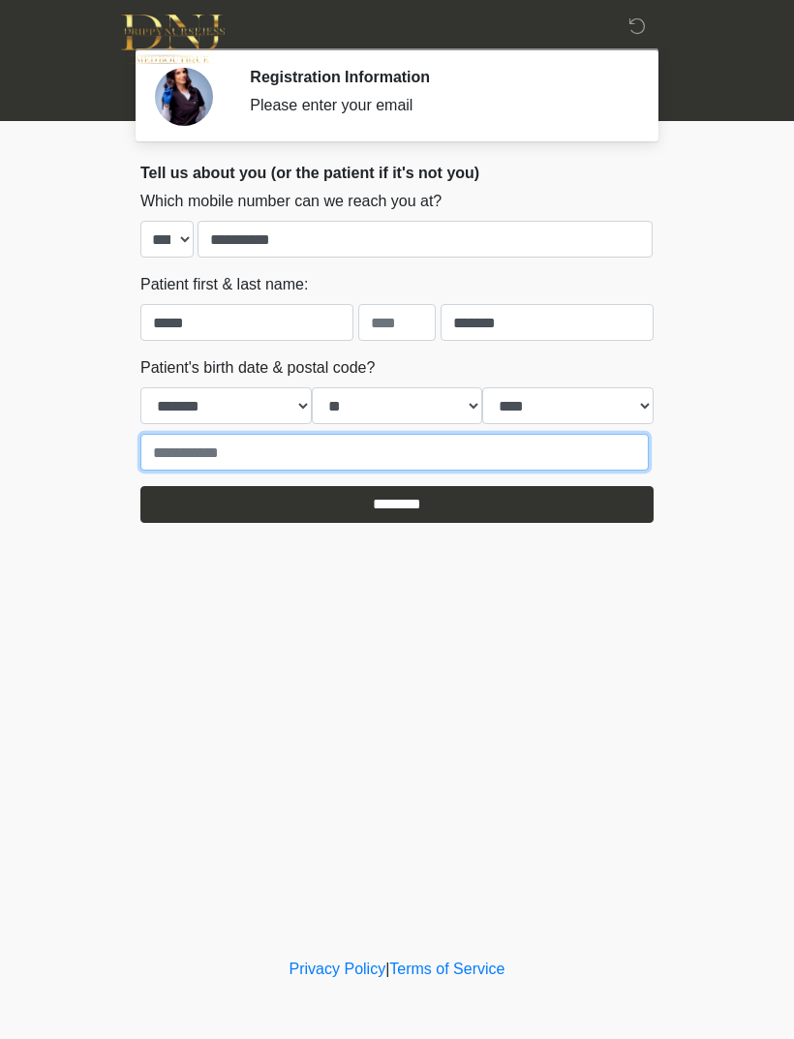
click at [330, 452] on input "text" at bounding box center [394, 452] width 508 height 37
type input "*****"
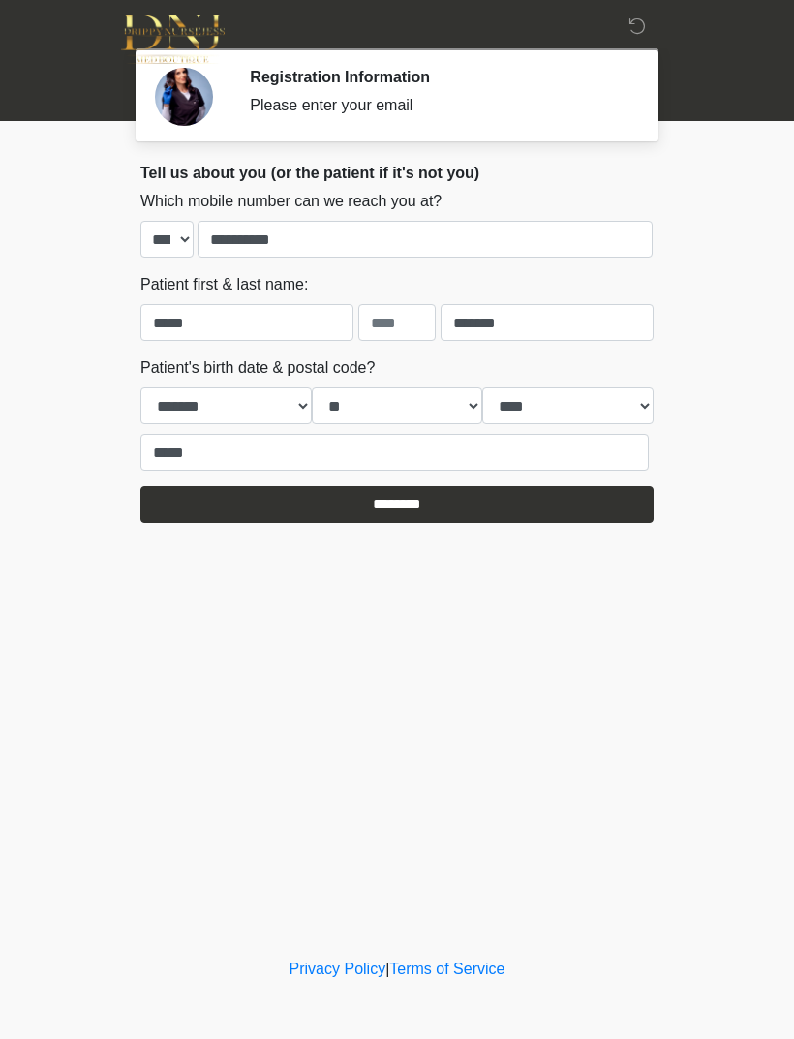
click at [386, 539] on div "‎ ‎ Registration Information Please enter your email Please connect to Wi-Fi no…" at bounding box center [396, 476] width 581 height 915
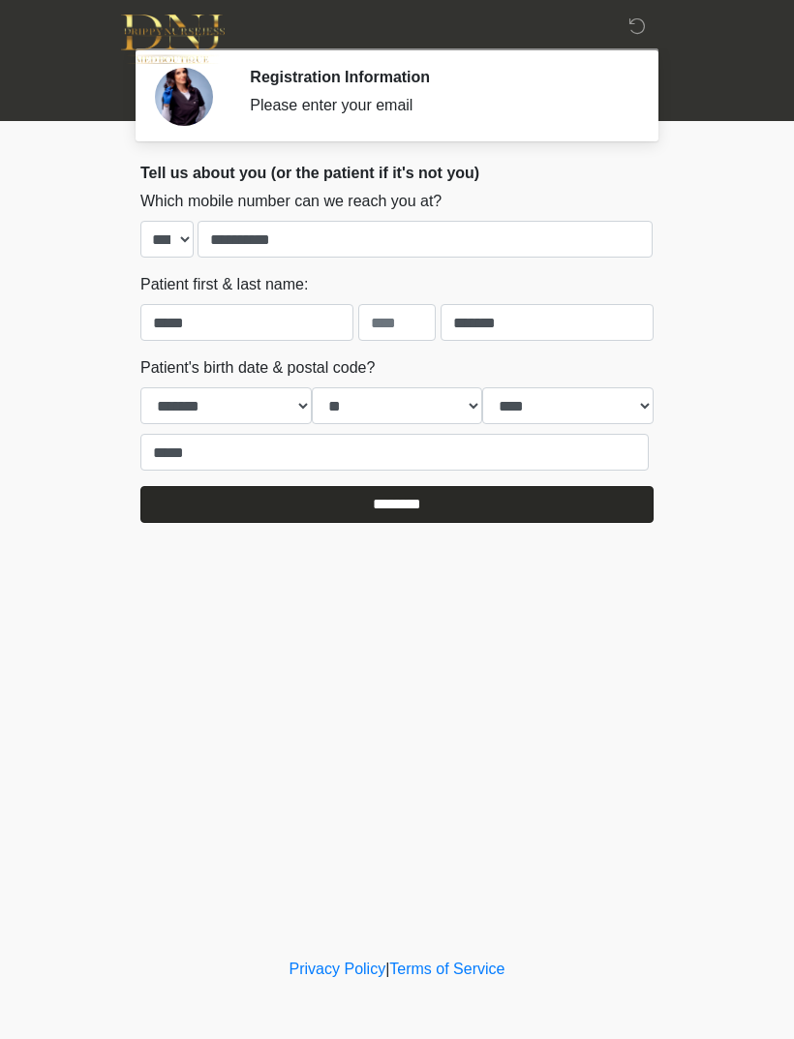
click at [447, 512] on input "********" at bounding box center [396, 504] width 513 height 37
